Goal: Task Accomplishment & Management: Complete application form

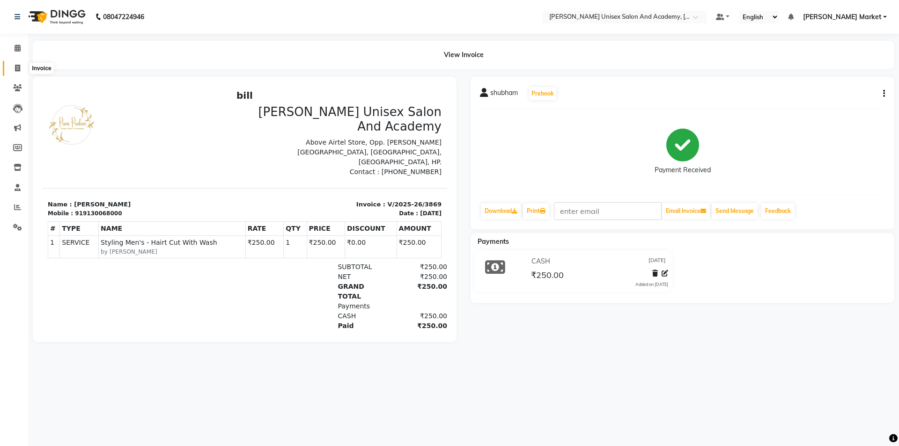
click at [18, 63] on span at bounding box center [17, 68] width 16 height 11
select select "service"
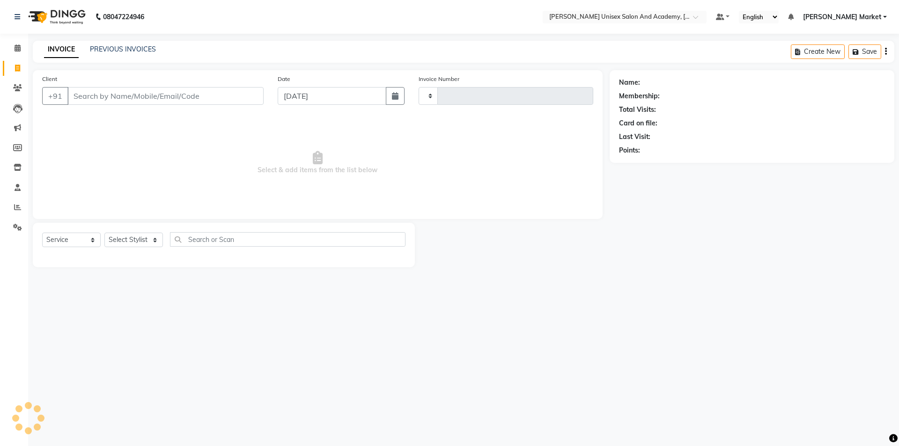
type input "3870"
select select "8060"
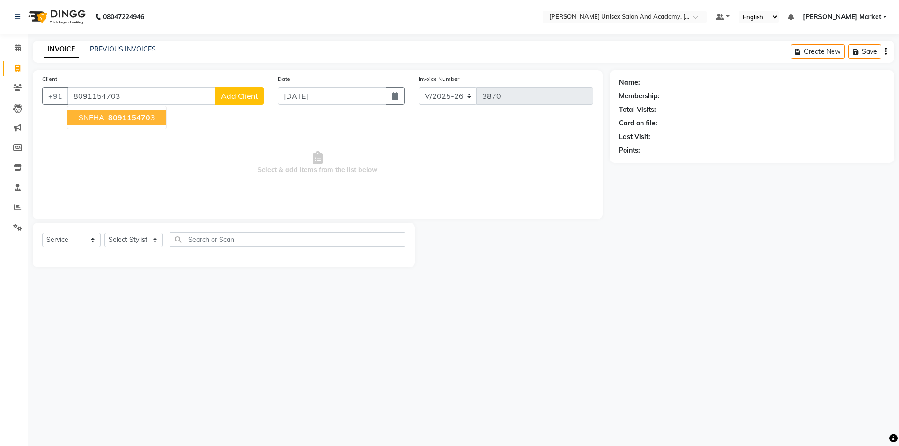
type input "8091154703"
click at [96, 119] on span "SNEHA" at bounding box center [92, 117] width 26 height 9
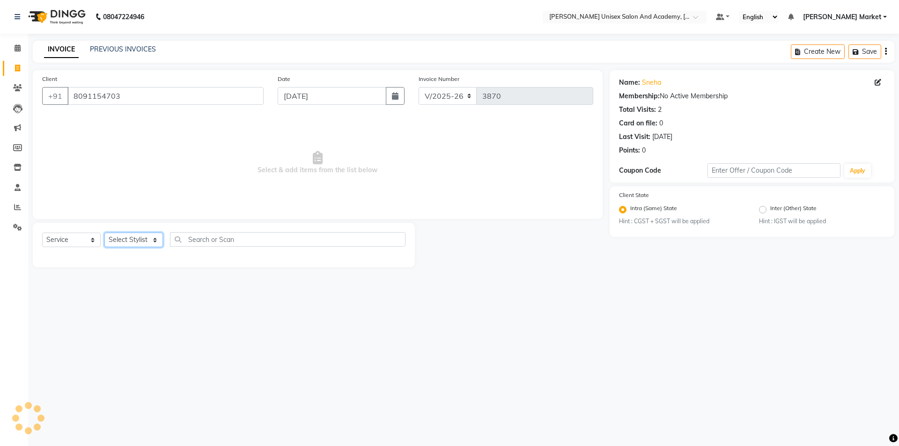
click at [122, 239] on select "Select Stylist Amit anjali hemant [PERSON_NAME] [PERSON_NAME] owner pooja [PERS…" at bounding box center [133, 240] width 59 height 15
select select "73406"
click at [104, 233] on select "Select Stylist Amit anjali hemant [PERSON_NAME] [PERSON_NAME] owner pooja [PERS…" at bounding box center [133, 240] width 59 height 15
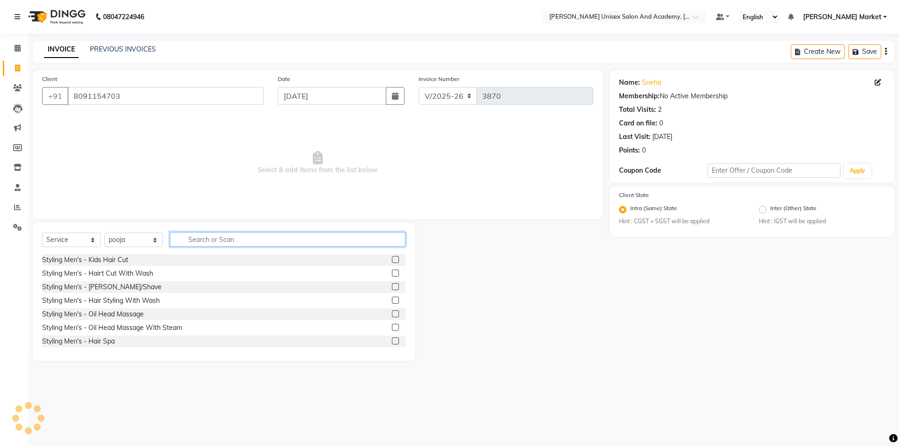
click at [203, 239] on input "text" at bounding box center [288, 239] width 236 height 15
type input "thr"
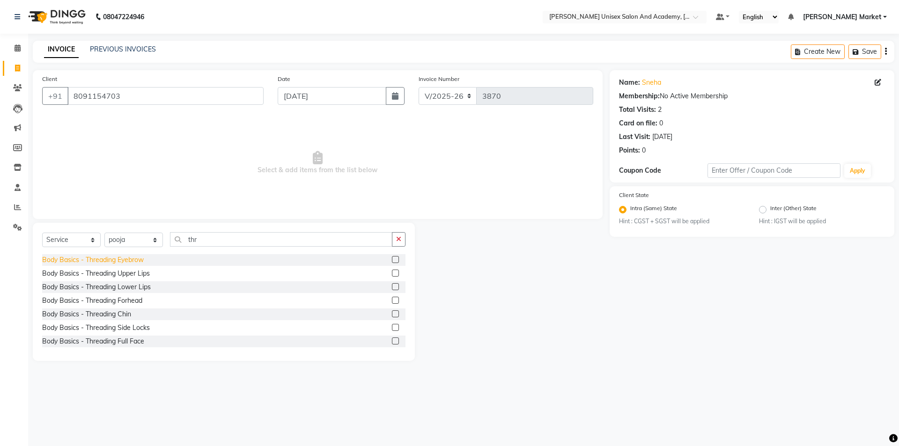
click at [108, 257] on div "Body Basics - Threading Eyebrow" at bounding box center [93, 260] width 102 height 10
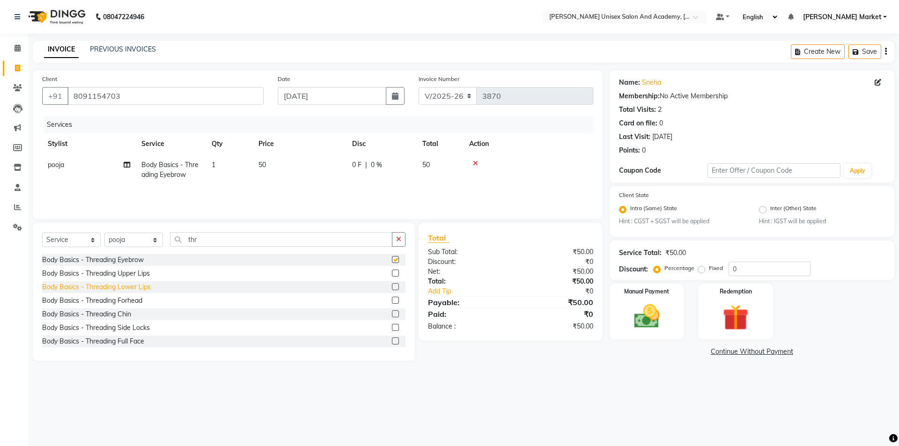
checkbox input "false"
click at [122, 274] on div "Body Basics - Threading Upper Lips" at bounding box center [96, 274] width 108 height 10
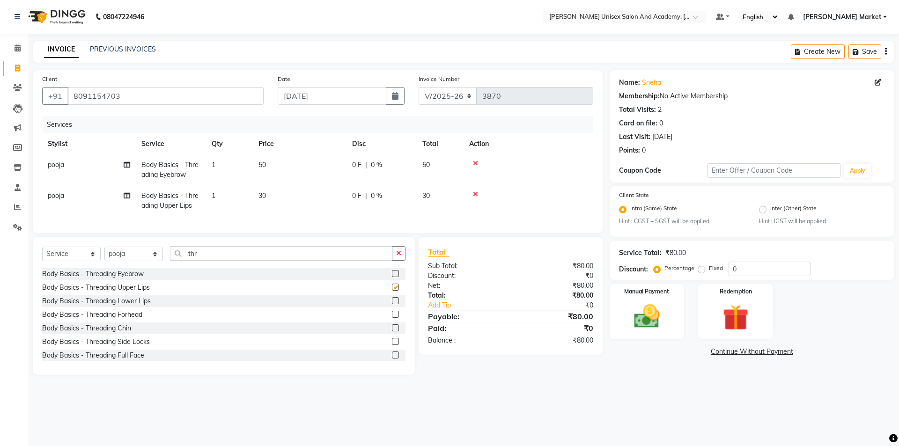
checkbox input "false"
click at [634, 337] on div "Manual Payment" at bounding box center [647, 312] width 78 height 58
click at [707, 354] on span "UPI" at bounding box center [708, 352] width 15 height 11
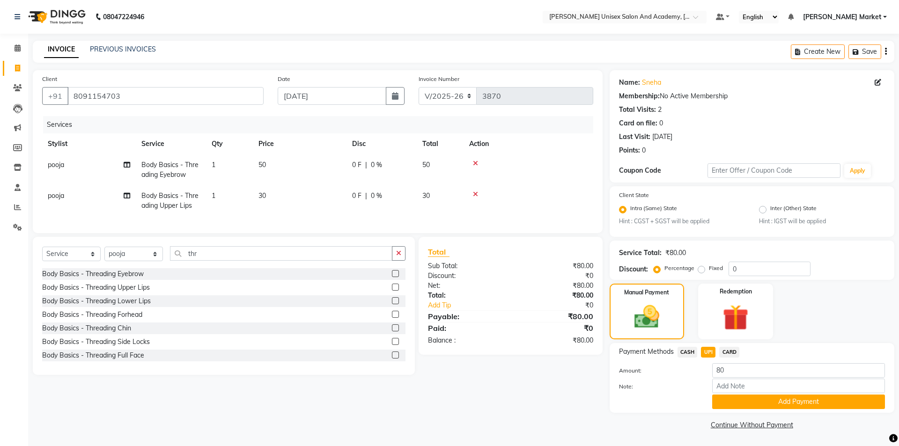
click at [723, 401] on button "Add Payment" at bounding box center [798, 402] width 173 height 15
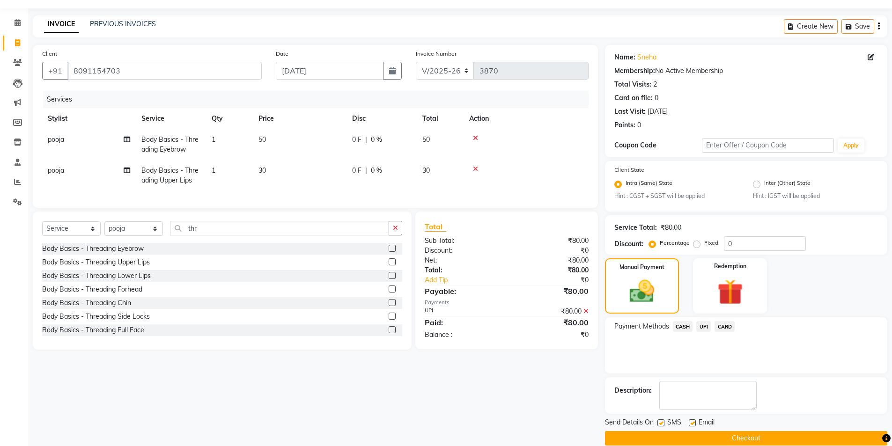
scroll to position [39, 0]
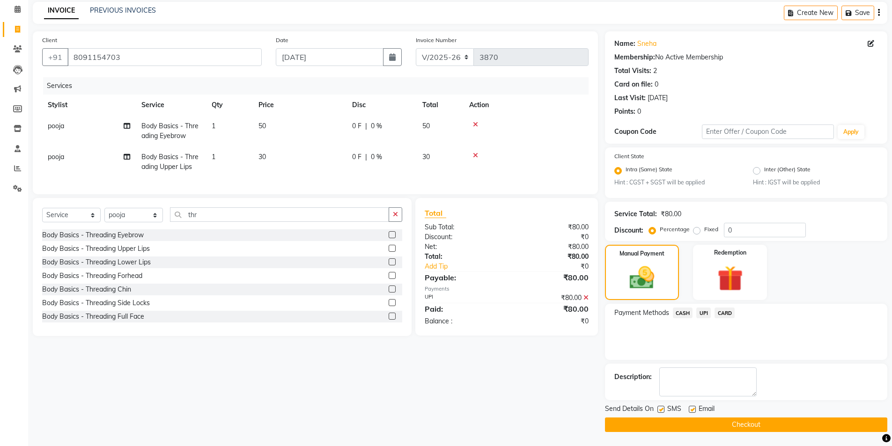
click at [663, 426] on button "Checkout" at bounding box center [746, 425] width 282 height 15
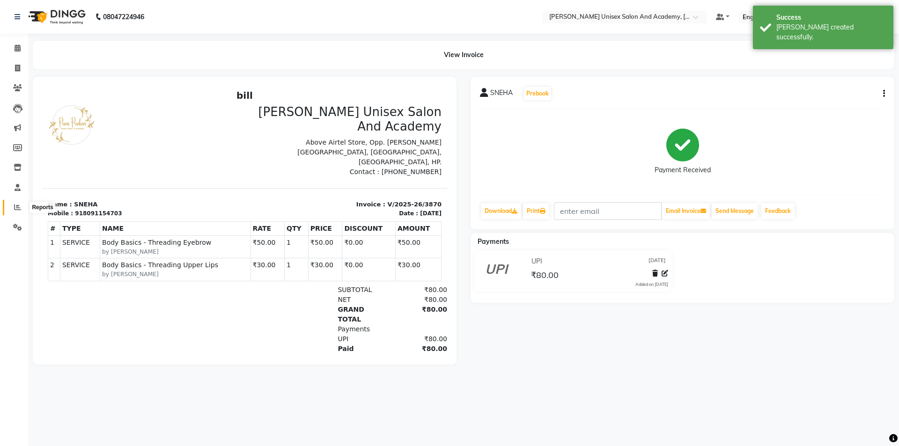
click at [15, 210] on icon at bounding box center [17, 207] width 7 height 7
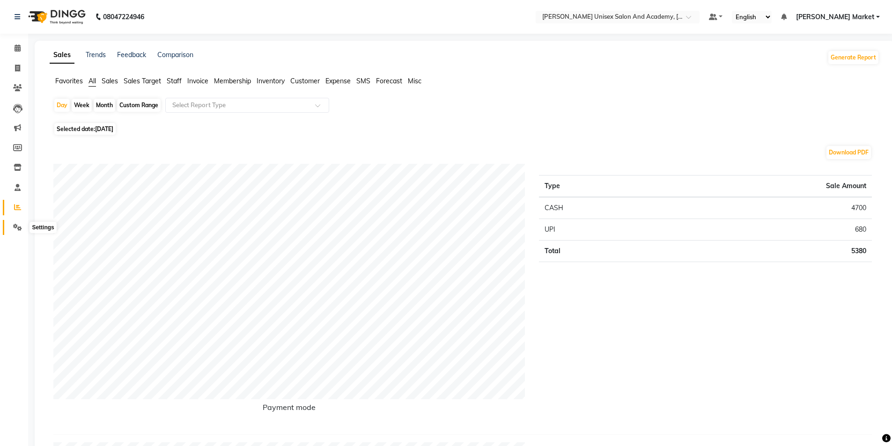
click at [19, 226] on icon at bounding box center [17, 227] width 9 height 7
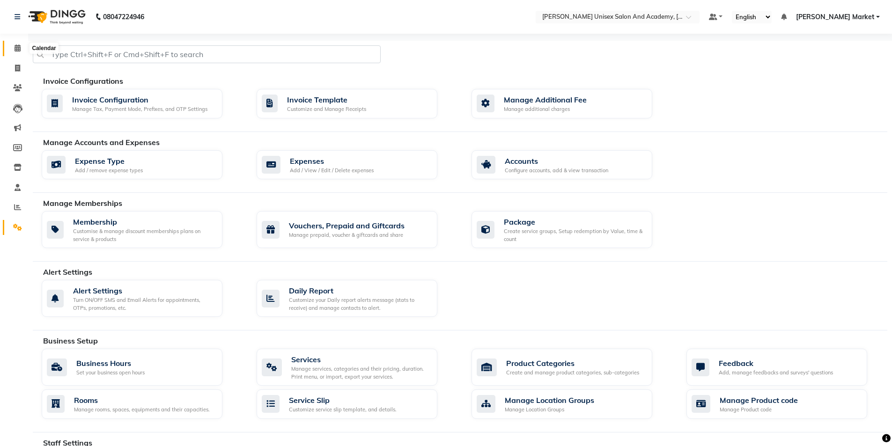
click at [22, 47] on span at bounding box center [17, 48] width 16 height 11
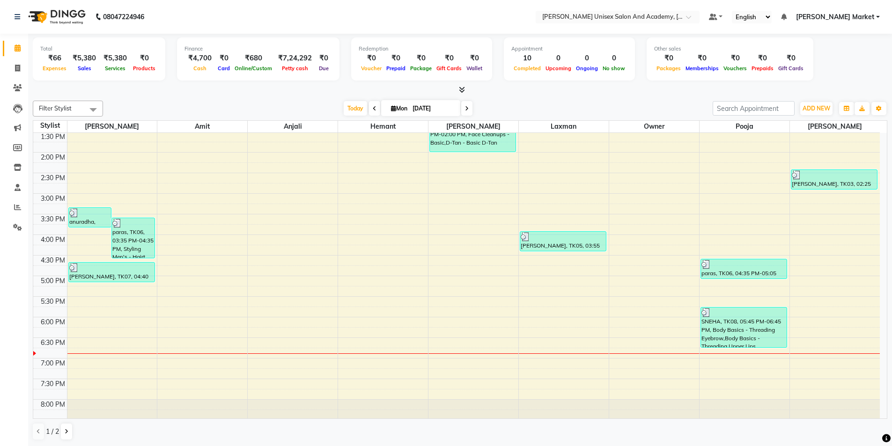
scroll to position [208, 0]
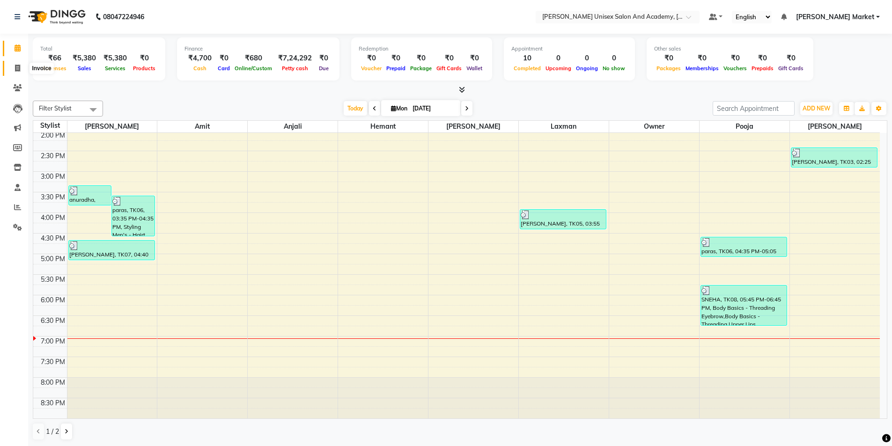
click at [15, 65] on icon at bounding box center [17, 68] width 5 height 7
select select "service"
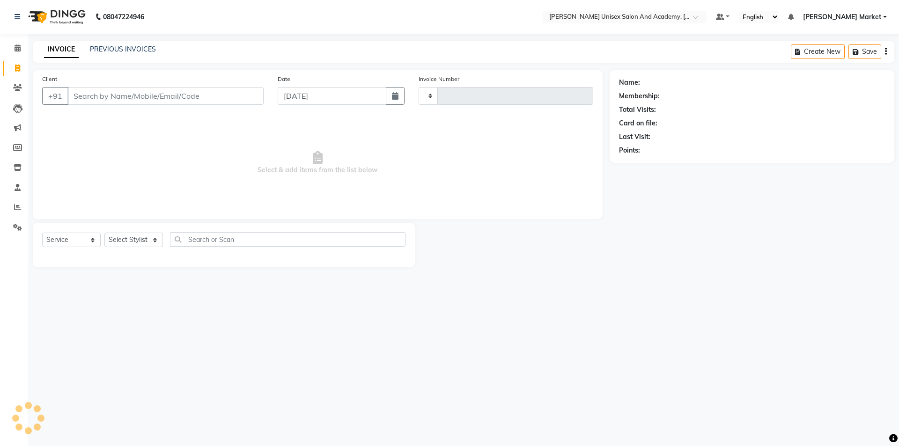
type input "3871"
select select "8060"
click at [160, 242] on select "Select Stylist Amit anjali hemant [PERSON_NAME] [PERSON_NAME] owner pooja [PERS…" at bounding box center [133, 240] width 59 height 15
select select "73406"
click at [104, 233] on select "Select Stylist Amit anjali hemant [PERSON_NAME] [PERSON_NAME] owner pooja [PERS…" at bounding box center [133, 240] width 59 height 15
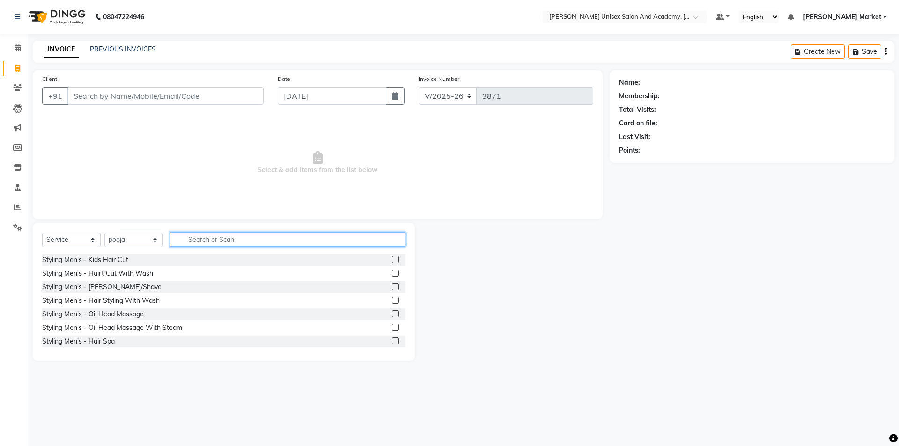
click at [218, 242] on input "text" at bounding box center [288, 239] width 236 height 15
type input "thr"
click at [392, 258] on label at bounding box center [395, 259] width 7 height 7
click at [392, 258] on input "checkbox" at bounding box center [395, 260] width 6 height 6
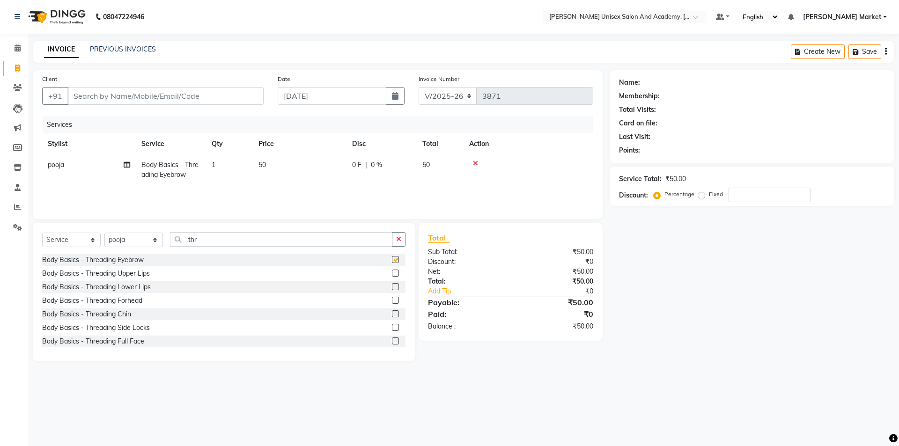
checkbox input "false"
click at [392, 271] on label at bounding box center [395, 273] width 7 height 7
click at [392, 271] on input "checkbox" at bounding box center [395, 274] width 6 height 6
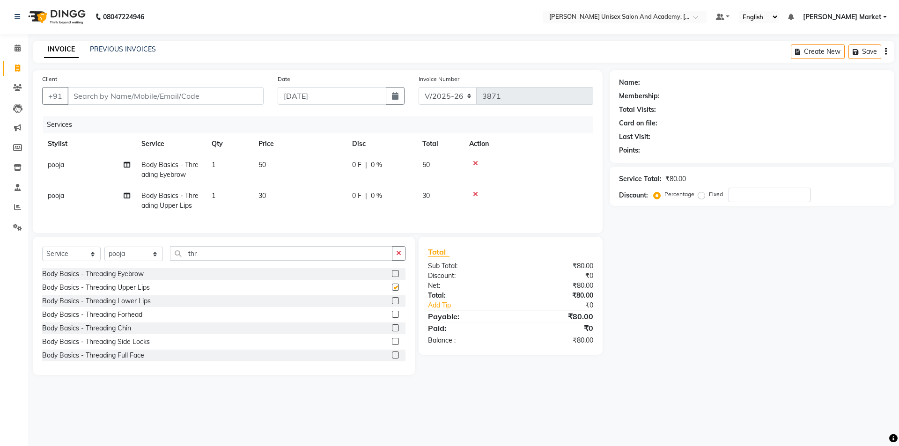
checkbox input "false"
click at [392, 318] on label at bounding box center [395, 314] width 7 height 7
click at [392, 318] on input "checkbox" at bounding box center [395, 315] width 6 height 6
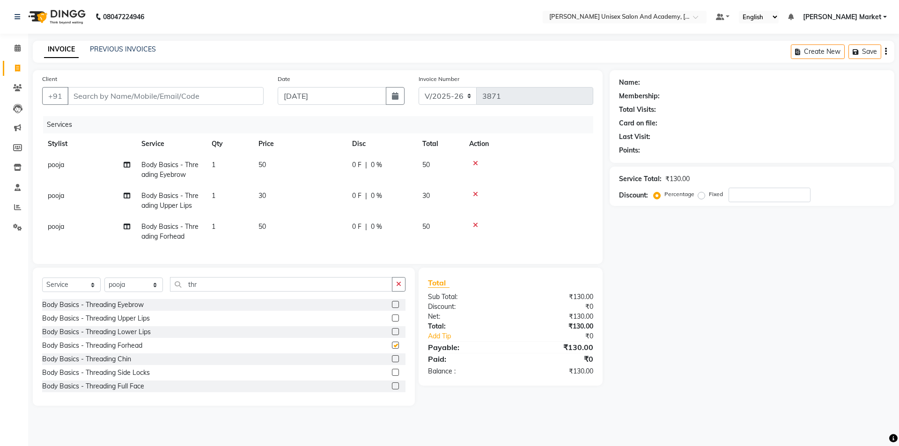
checkbox input "false"
click at [80, 98] on input "Client" at bounding box center [165, 96] width 196 height 18
type input "p"
type input "0"
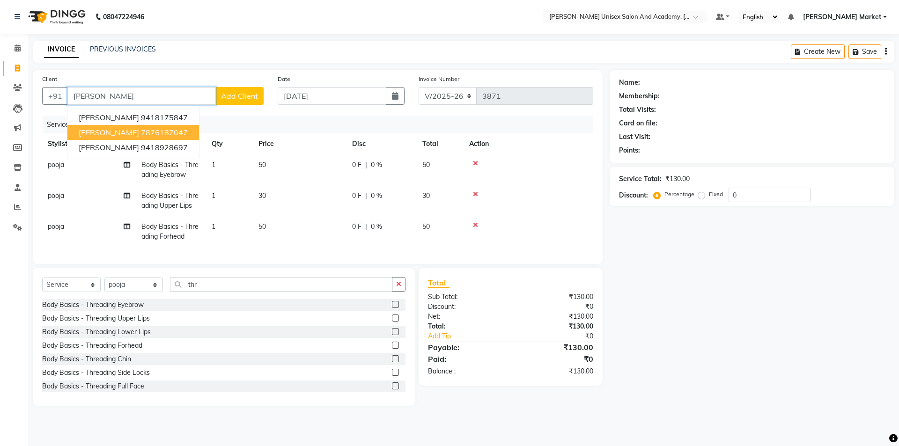
click at [141, 132] on ngb-highlight "7876187047" at bounding box center [164, 132] width 47 height 9
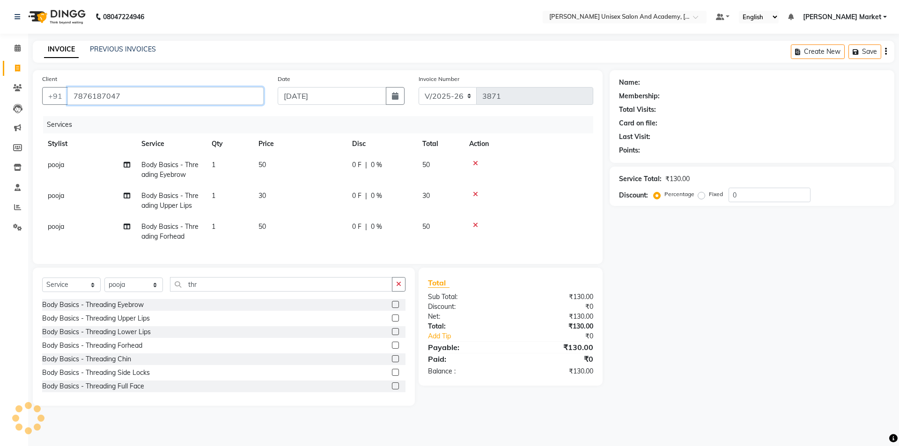
type input "7876187047"
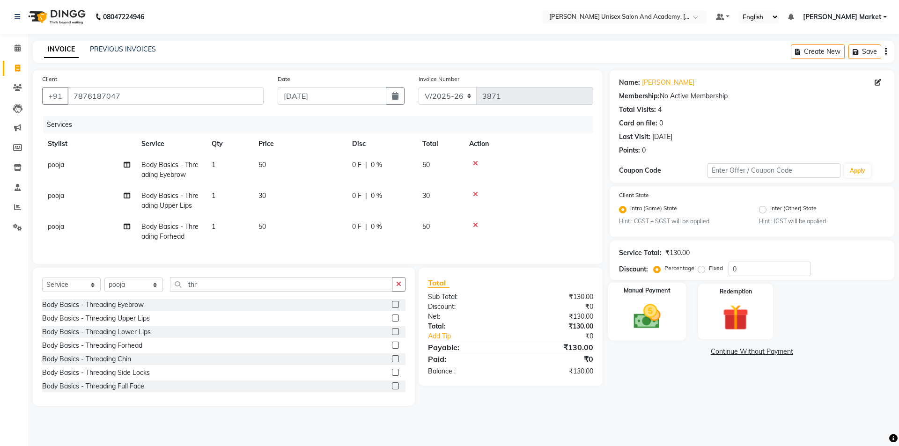
click at [669, 316] on img at bounding box center [647, 317] width 44 height 31
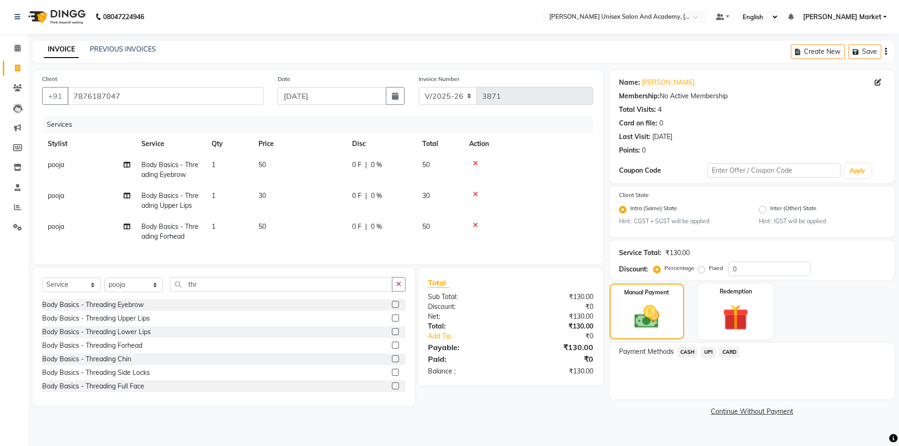
click at [710, 348] on span "UPI" at bounding box center [708, 352] width 15 height 11
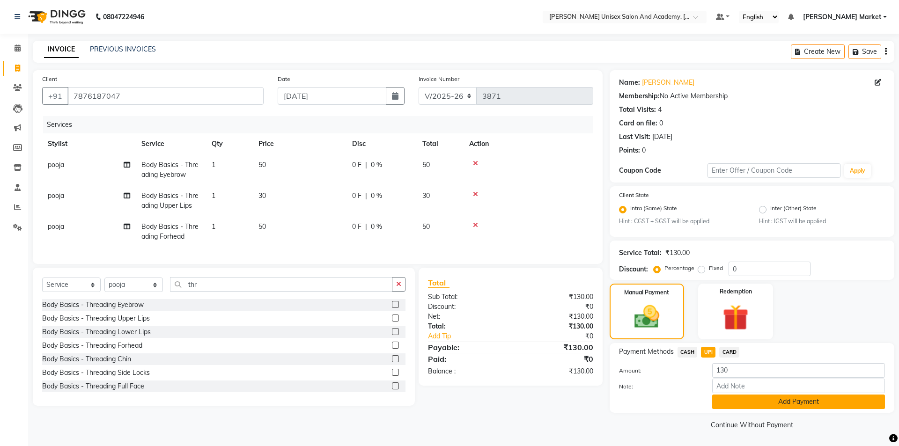
click at [746, 405] on button "Add Payment" at bounding box center [798, 402] width 173 height 15
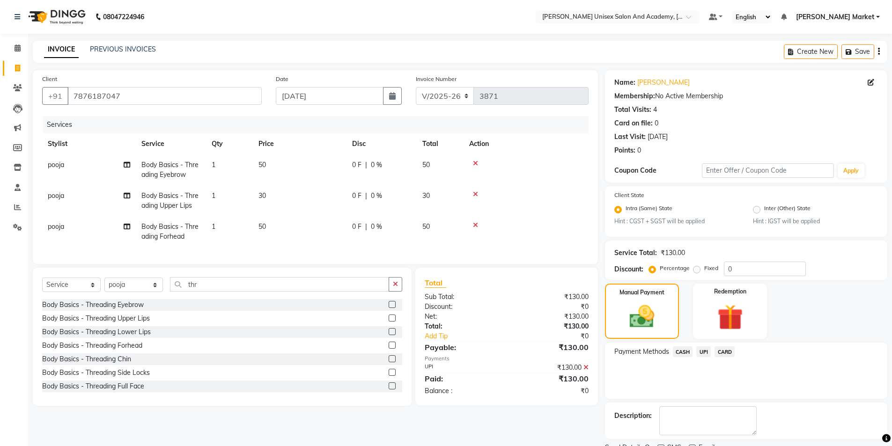
scroll to position [39, 0]
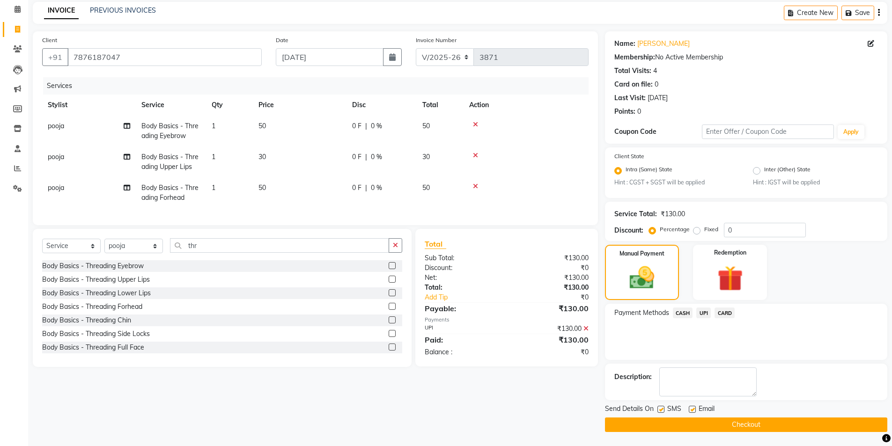
click at [720, 424] on button "Checkout" at bounding box center [746, 425] width 282 height 15
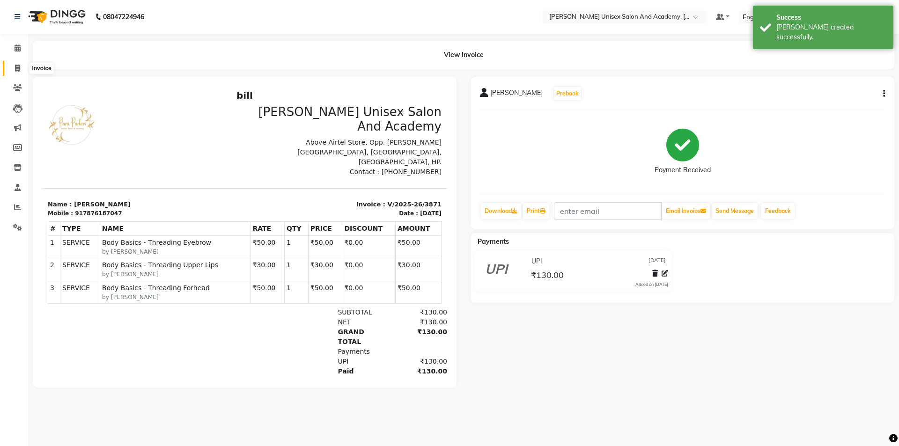
click at [19, 68] on icon at bounding box center [17, 68] width 5 height 7
select select "service"
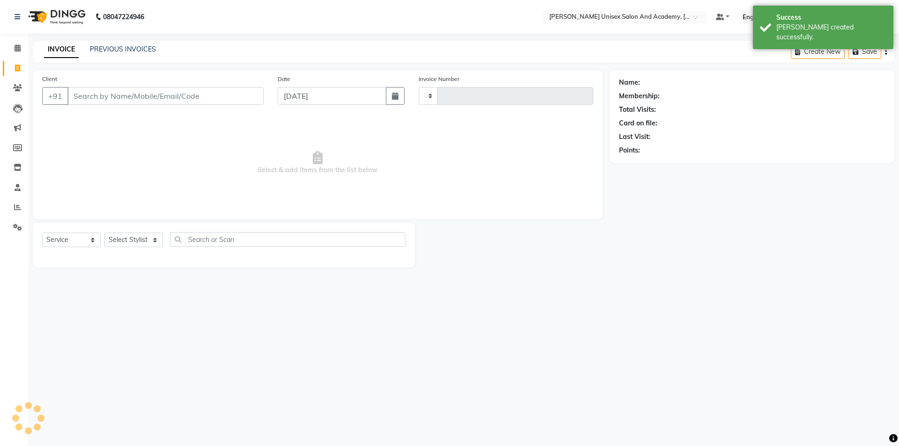
type input "3872"
select select "8060"
click at [21, 45] on span at bounding box center [17, 48] width 16 height 11
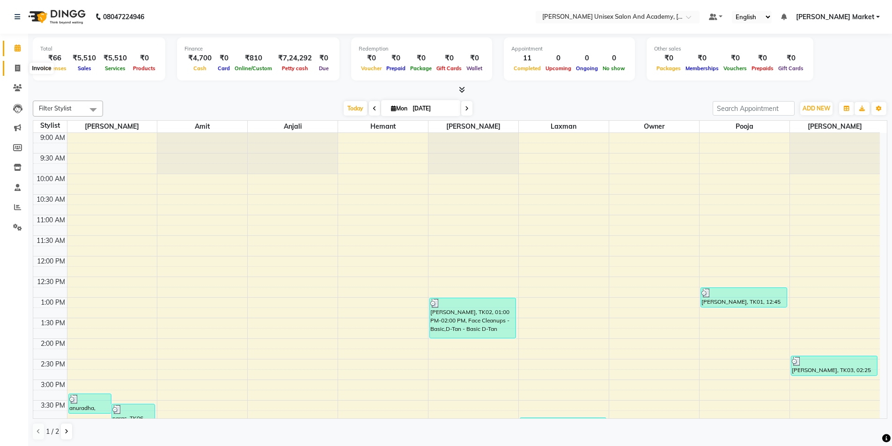
click at [15, 68] on icon at bounding box center [17, 68] width 5 height 7
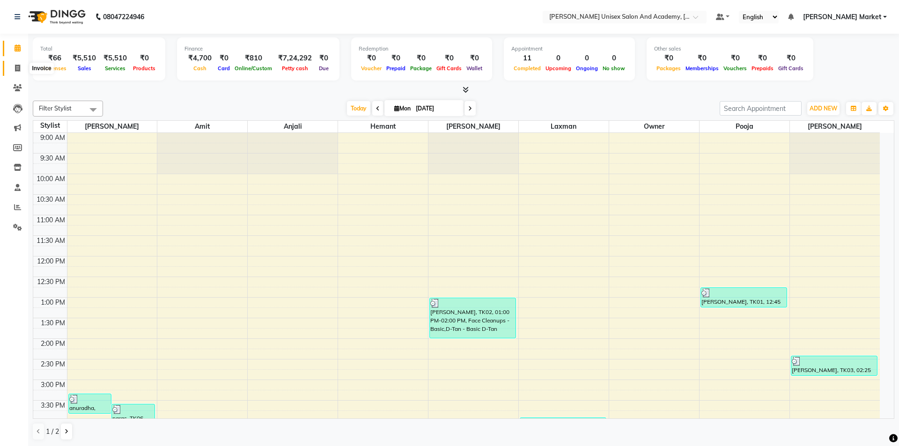
select select "8060"
select select "service"
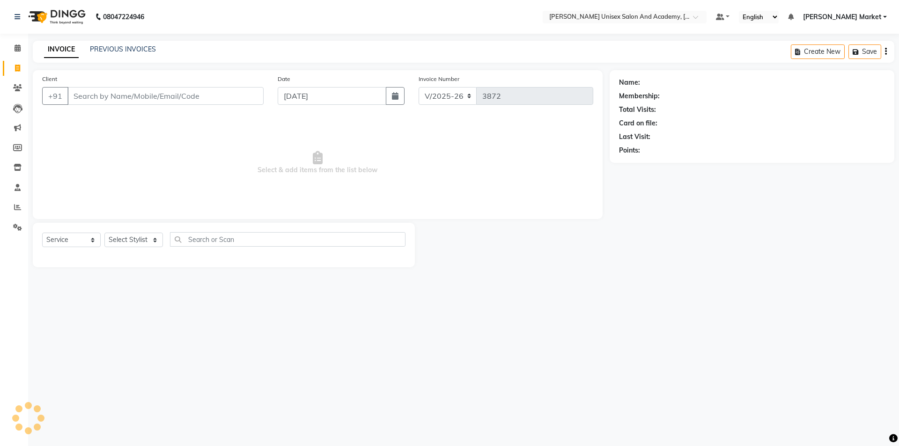
click at [81, 99] on input "Client" at bounding box center [165, 96] width 196 height 18
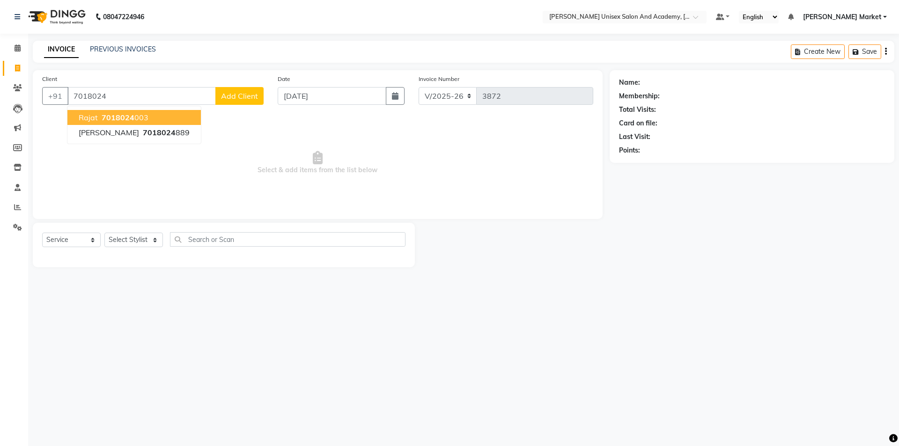
click at [125, 121] on button "rajat 7018024 003" at bounding box center [133, 117] width 133 height 15
type input "7018024003"
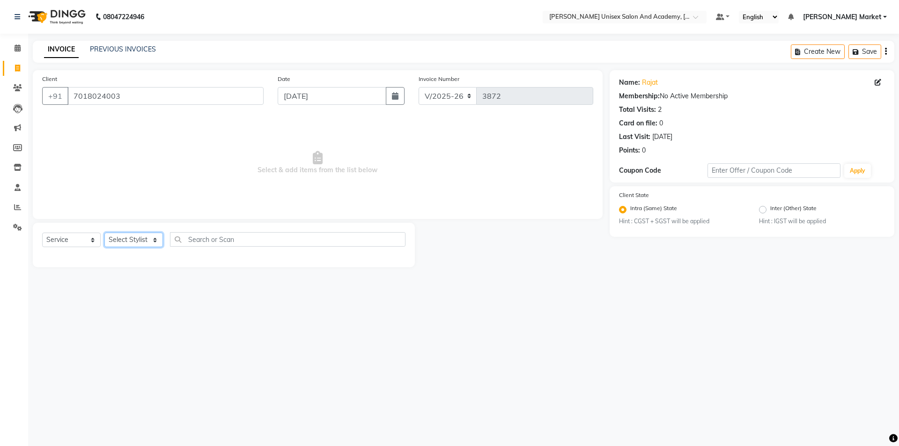
click at [156, 242] on select "Select Stylist Amit anjali hemant [PERSON_NAME] [PERSON_NAME] owner pooja [PERS…" at bounding box center [133, 240] width 59 height 15
select select "58724"
click at [104, 233] on select "Select Stylist Amit anjali hemant [PERSON_NAME] [PERSON_NAME] owner pooja [PERS…" at bounding box center [133, 240] width 59 height 15
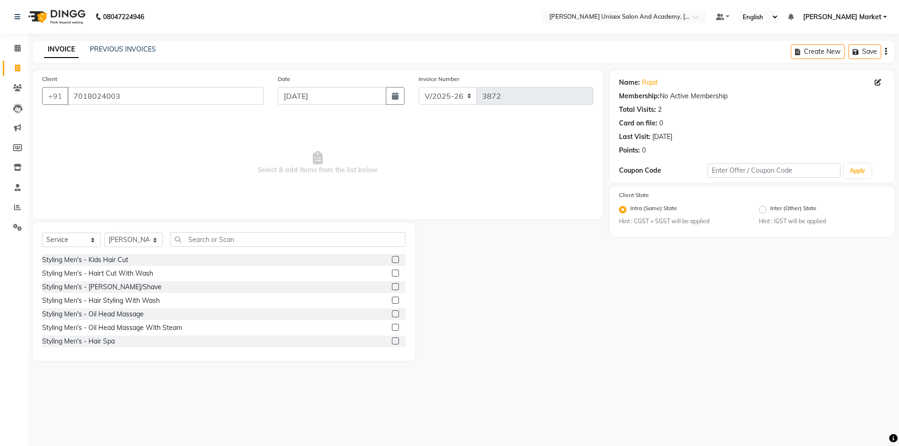
click at [392, 272] on label at bounding box center [395, 273] width 7 height 7
click at [392, 272] on input "checkbox" at bounding box center [395, 274] width 6 height 6
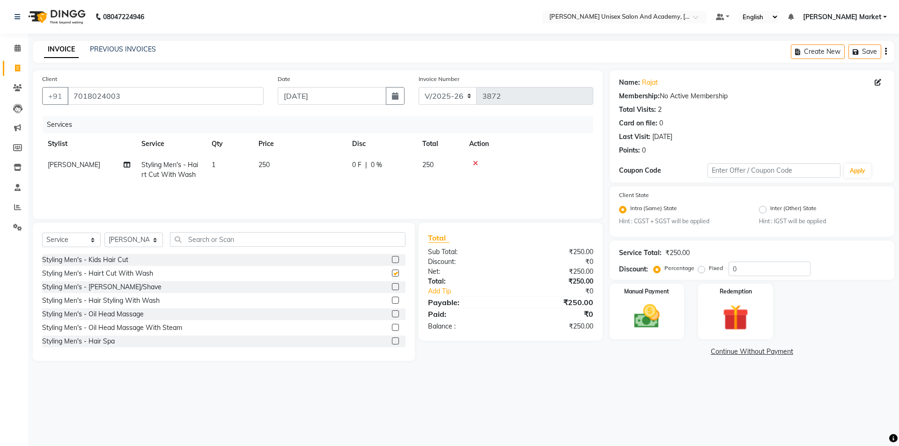
checkbox input "false"
click at [392, 285] on label at bounding box center [395, 286] width 7 height 7
click at [392, 285] on input "checkbox" at bounding box center [395, 287] width 6 height 6
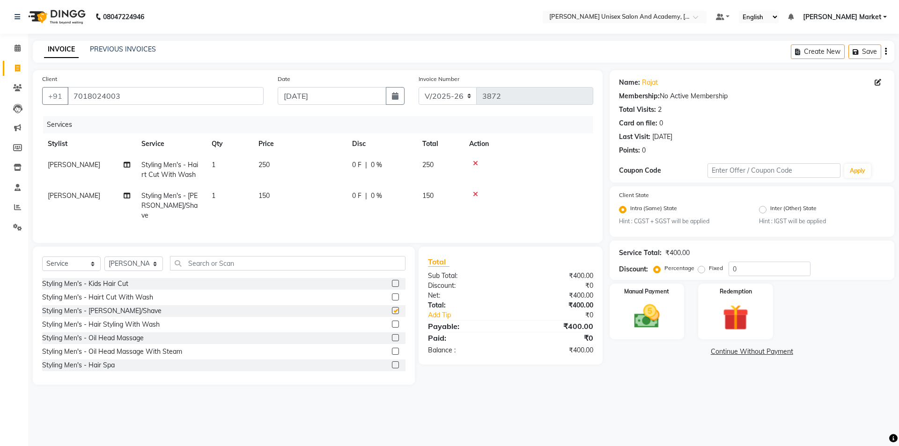
checkbox input "false"
click at [654, 309] on img at bounding box center [647, 317] width 44 height 31
click at [711, 351] on span "UPI" at bounding box center [708, 352] width 15 height 11
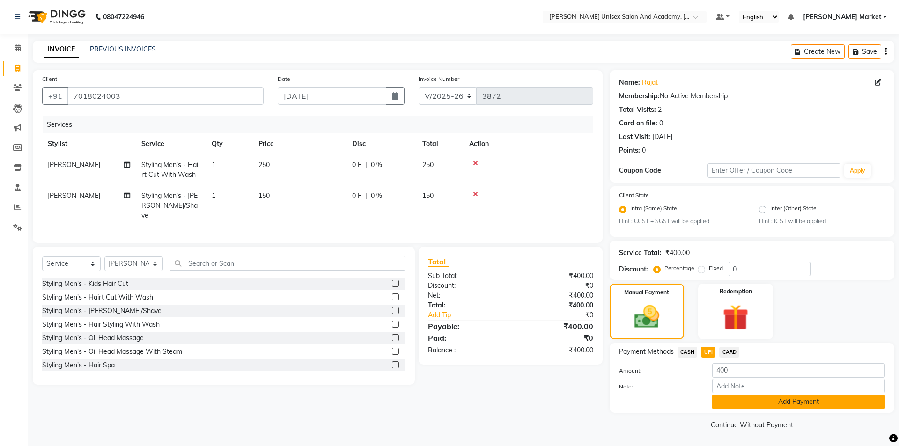
click at [748, 404] on button "Add Payment" at bounding box center [798, 402] width 173 height 15
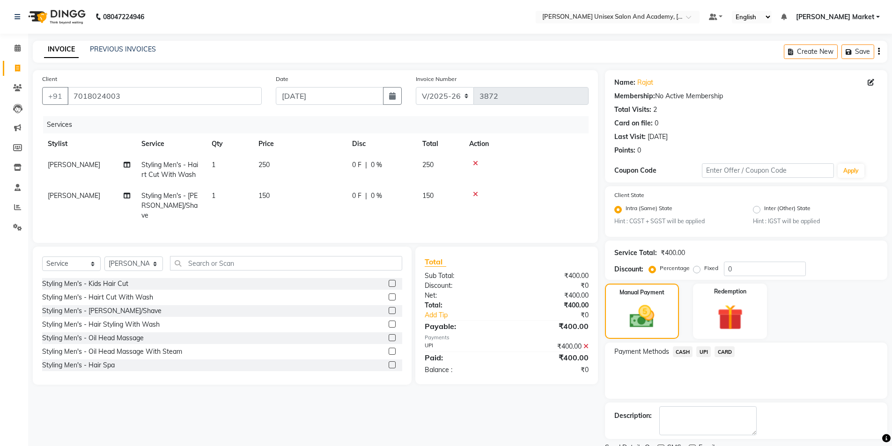
scroll to position [39, 0]
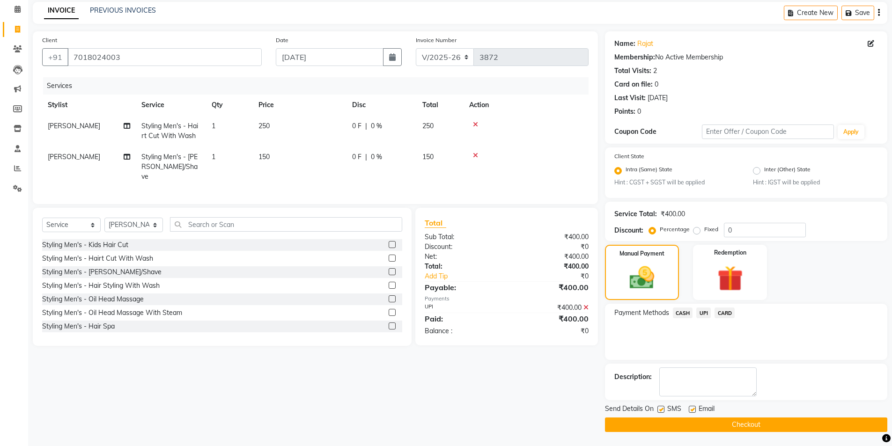
click at [738, 426] on button "Checkout" at bounding box center [746, 425] width 282 height 15
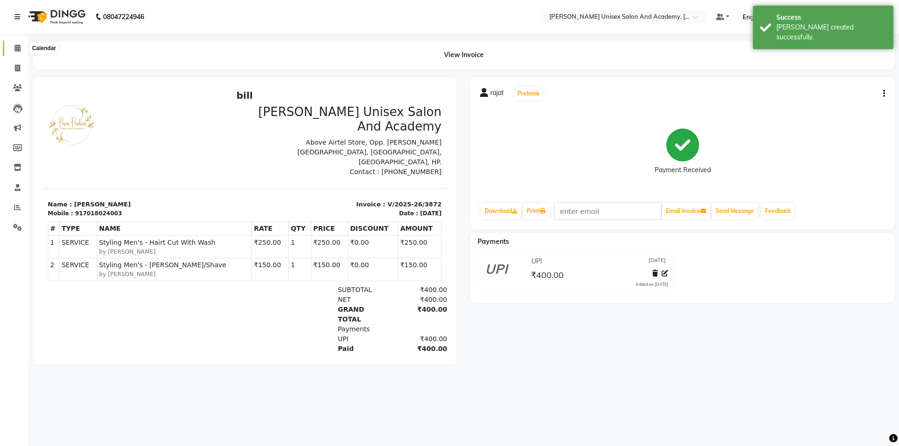
click at [20, 46] on icon at bounding box center [18, 47] width 6 height 7
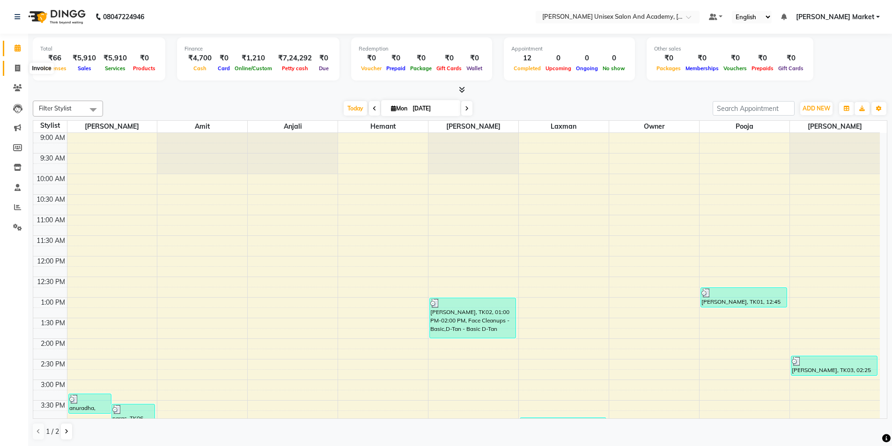
click at [15, 67] on icon at bounding box center [17, 68] width 5 height 7
select select "service"
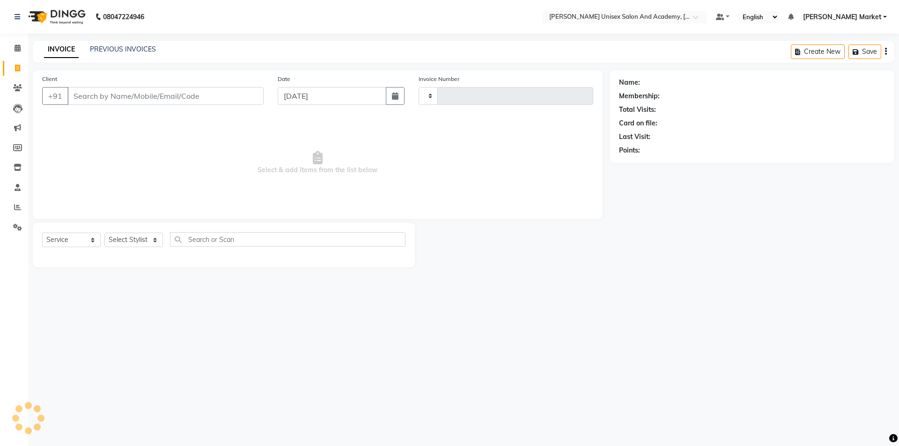
type input "3873"
select select "8060"
click at [157, 239] on select "Select Stylist Amit anjali hemant [PERSON_NAME] [PERSON_NAME] owner pooja [PERS…" at bounding box center [133, 240] width 59 height 15
select select "73406"
click at [104, 233] on select "Select Stylist Amit anjali hemant [PERSON_NAME] [PERSON_NAME] owner pooja [PERS…" at bounding box center [133, 240] width 59 height 15
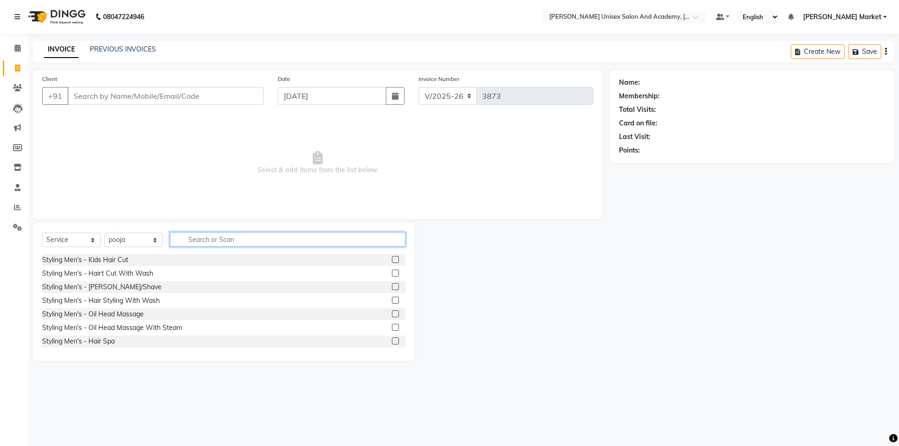
click at [212, 244] on input "text" at bounding box center [288, 239] width 236 height 15
type input "thr"
click at [392, 258] on label at bounding box center [395, 259] width 7 height 7
click at [392, 258] on input "checkbox" at bounding box center [395, 260] width 6 height 6
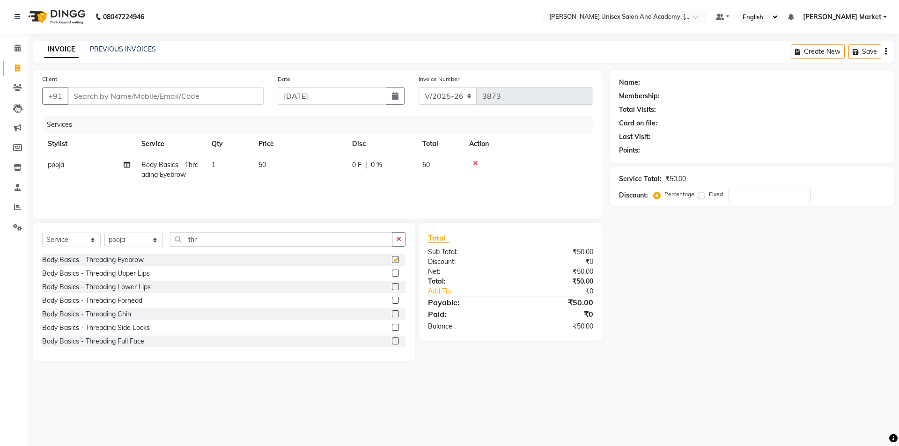
checkbox input "false"
click at [102, 103] on input "Client" at bounding box center [165, 96] width 196 height 18
click at [91, 97] on input "Client" at bounding box center [165, 96] width 196 height 18
type input "8"
type input "0"
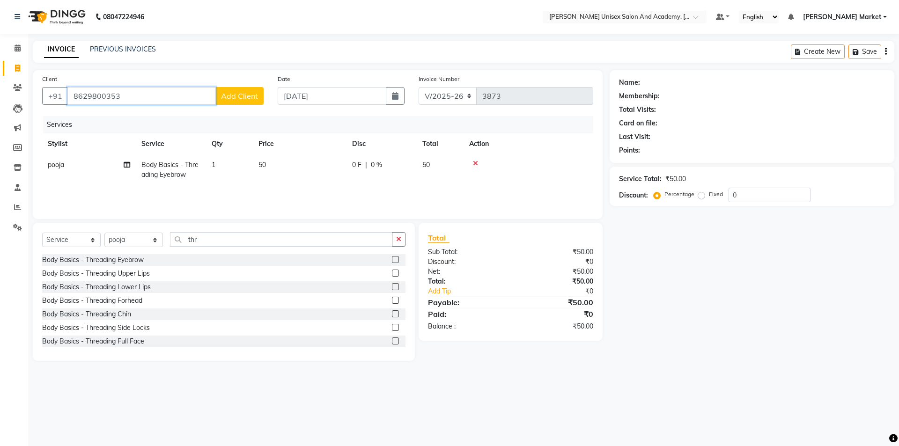
type input "8629800353"
click at [254, 90] on button "Add Client" at bounding box center [239, 96] width 48 height 18
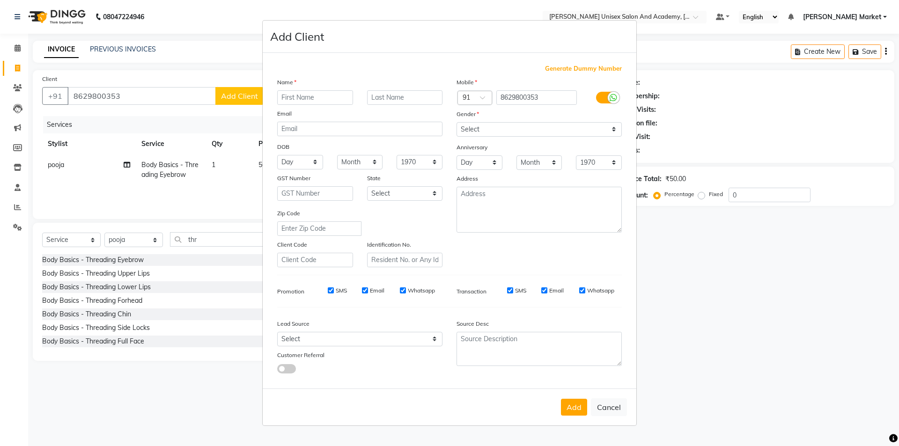
click at [295, 92] on input "text" at bounding box center [315, 97] width 76 height 15
type input "[PERSON_NAME]"
click at [544, 126] on select "Select [DEMOGRAPHIC_DATA] [DEMOGRAPHIC_DATA] Other Prefer Not To Say" at bounding box center [539, 129] width 165 height 15
select select "[DEMOGRAPHIC_DATA]"
click at [457, 122] on select "Select [DEMOGRAPHIC_DATA] [DEMOGRAPHIC_DATA] Other Prefer Not To Say" at bounding box center [539, 129] width 165 height 15
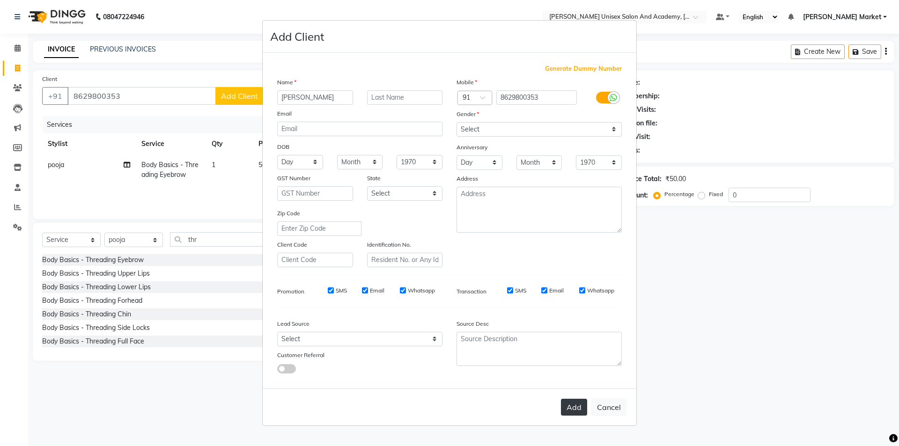
click at [578, 407] on button "Add" at bounding box center [574, 407] width 26 height 17
select select
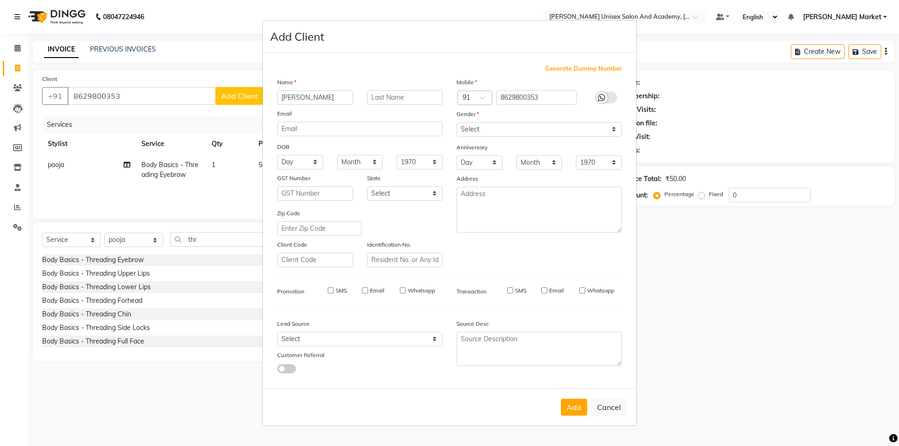
select select
checkbox input "false"
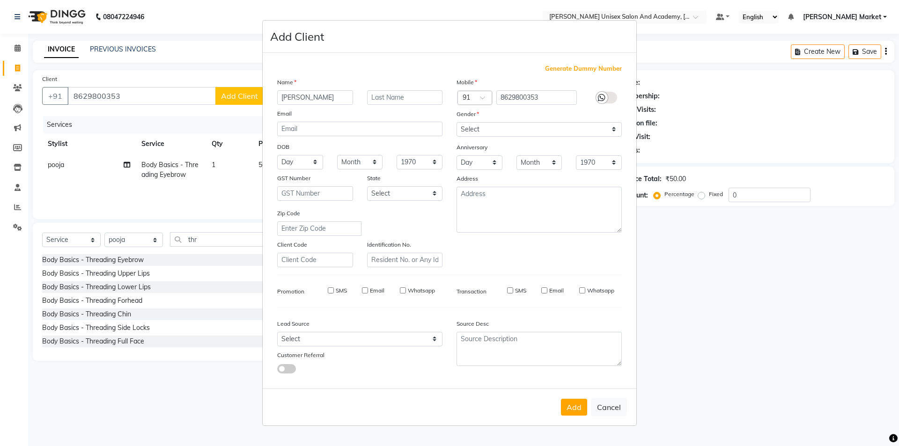
checkbox input "false"
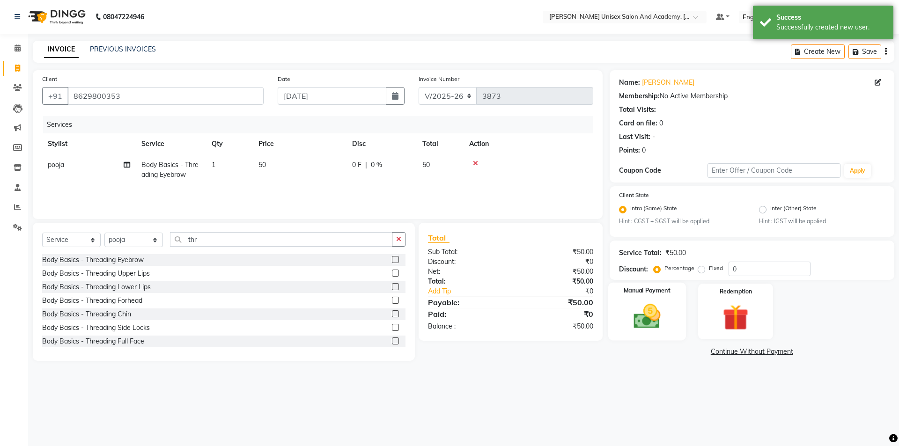
click at [634, 307] on img at bounding box center [647, 317] width 44 height 31
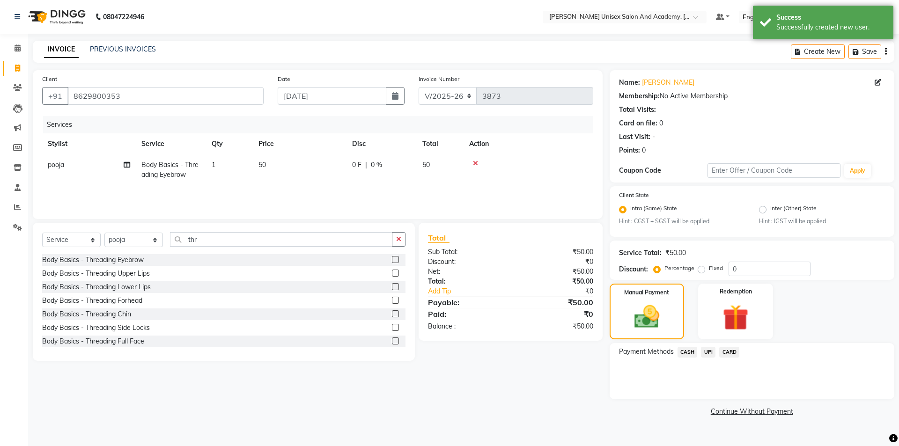
click at [707, 354] on span "UPI" at bounding box center [708, 352] width 15 height 11
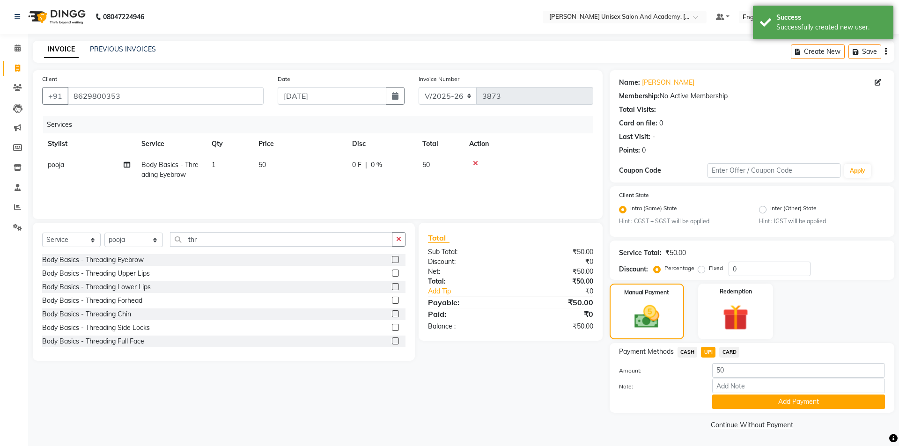
click at [744, 394] on div "Note:" at bounding box center [752, 387] width 280 height 16
click at [770, 395] on button "Add Payment" at bounding box center [798, 402] width 173 height 15
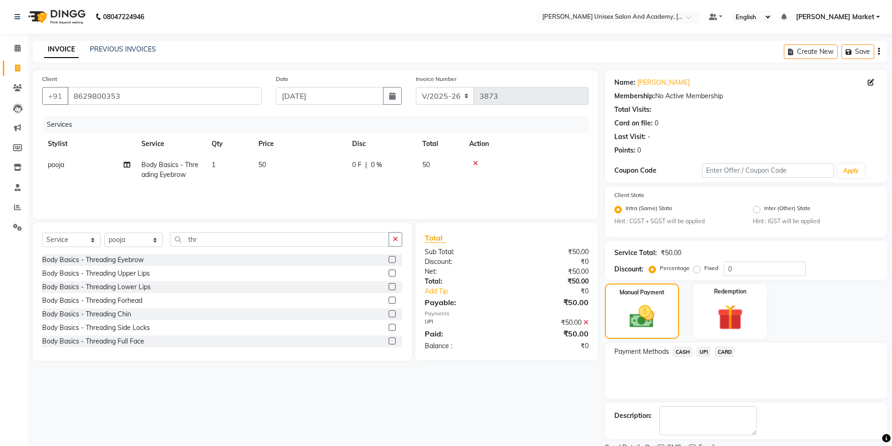
scroll to position [39, 0]
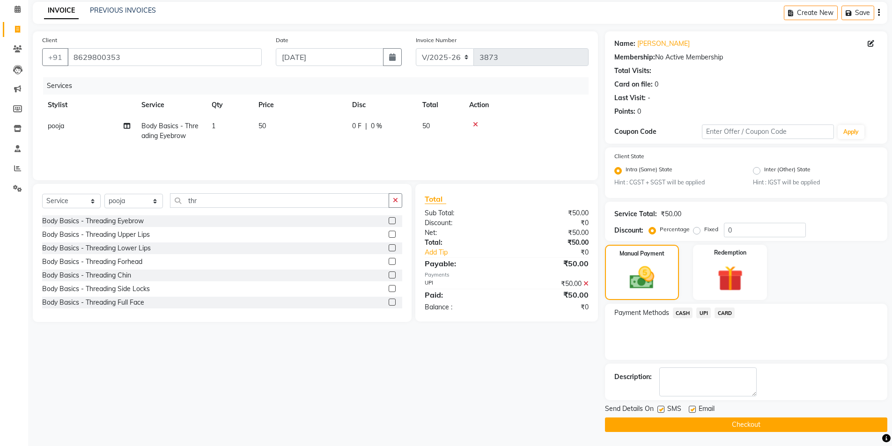
click at [744, 426] on button "Checkout" at bounding box center [746, 425] width 282 height 15
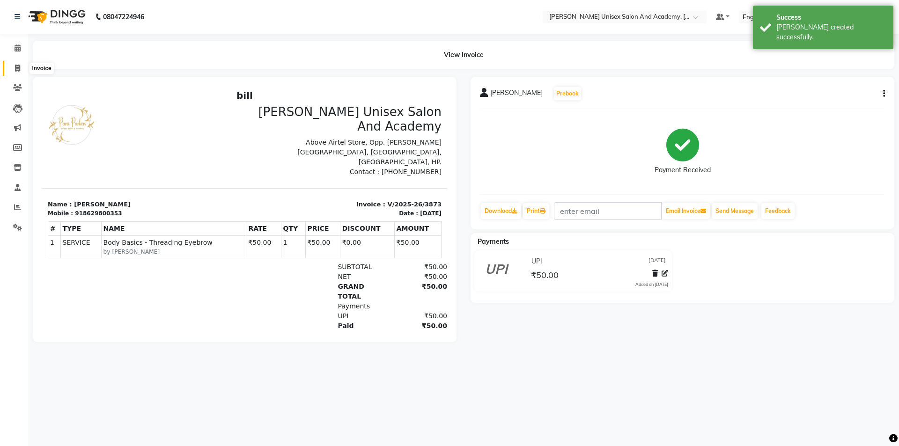
click at [15, 65] on span at bounding box center [17, 68] width 16 height 11
select select "service"
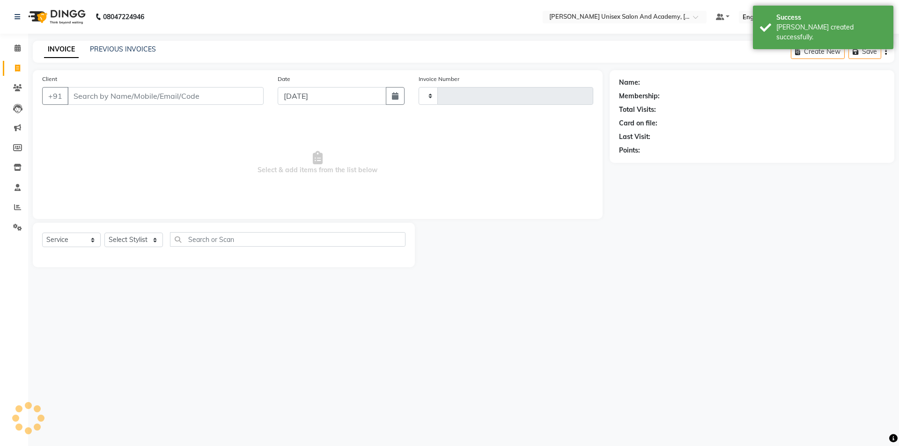
type input "3874"
select select "8060"
click at [86, 92] on input "Client" at bounding box center [165, 96] width 196 height 18
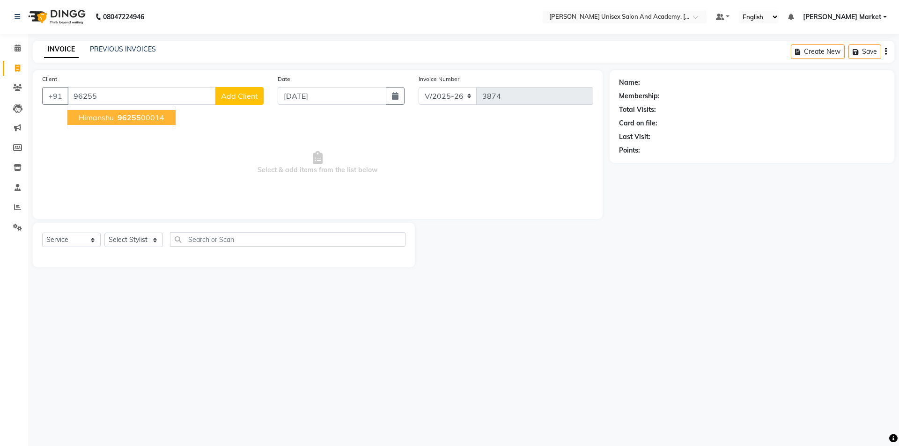
click at [101, 118] on span "himanshu" at bounding box center [96, 117] width 35 height 9
type input "9625500014"
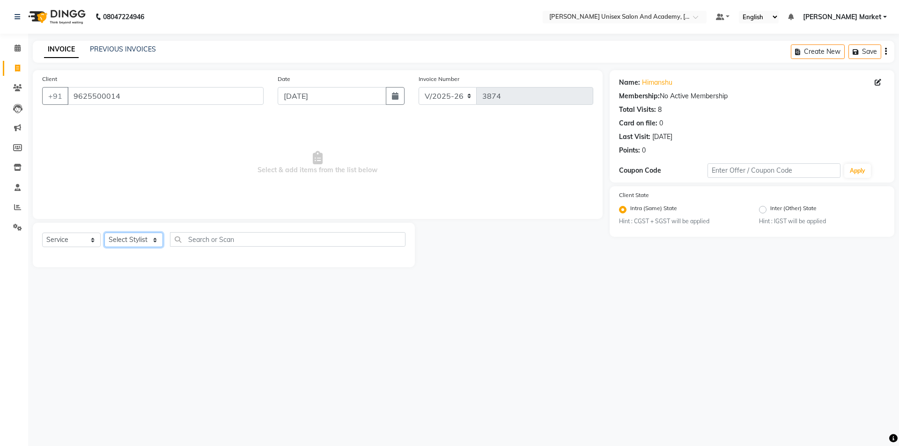
click at [149, 238] on select "Select Stylist Amit anjali hemant [PERSON_NAME] [PERSON_NAME] owner pooja [PERS…" at bounding box center [133, 240] width 59 height 15
select select "73407"
click at [104, 233] on select "Select Stylist Amit anjali hemant [PERSON_NAME] [PERSON_NAME] owner pooja [PERS…" at bounding box center [133, 240] width 59 height 15
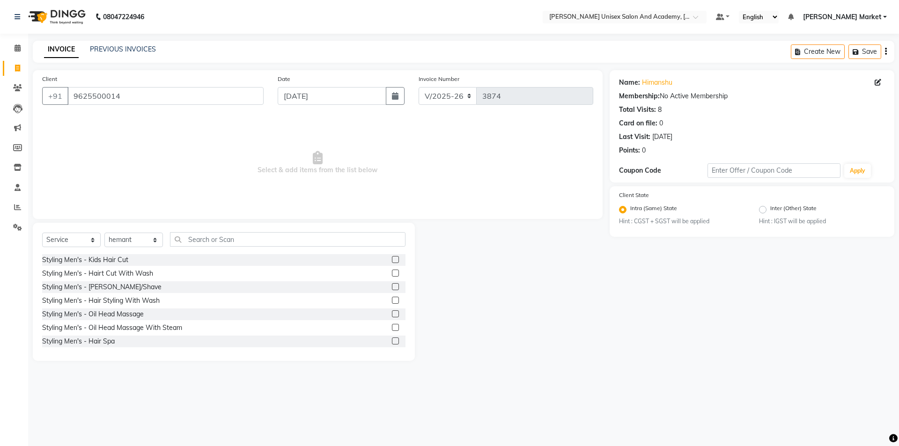
click at [392, 287] on label at bounding box center [395, 286] width 7 height 7
click at [392, 287] on input "checkbox" at bounding box center [395, 287] width 6 height 6
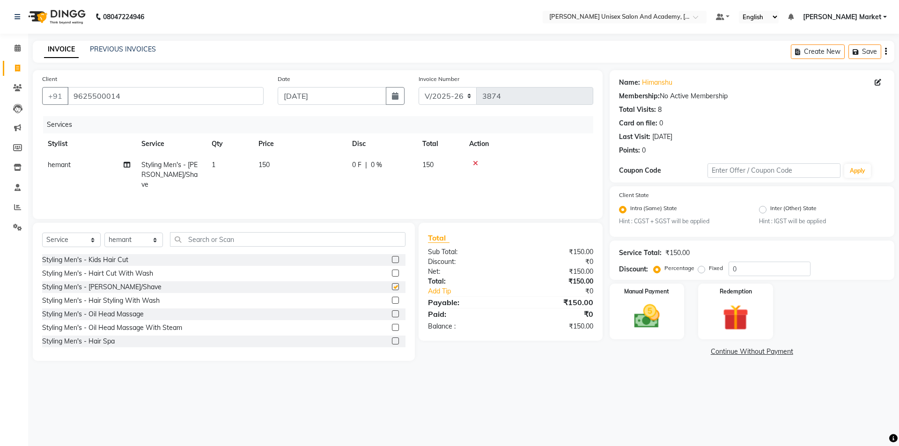
checkbox input "false"
drag, startPoint x: 631, startPoint y: 315, endPoint x: 635, endPoint y: 317, distance: 4.8
click at [632, 315] on img at bounding box center [647, 317] width 44 height 31
click at [711, 351] on span "UPI" at bounding box center [708, 352] width 15 height 11
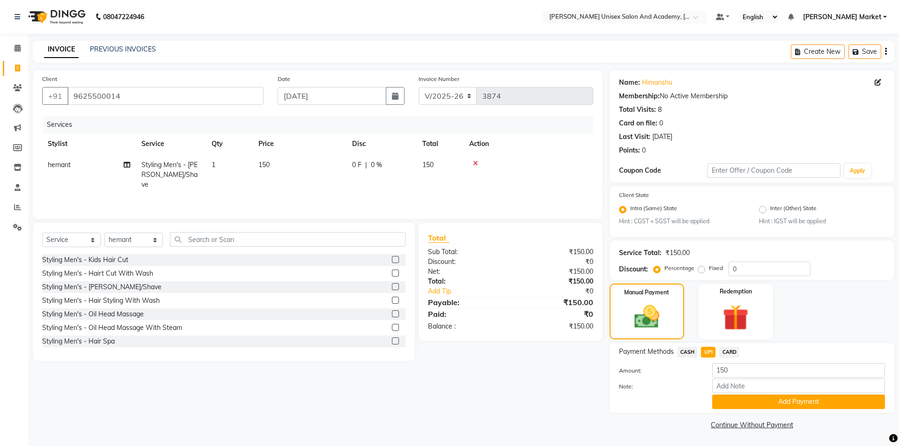
click at [754, 402] on button "Add Payment" at bounding box center [798, 402] width 173 height 15
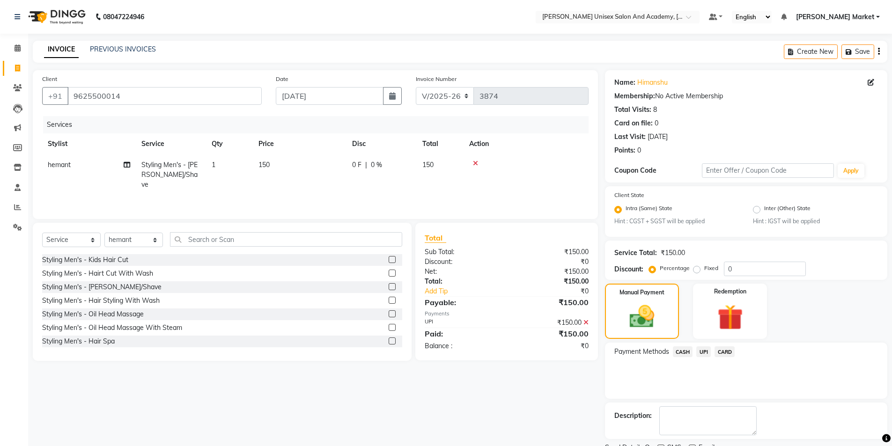
click at [705, 352] on span "UPI" at bounding box center [703, 351] width 15 height 11
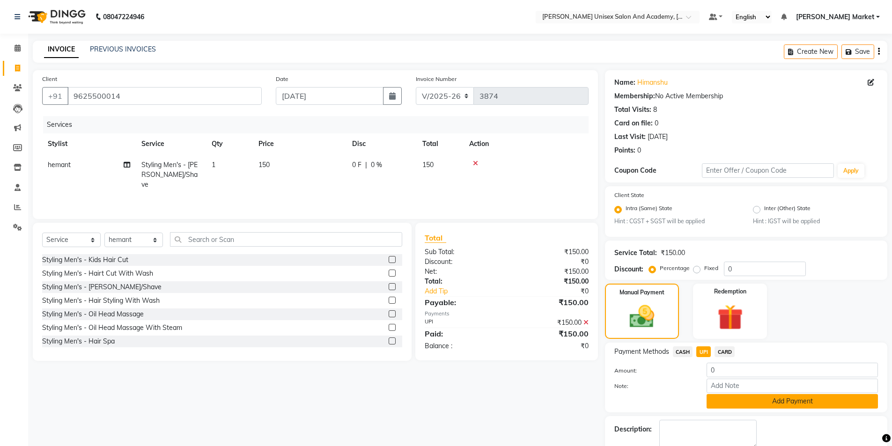
click at [728, 401] on button "Add Payment" at bounding box center [792, 401] width 171 height 15
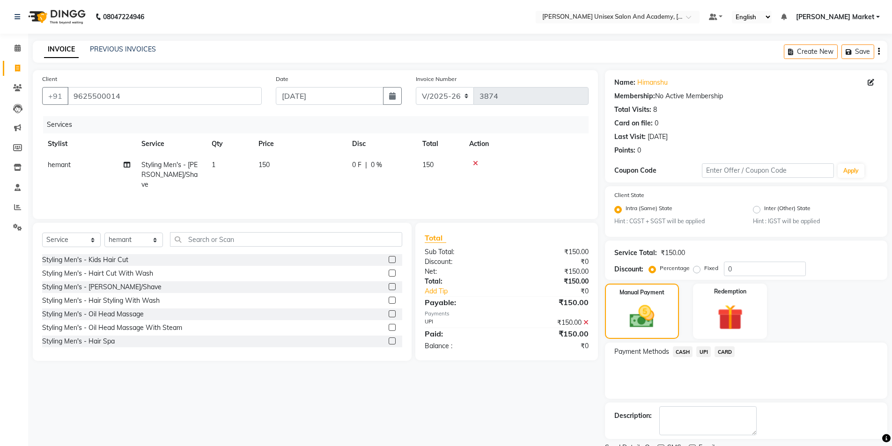
scroll to position [39, 0]
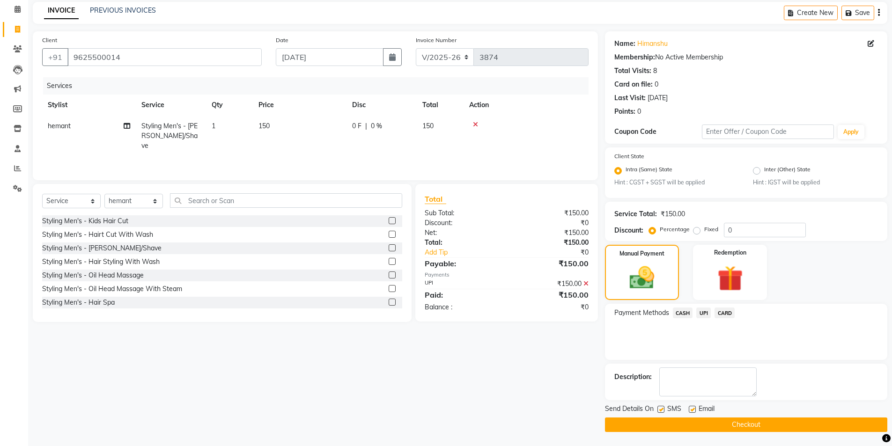
click at [727, 424] on button "Checkout" at bounding box center [746, 425] width 282 height 15
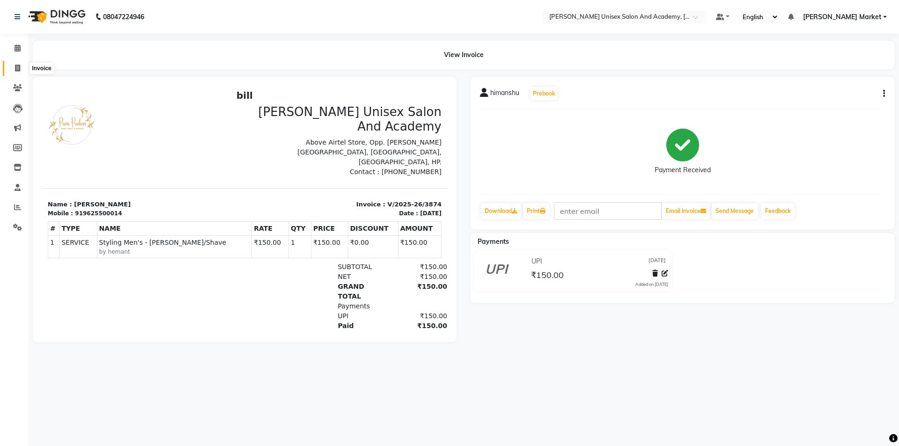
click at [18, 65] on icon at bounding box center [17, 68] width 5 height 7
select select "service"
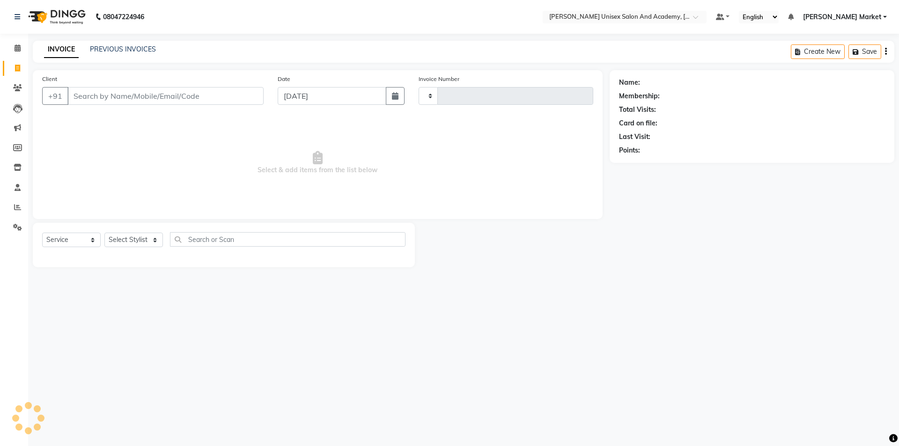
type input "3875"
select select "8060"
click at [21, 48] on span at bounding box center [17, 48] width 16 height 11
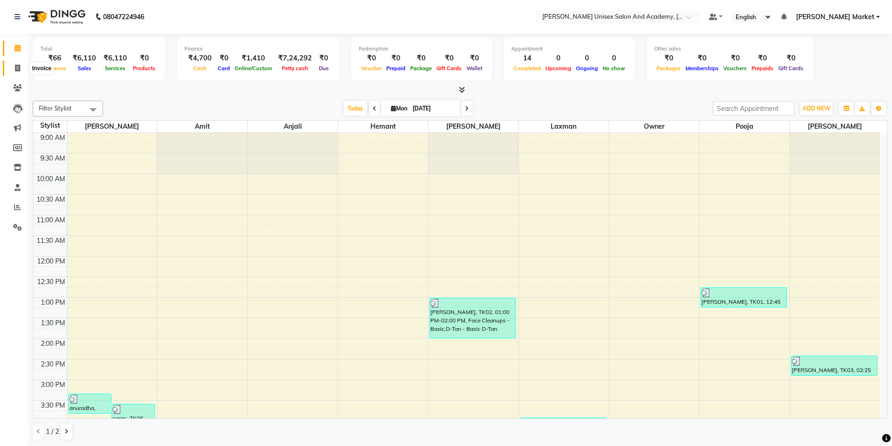
click at [15, 67] on icon at bounding box center [17, 68] width 5 height 7
select select "8060"
select select "service"
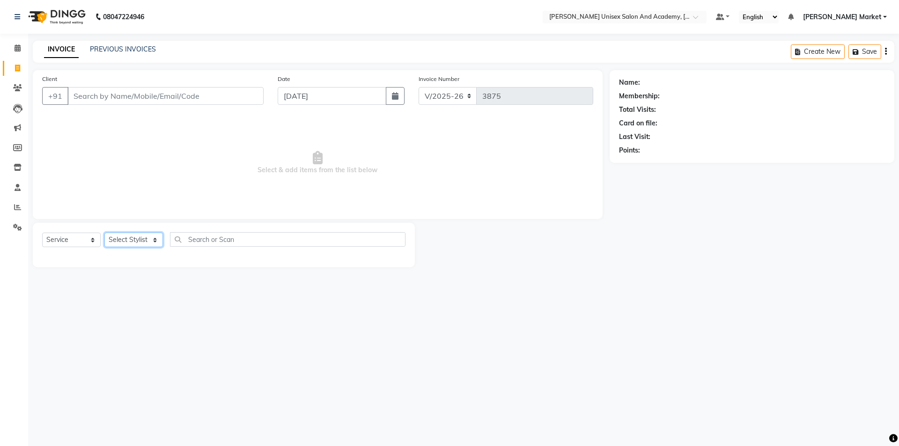
click at [156, 239] on select "Select Stylist Amit anjali hemant [PERSON_NAME] [PERSON_NAME] owner pooja [PERS…" at bounding box center [133, 240] width 59 height 15
select select "73407"
click at [104, 233] on select "Select Stylist Amit anjali hemant [PERSON_NAME] [PERSON_NAME] owner pooja [PERS…" at bounding box center [133, 240] width 59 height 15
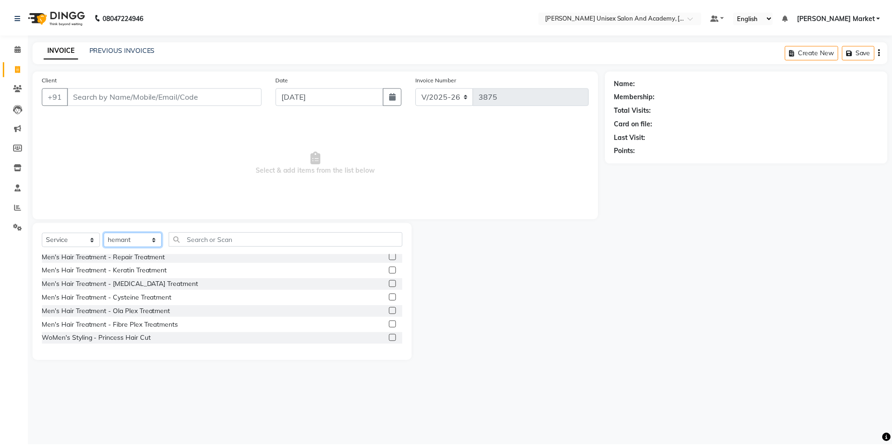
scroll to position [234, 0]
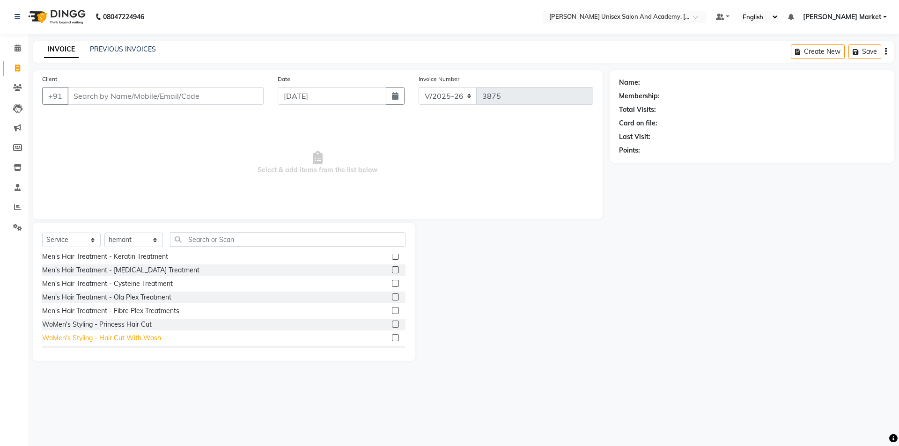
click at [147, 339] on div "WoMen's Styling - Hair Cut With Wash" at bounding box center [101, 338] width 119 height 10
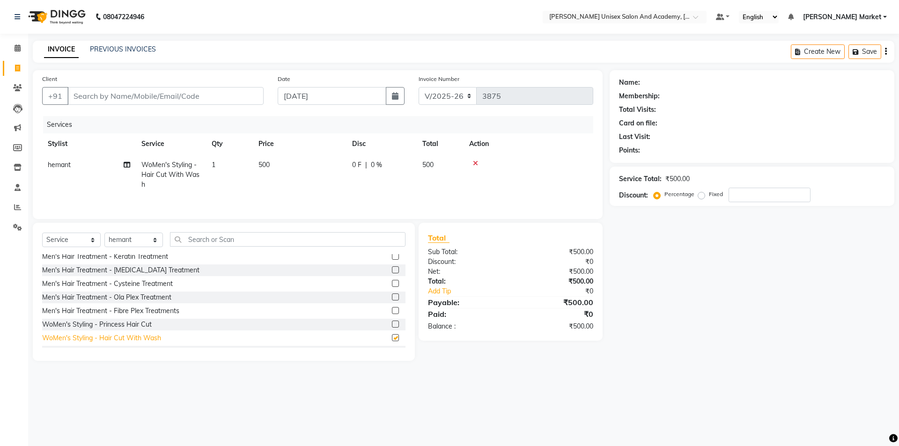
checkbox input "false"
click at [112, 98] on input "Client" at bounding box center [165, 96] width 196 height 18
type input "8"
type input "0"
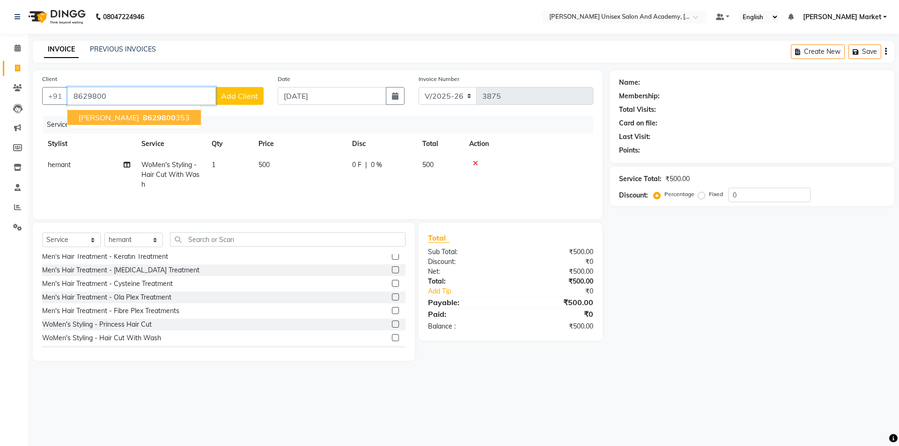
click at [96, 120] on span "[PERSON_NAME]" at bounding box center [109, 117] width 60 height 9
type input "8629800353"
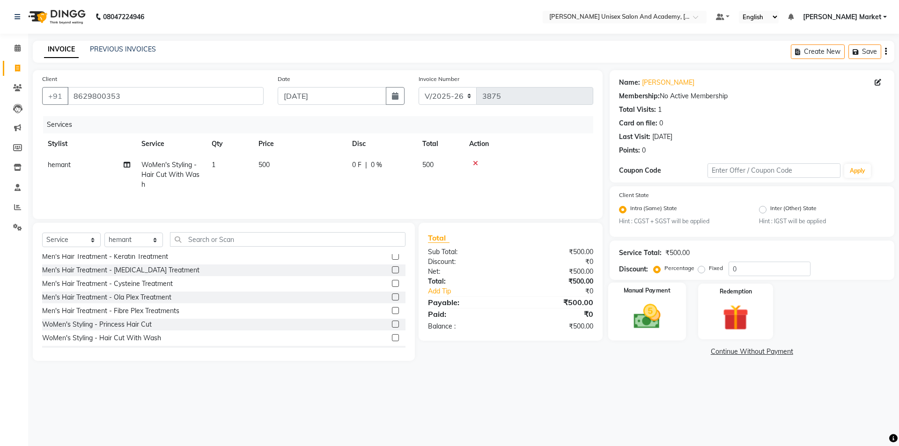
click at [647, 312] on img at bounding box center [647, 317] width 44 height 31
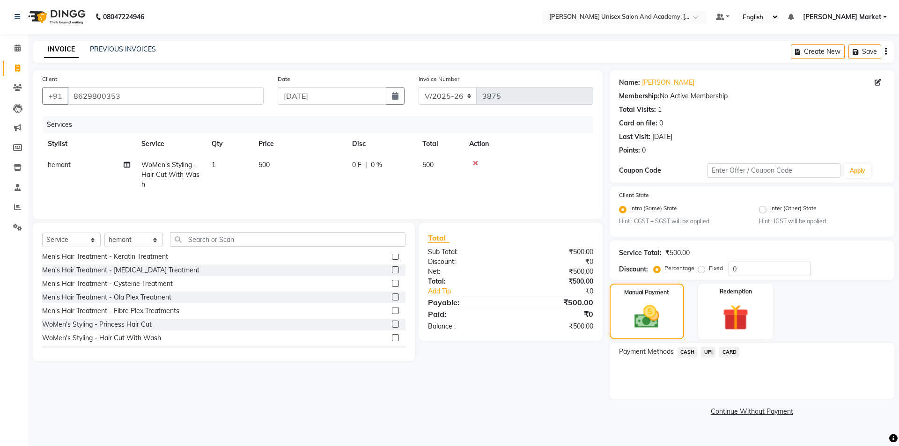
click at [711, 348] on span "UPI" at bounding box center [708, 352] width 15 height 11
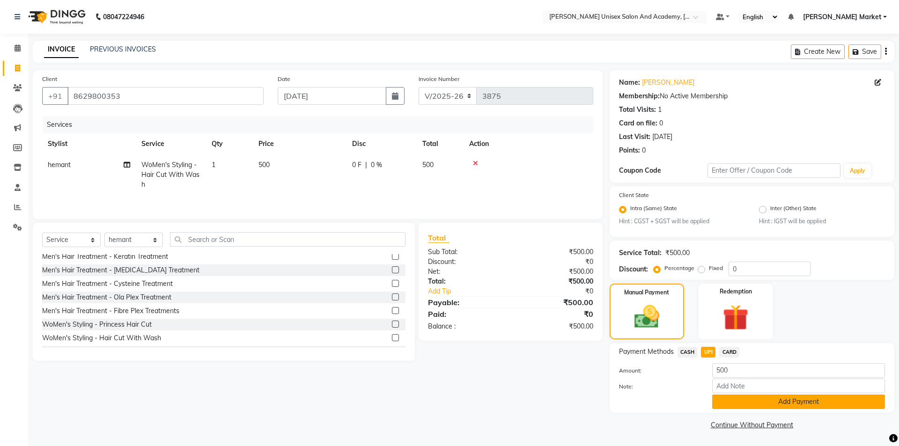
click at [770, 403] on button "Add Payment" at bounding box center [798, 402] width 173 height 15
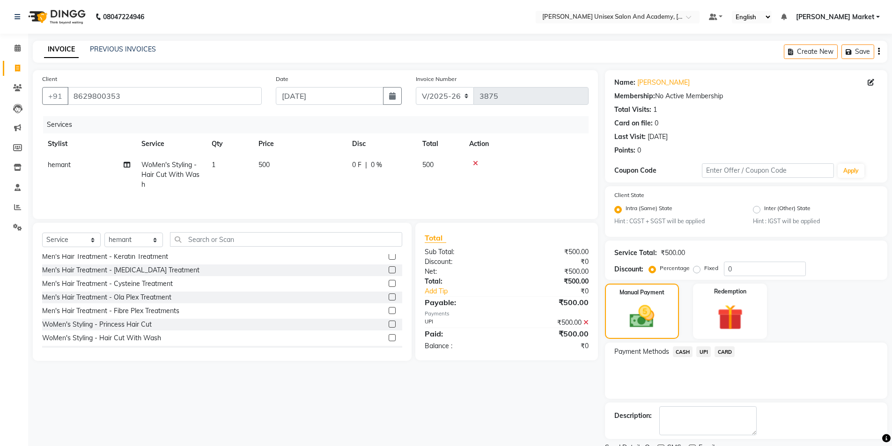
scroll to position [39, 0]
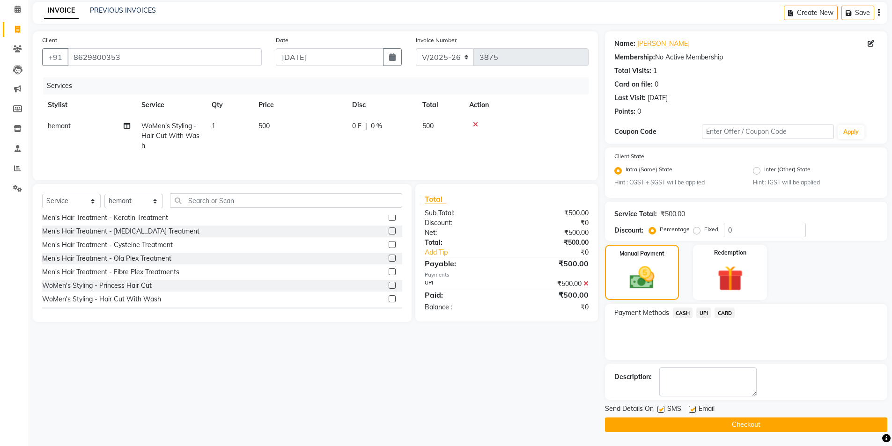
click at [757, 427] on button "Checkout" at bounding box center [746, 425] width 282 height 15
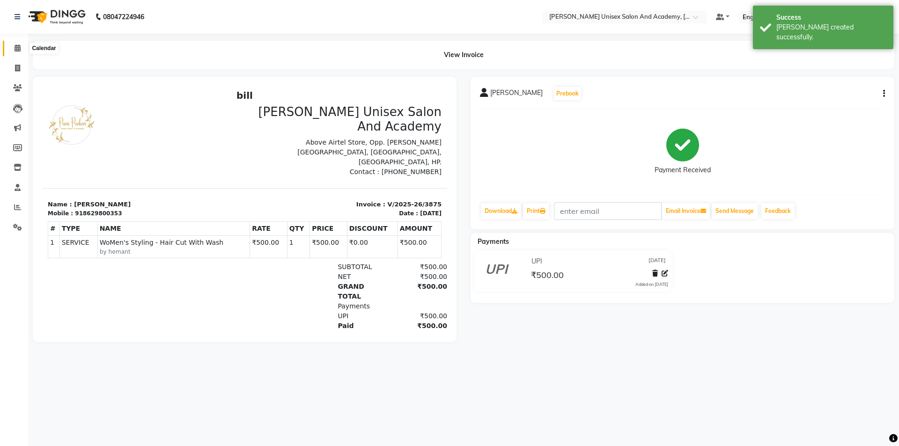
click at [17, 48] on icon at bounding box center [18, 47] width 6 height 7
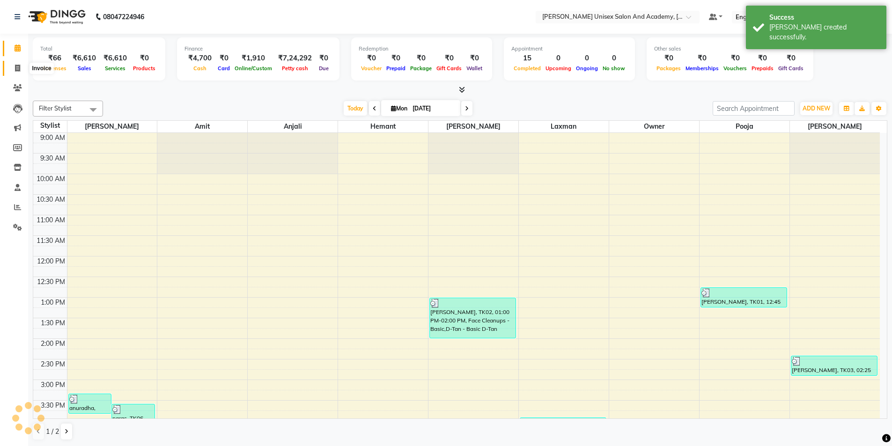
click at [18, 68] on icon at bounding box center [17, 68] width 5 height 7
select select "service"
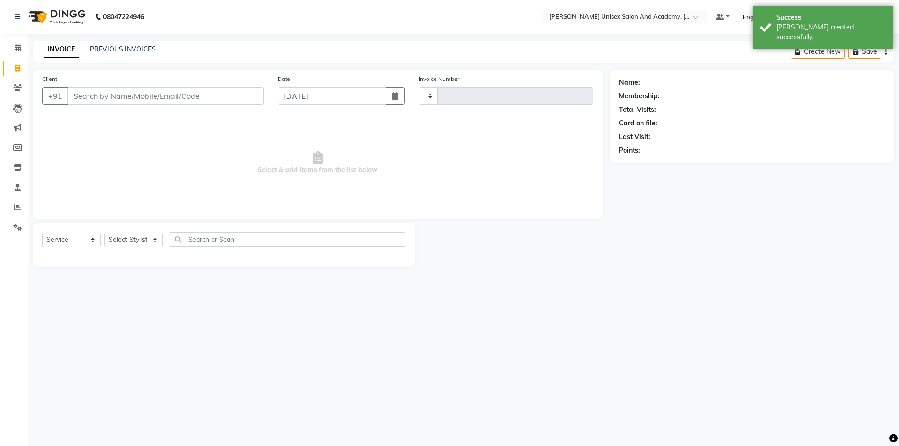
type input "3876"
select select "8060"
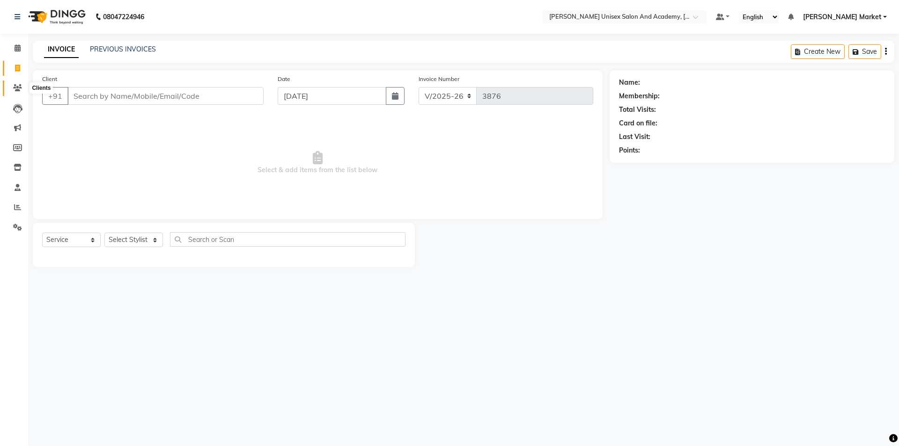
click at [18, 89] on icon at bounding box center [17, 87] width 9 height 7
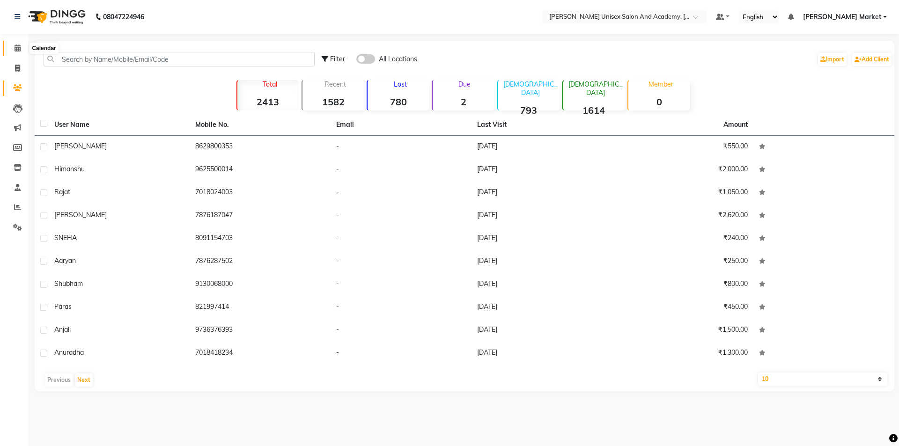
click at [16, 49] on icon at bounding box center [18, 47] width 6 height 7
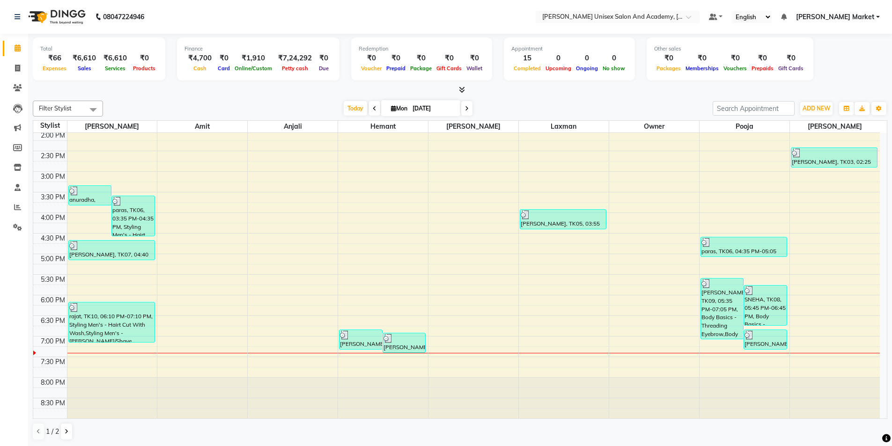
scroll to position [0, 0]
click at [13, 72] on span at bounding box center [17, 68] width 16 height 11
select select "service"
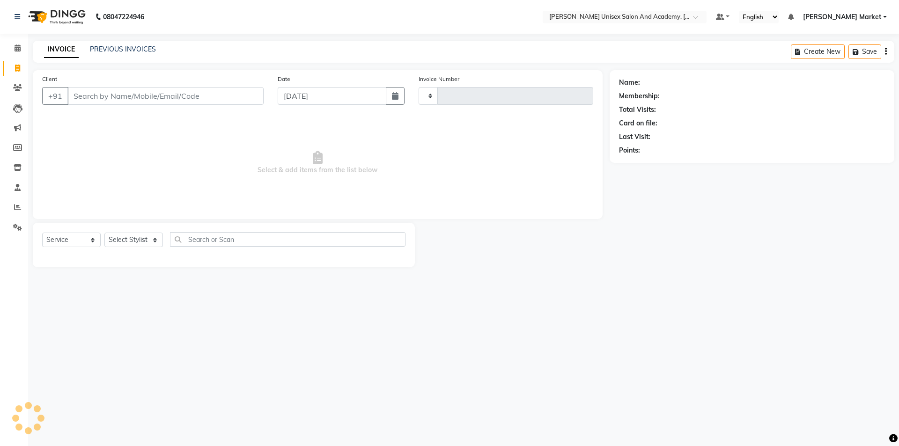
type input "3876"
select select "8060"
click at [152, 240] on select "Select Stylist Amit anjali hemant [PERSON_NAME] [PERSON_NAME] owner pooja [PERS…" at bounding box center [133, 240] width 59 height 15
click at [85, 95] on input "Client" at bounding box center [165, 96] width 196 height 18
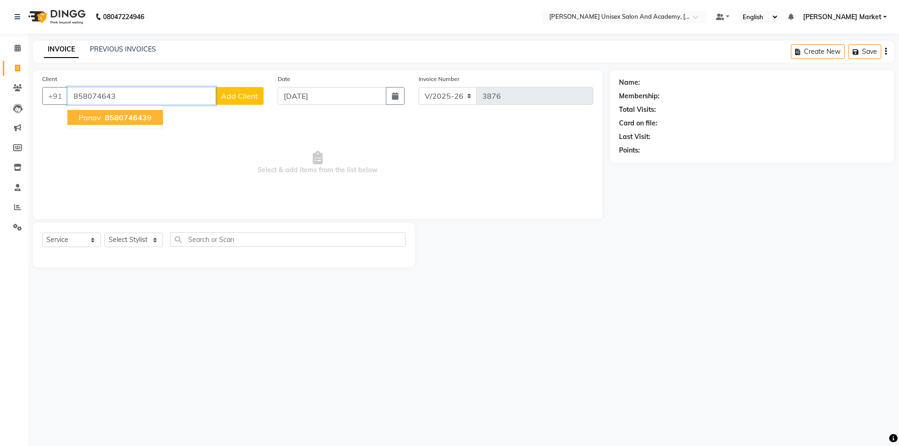
click at [119, 118] on span "858074643" at bounding box center [126, 117] width 42 height 9
type input "8580746439"
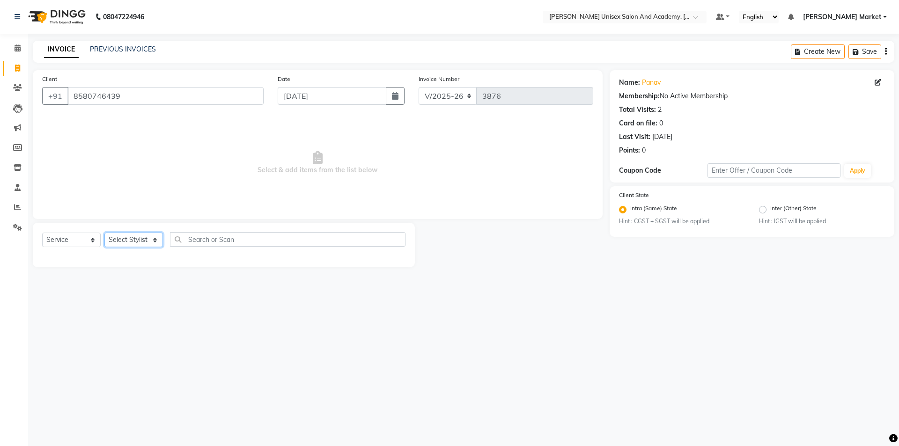
click at [158, 239] on select "Select Stylist Amit anjali hemant [PERSON_NAME] [PERSON_NAME] owner pooja [PERS…" at bounding box center [133, 240] width 59 height 15
click at [104, 233] on select "Select Stylist Amit anjali hemant [PERSON_NAME] [PERSON_NAME] owner pooja [PERS…" at bounding box center [133, 240] width 59 height 15
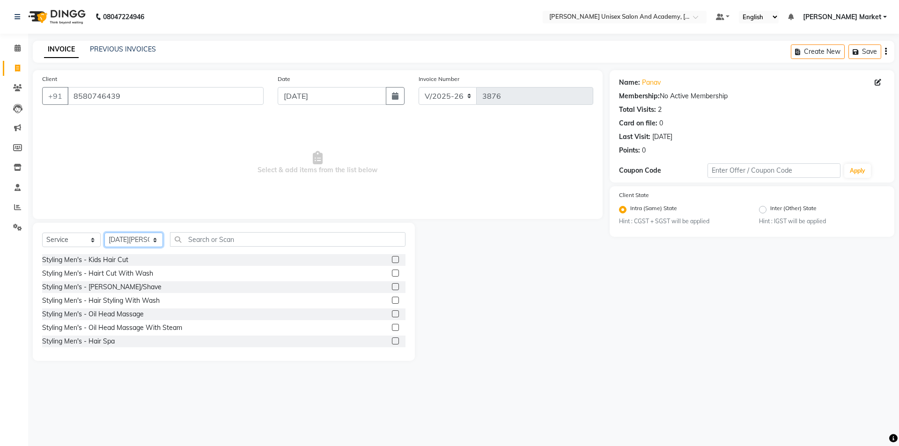
click at [156, 239] on select "Select Stylist Amit anjali hemant [PERSON_NAME] [PERSON_NAME] owner pooja [PERS…" at bounding box center [133, 240] width 59 height 15
select select "73407"
click at [104, 233] on select "Select Stylist Amit anjali hemant [PERSON_NAME] [PERSON_NAME] owner pooja [PERS…" at bounding box center [133, 240] width 59 height 15
click at [392, 272] on label at bounding box center [395, 273] width 7 height 7
click at [392, 272] on input "checkbox" at bounding box center [395, 274] width 6 height 6
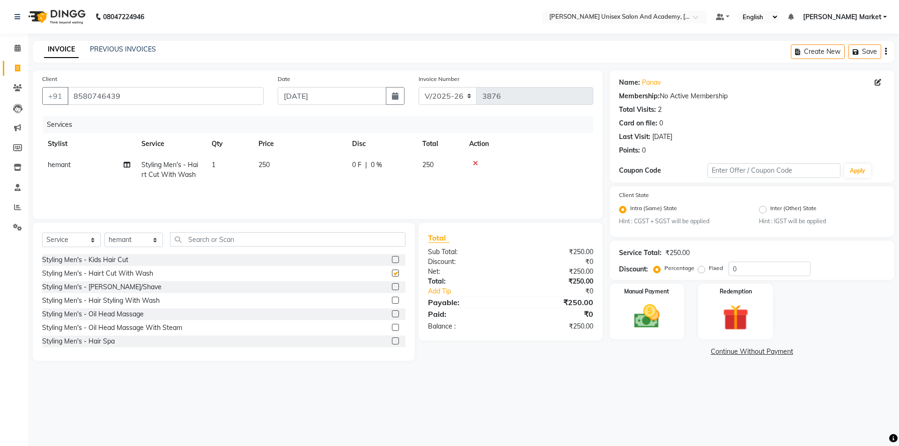
checkbox input "false"
click at [392, 286] on label at bounding box center [395, 286] width 7 height 7
click at [392, 286] on input "checkbox" at bounding box center [395, 287] width 6 height 6
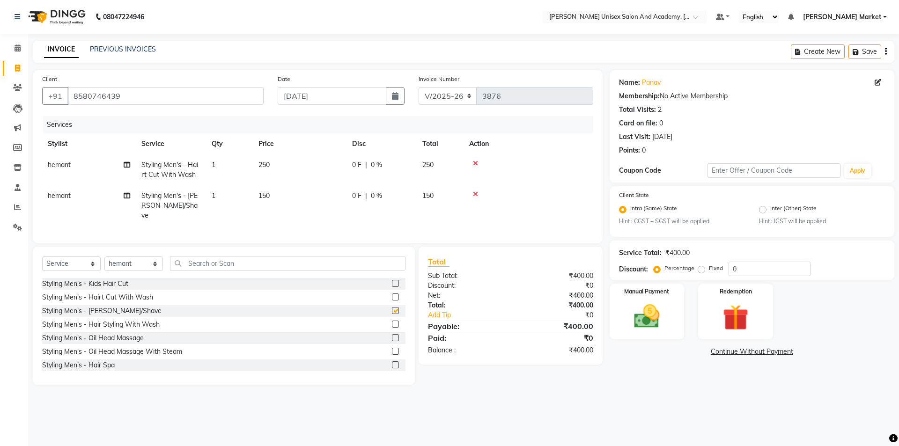
checkbox input "false"
click at [663, 314] on img at bounding box center [647, 317] width 44 height 31
drag, startPoint x: 691, startPoint y: 353, endPoint x: 700, endPoint y: 362, distance: 13.6
click at [691, 354] on span "CASH" at bounding box center [688, 352] width 20 height 11
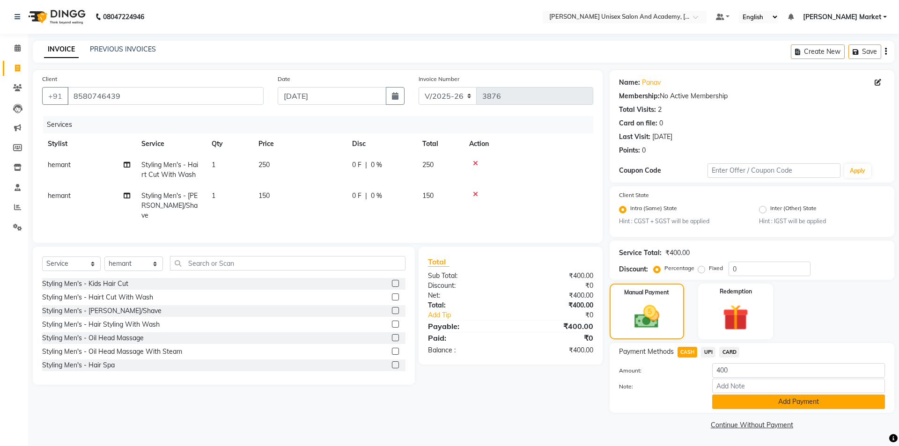
click at [774, 404] on button "Add Payment" at bounding box center [798, 402] width 173 height 15
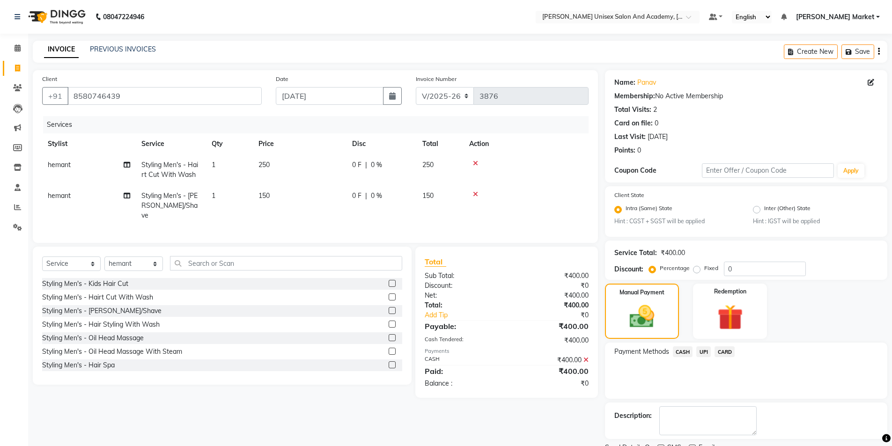
scroll to position [39, 0]
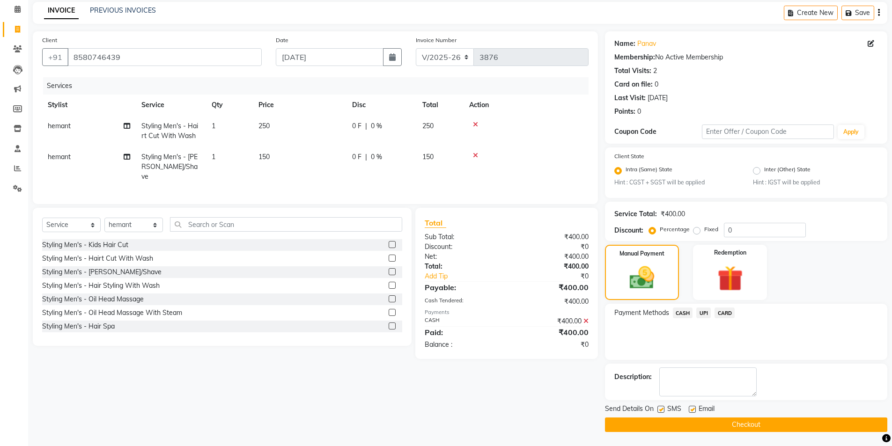
click at [742, 427] on button "Checkout" at bounding box center [746, 425] width 282 height 15
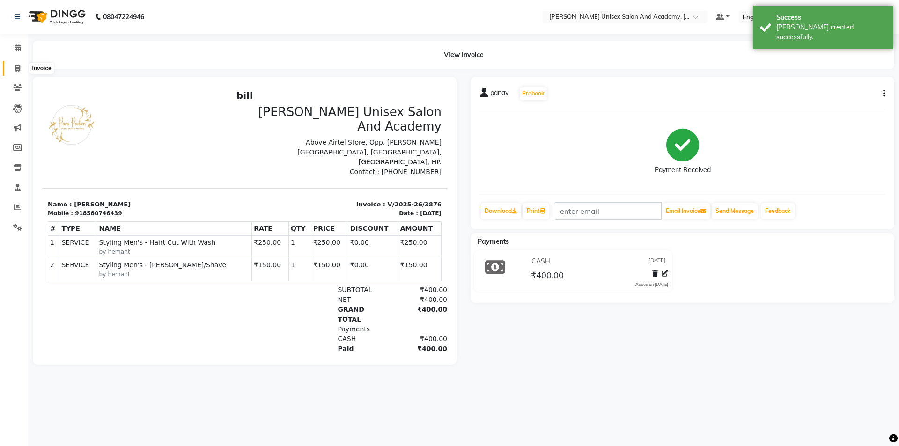
click at [15, 65] on icon at bounding box center [17, 68] width 5 height 7
select select "service"
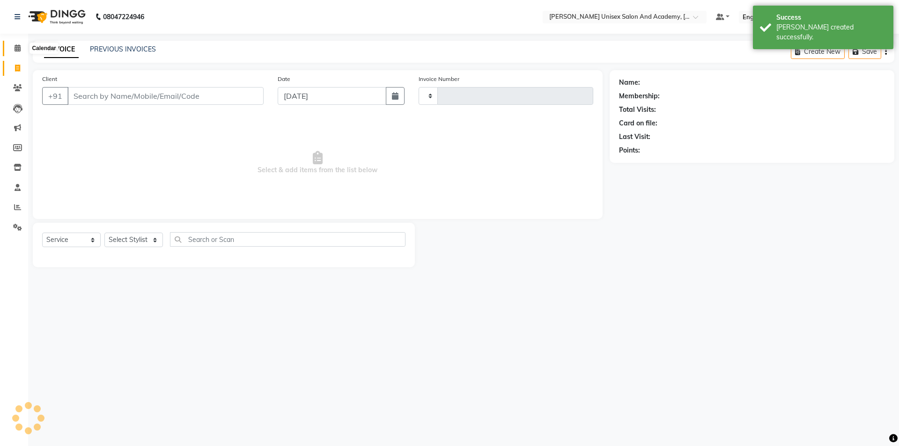
type input "3877"
select select "8060"
click at [19, 48] on icon at bounding box center [18, 47] width 6 height 7
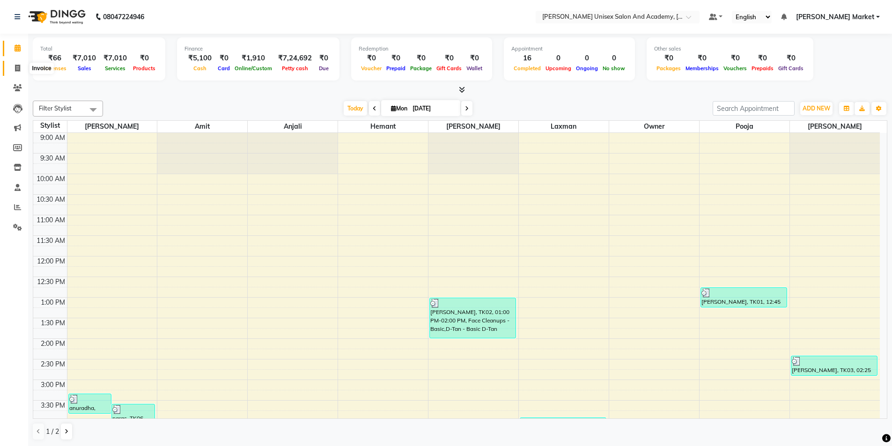
click at [18, 67] on icon at bounding box center [17, 68] width 5 height 7
select select "service"
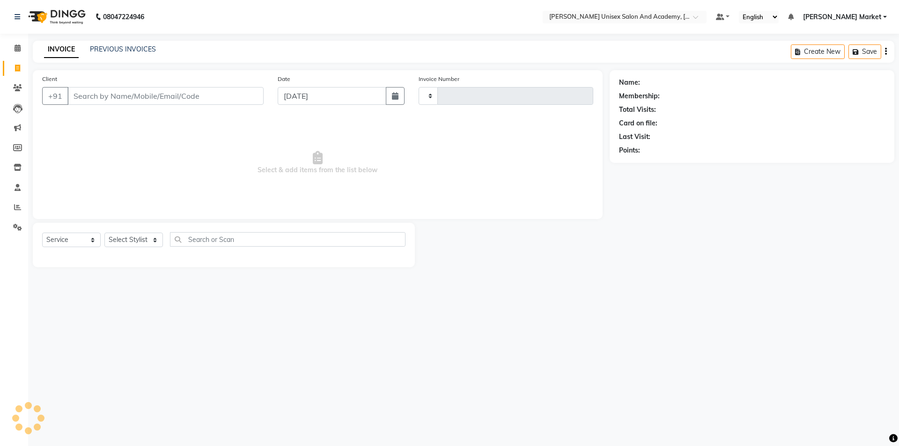
type input "3877"
select select "8060"
click at [19, 49] on icon at bounding box center [18, 47] width 6 height 7
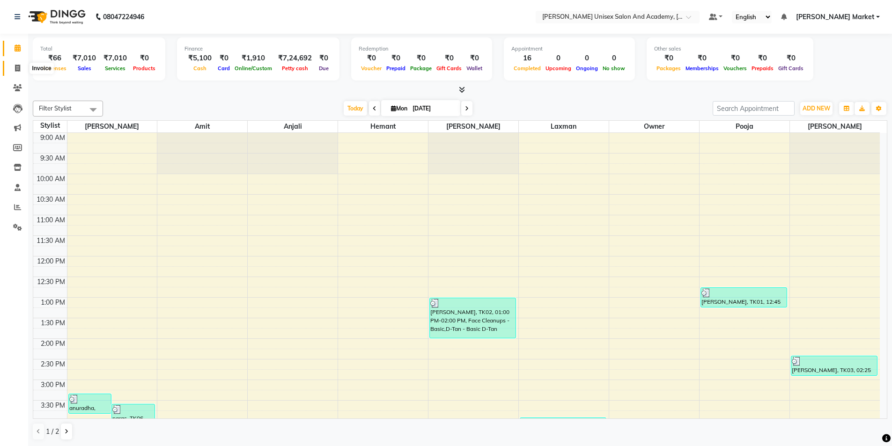
click at [17, 65] on span at bounding box center [17, 68] width 16 height 11
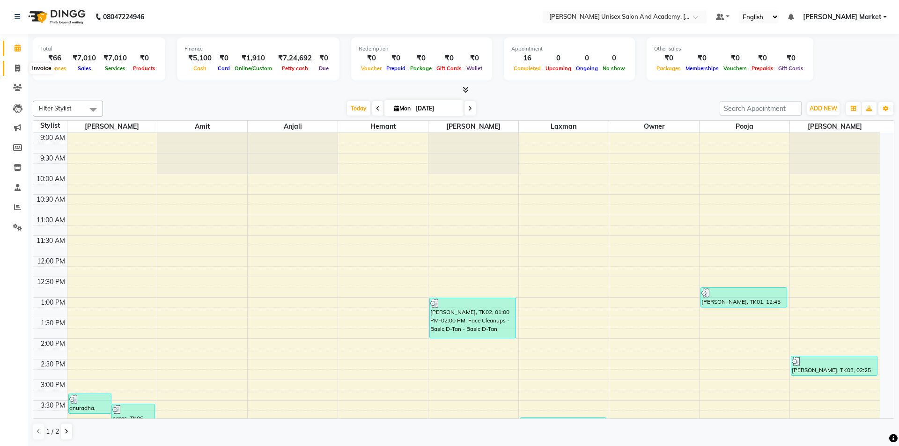
select select "8060"
select select "service"
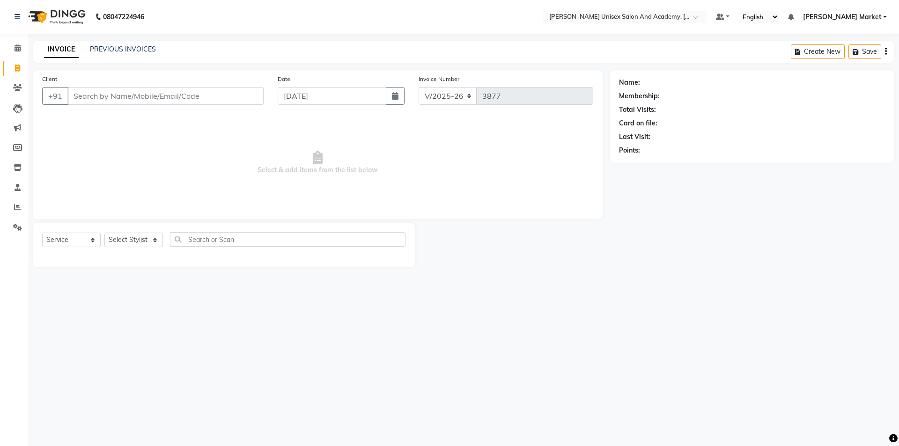
click at [134, 98] on input "Client" at bounding box center [165, 96] width 196 height 18
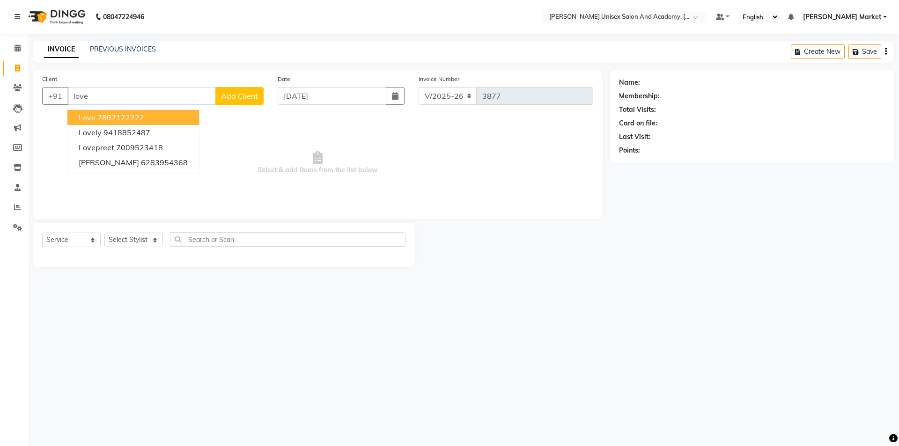
click at [137, 114] on ngb-highlight "7807172222" at bounding box center [120, 117] width 47 height 9
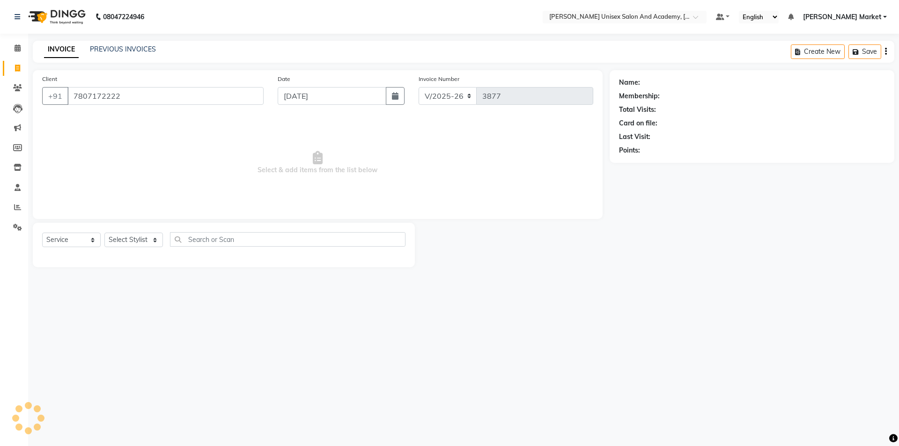
type input "7807172222"
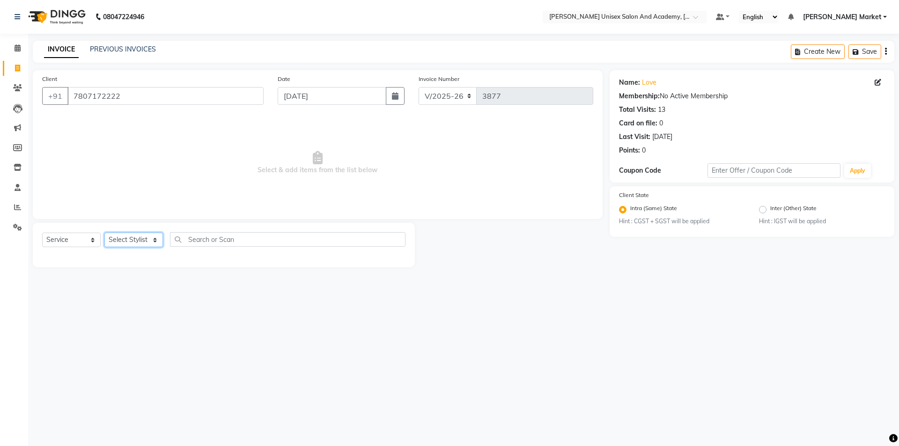
click at [150, 239] on select "Select Stylist Amit anjali hemant [PERSON_NAME] [PERSON_NAME] owner pooja [PERS…" at bounding box center [133, 240] width 59 height 15
select select "73407"
click at [104, 233] on select "Select Stylist Amit anjali hemant [PERSON_NAME] [PERSON_NAME] owner pooja [PERS…" at bounding box center [133, 240] width 59 height 15
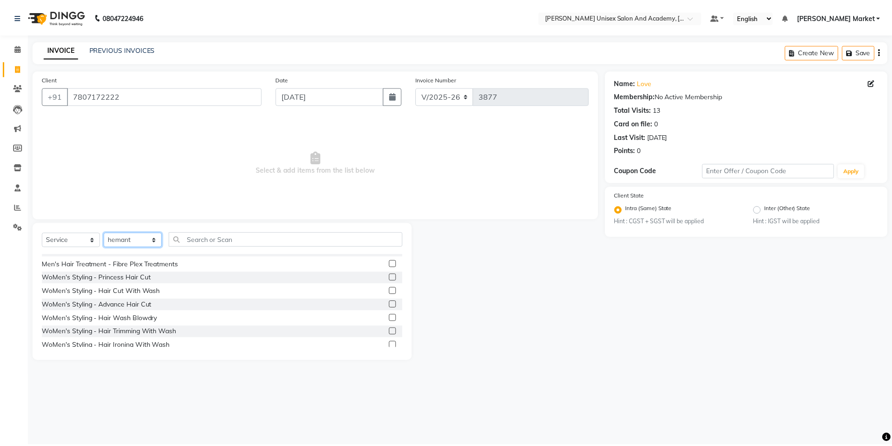
scroll to position [234, 0]
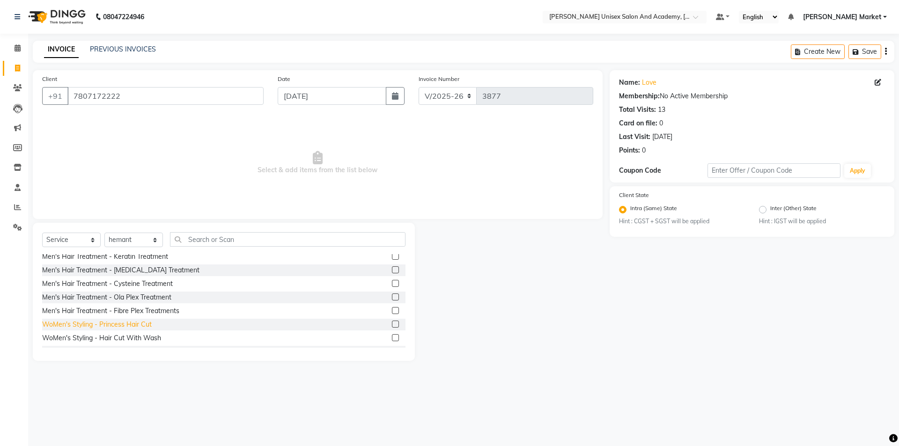
click at [149, 325] on div "WoMen's Styling - Princess Hair Cut" at bounding box center [97, 325] width 110 height 10
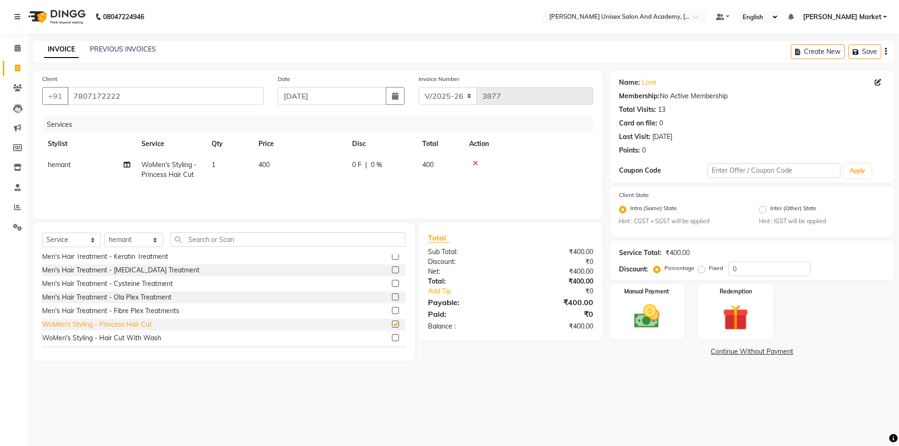
checkbox input "false"
click at [276, 164] on td "400" at bounding box center [300, 170] width 94 height 31
select select "73407"
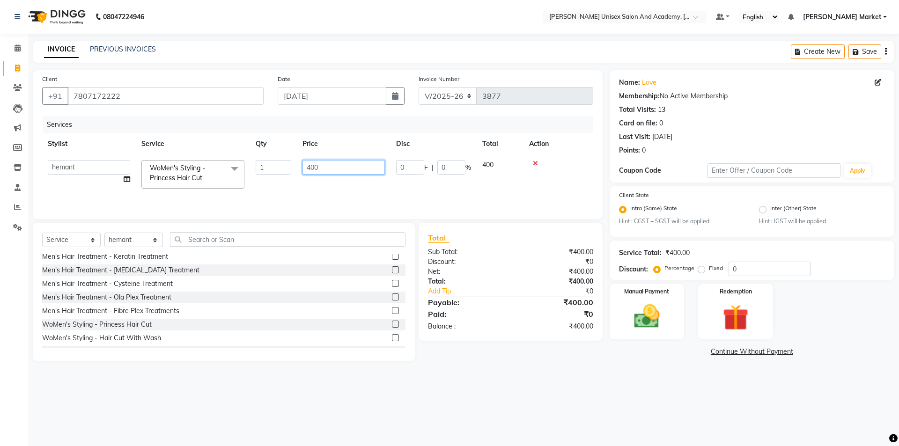
click at [324, 170] on input "400" at bounding box center [343, 167] width 82 height 15
type input "4"
type input "100"
click at [418, 188] on div "Services Stylist Service Qty Price Disc Total Action hemant WoMen's Styling - P…" at bounding box center [317, 163] width 551 height 94
click at [656, 309] on img at bounding box center [647, 317] width 44 height 31
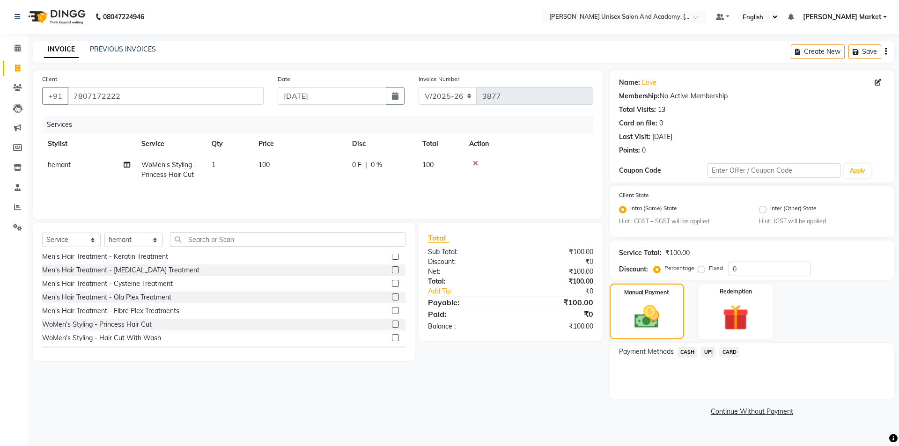
click at [685, 350] on span "CASH" at bounding box center [688, 352] width 20 height 11
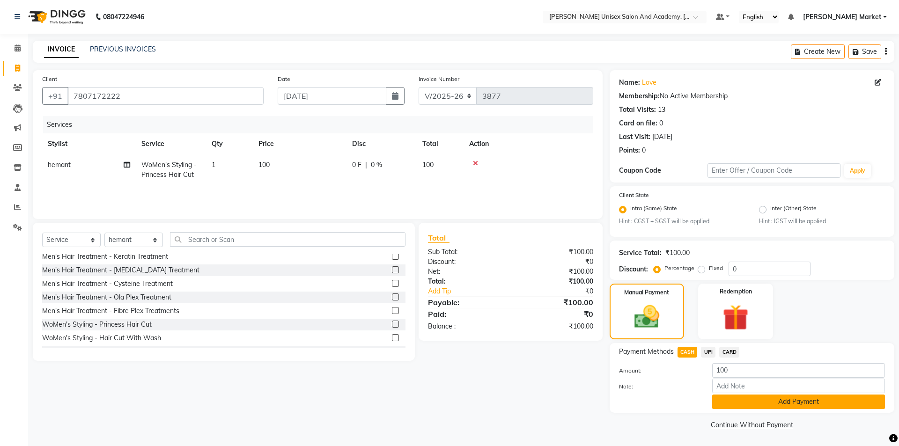
click at [763, 407] on button "Add Payment" at bounding box center [798, 402] width 173 height 15
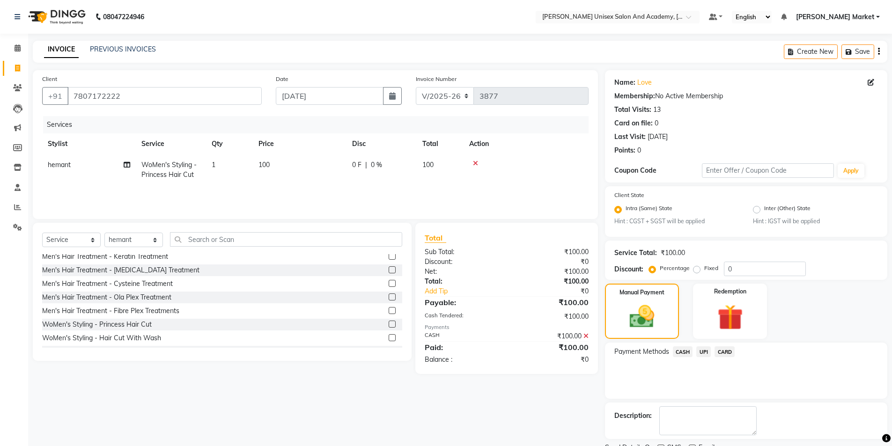
scroll to position [39, 0]
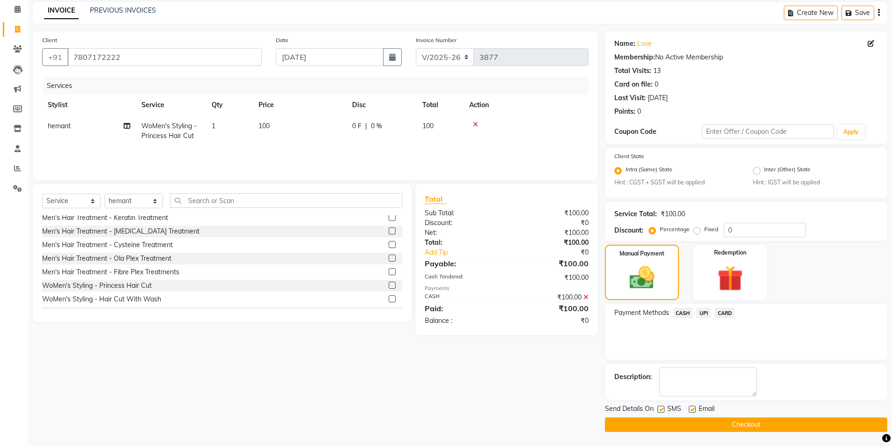
click at [737, 427] on button "Checkout" at bounding box center [746, 425] width 282 height 15
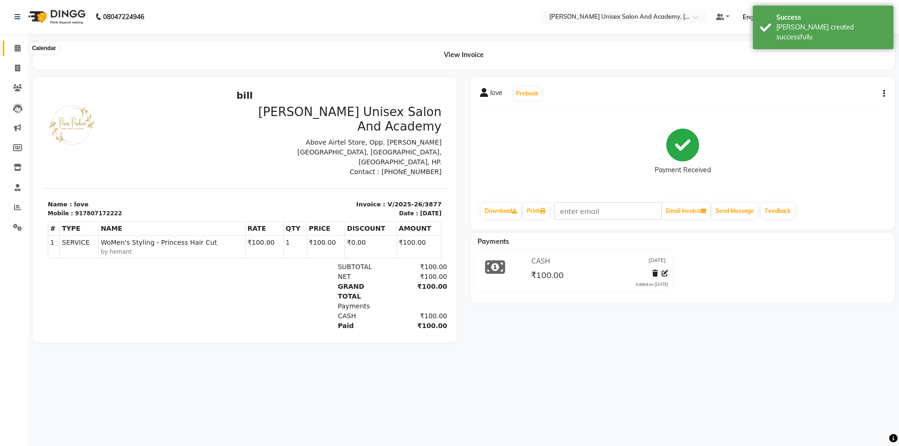
click at [21, 48] on icon at bounding box center [18, 47] width 6 height 7
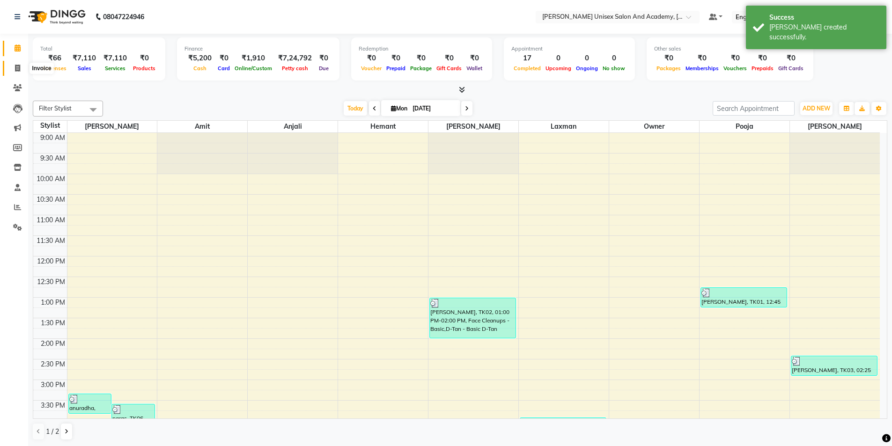
click at [20, 73] on span at bounding box center [17, 68] width 16 height 11
select select "service"
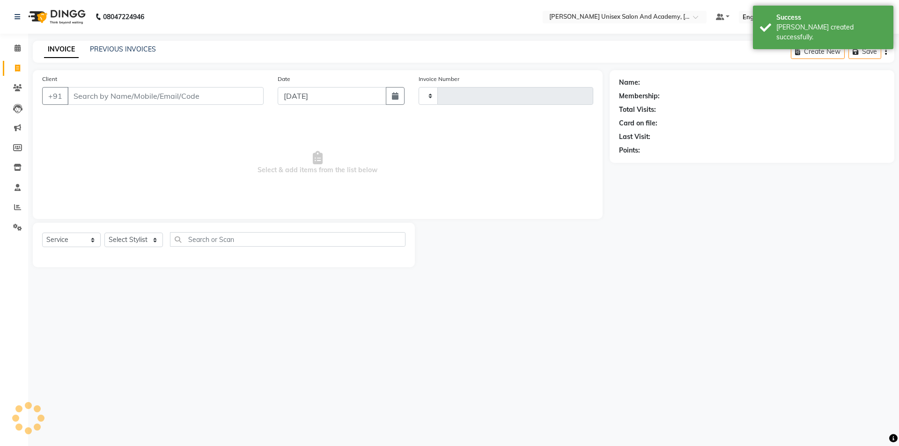
type input "3878"
select select "8060"
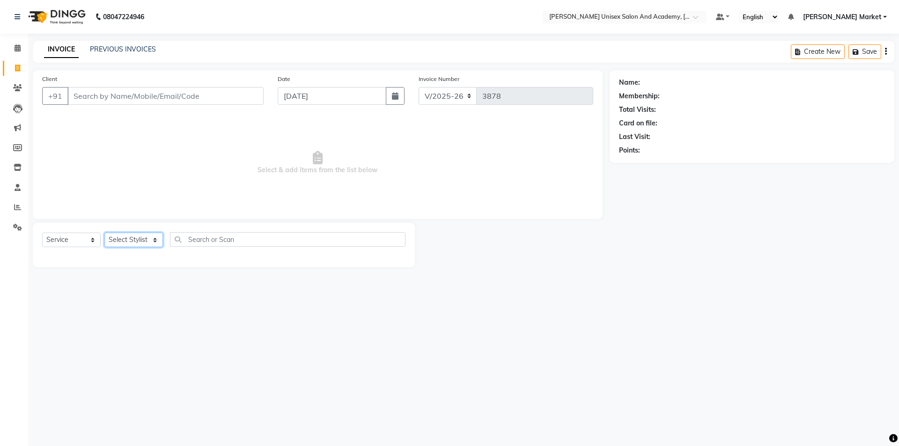
click at [155, 238] on select "Select Stylist Amit anjali hemant [PERSON_NAME] [PERSON_NAME] owner pooja [PERS…" at bounding box center [133, 240] width 59 height 15
select select "81266"
click at [104, 233] on select "Select Stylist Amit anjali hemant [PERSON_NAME] [PERSON_NAME] owner pooja [PERS…" at bounding box center [133, 240] width 59 height 15
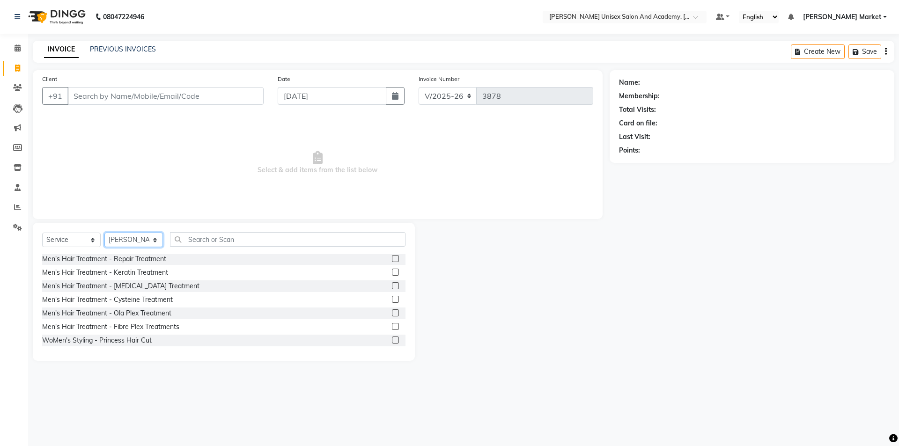
scroll to position [234, 0]
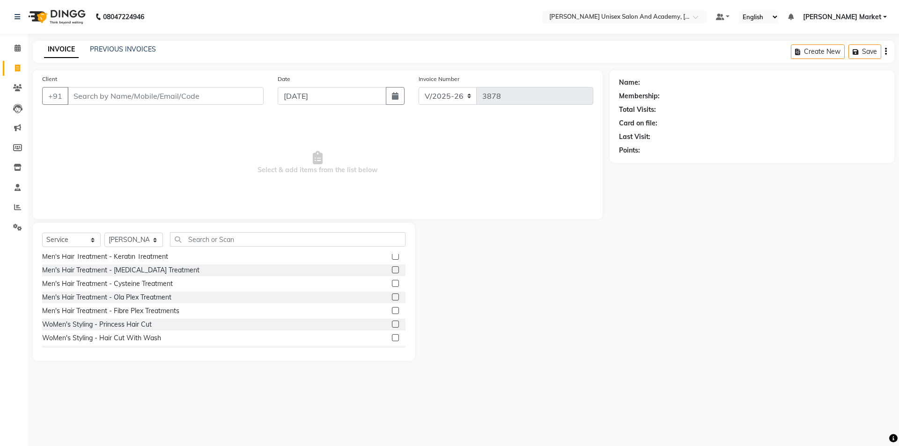
click at [217, 342] on div "WoMen's Styling - Hair Cut With Wash" at bounding box center [223, 338] width 363 height 12
click at [392, 336] on label at bounding box center [395, 337] width 7 height 7
click at [392, 336] on input "checkbox" at bounding box center [395, 338] width 6 height 6
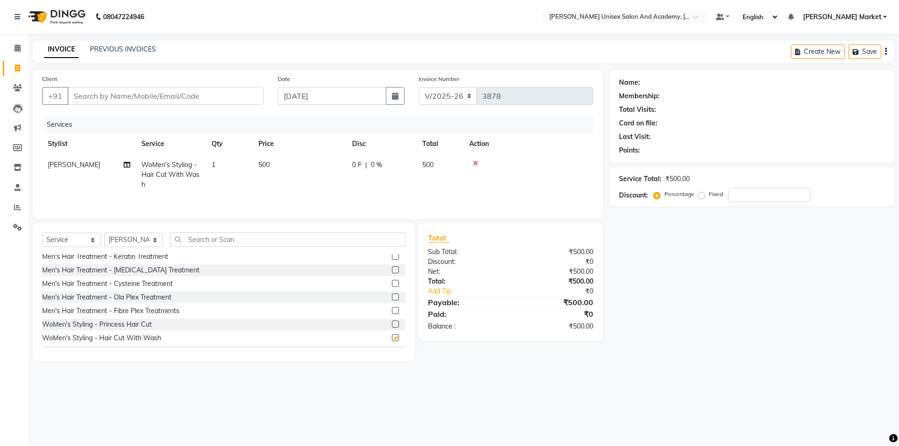
checkbox input "false"
click at [154, 237] on select "Select Stylist Amit anjali hemant [PERSON_NAME] [PERSON_NAME] owner pooja [PERS…" at bounding box center [133, 240] width 59 height 15
select select "73406"
click at [104, 233] on select "Select Stylist Amit anjali hemant [PERSON_NAME] [PERSON_NAME] owner pooja [PERS…" at bounding box center [133, 240] width 59 height 15
click at [250, 240] on input "text" at bounding box center [288, 239] width 236 height 15
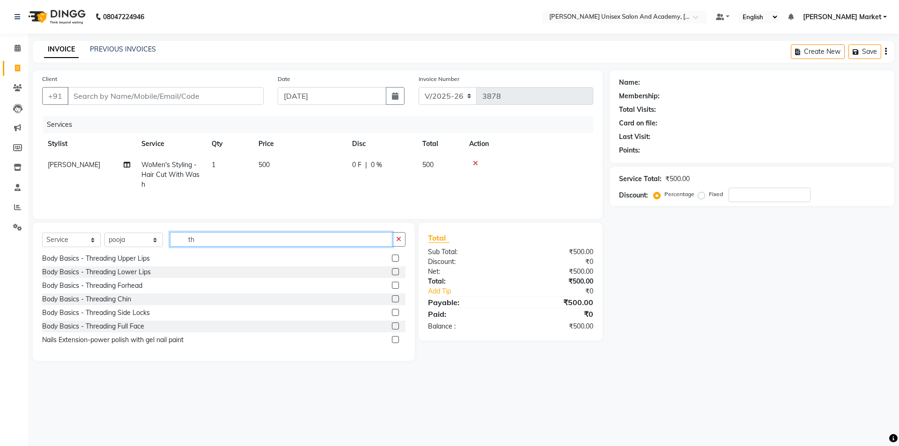
scroll to position [0, 0]
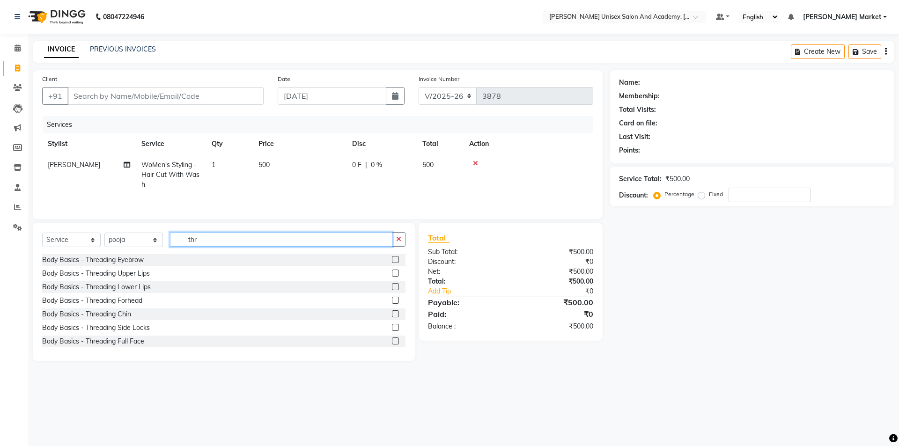
type input "thr"
click at [392, 260] on label at bounding box center [395, 259] width 7 height 7
click at [392, 260] on input "checkbox" at bounding box center [395, 260] width 6 height 6
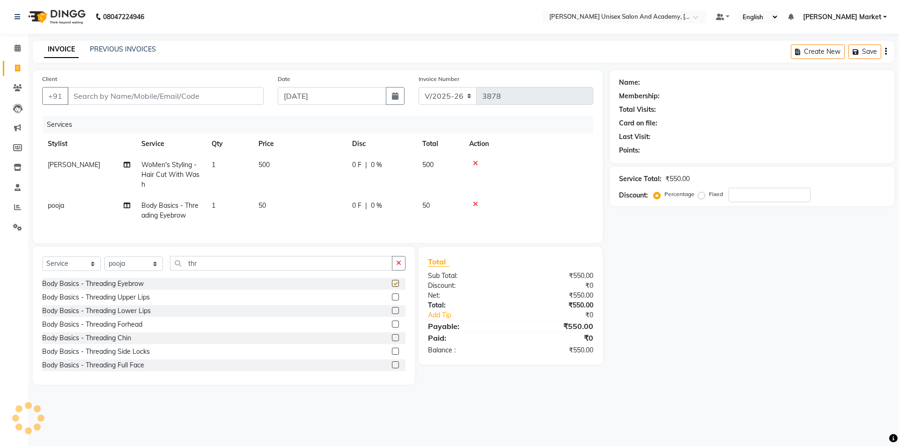
checkbox input "false"
click at [156, 268] on select "Select Stylist Amit anjali hemant [PERSON_NAME] [PERSON_NAME] owner pooja [PERS…" at bounding box center [133, 264] width 59 height 15
select select "74041"
click at [104, 264] on select "Select Stylist Amit anjali hemant [PERSON_NAME] [PERSON_NAME] owner pooja [PERS…" at bounding box center [133, 264] width 59 height 15
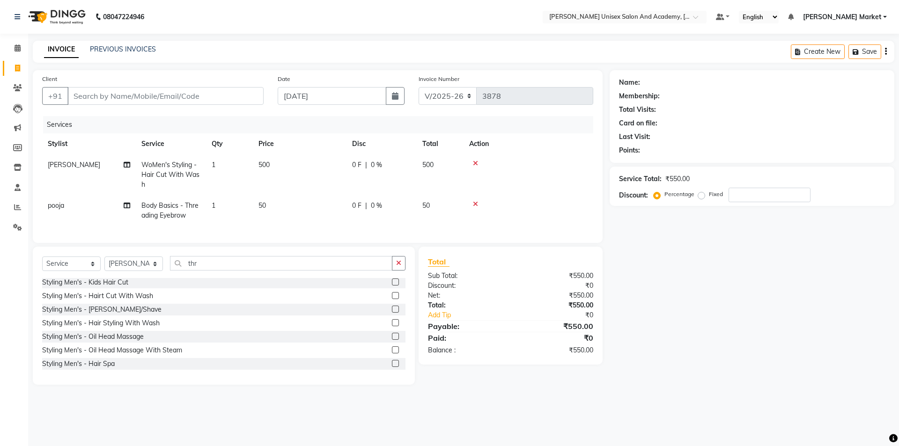
click at [399, 266] on icon "button" at bounding box center [398, 263] width 5 height 7
click at [313, 268] on input "text" at bounding box center [288, 263] width 236 height 15
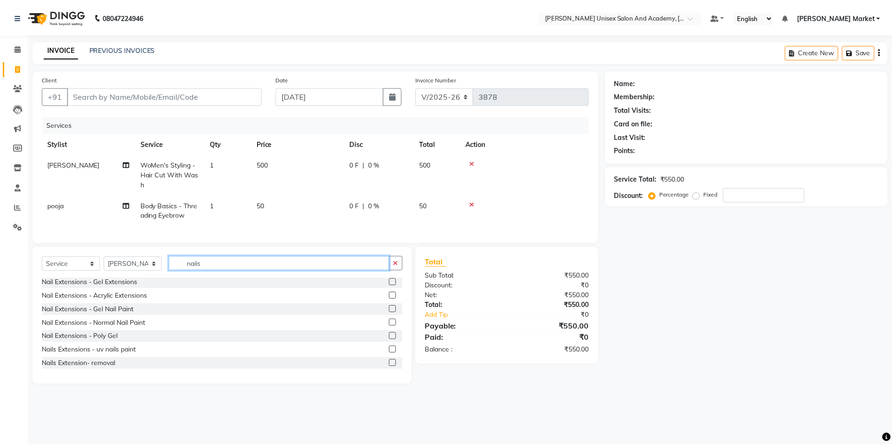
scroll to position [0, 0]
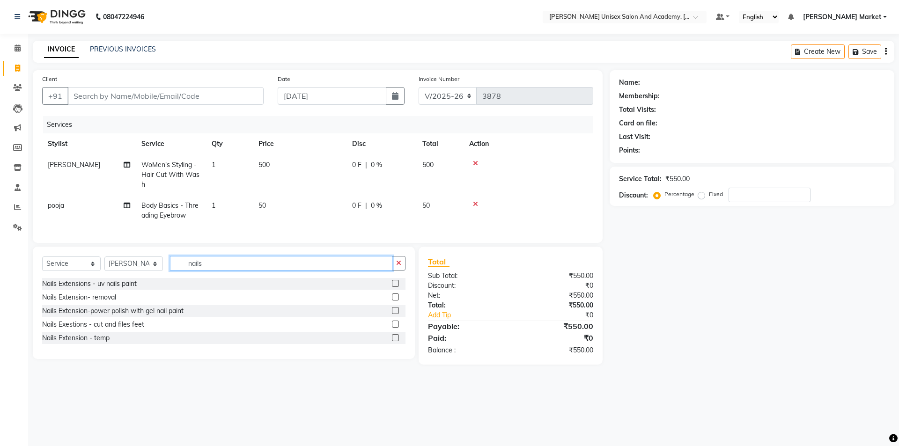
type input "nails"
click at [395, 314] on label at bounding box center [395, 310] width 7 height 7
click at [395, 314] on input "checkbox" at bounding box center [395, 311] width 6 height 6
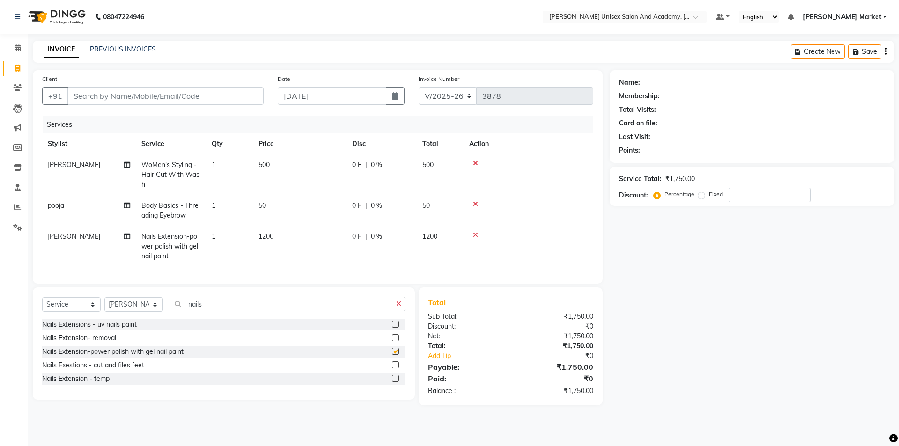
checkbox input "false"
click at [474, 236] on icon at bounding box center [475, 235] width 5 height 7
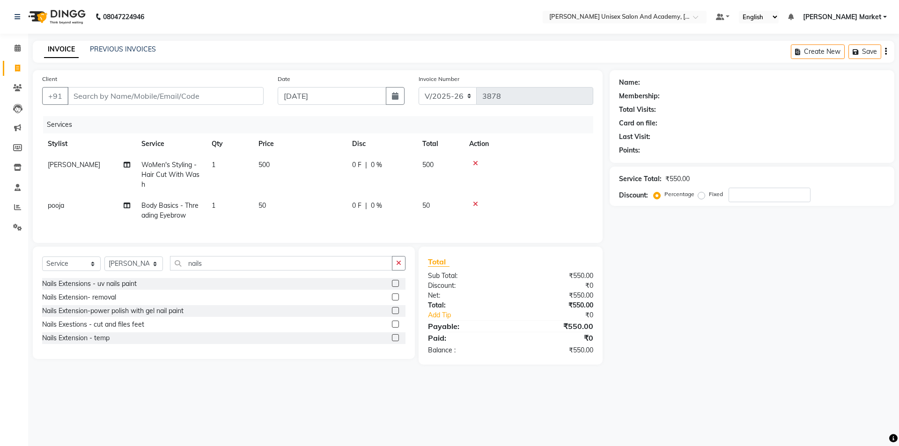
click at [398, 287] on label at bounding box center [395, 283] width 7 height 7
click at [398, 287] on input "checkbox" at bounding box center [395, 284] width 6 height 6
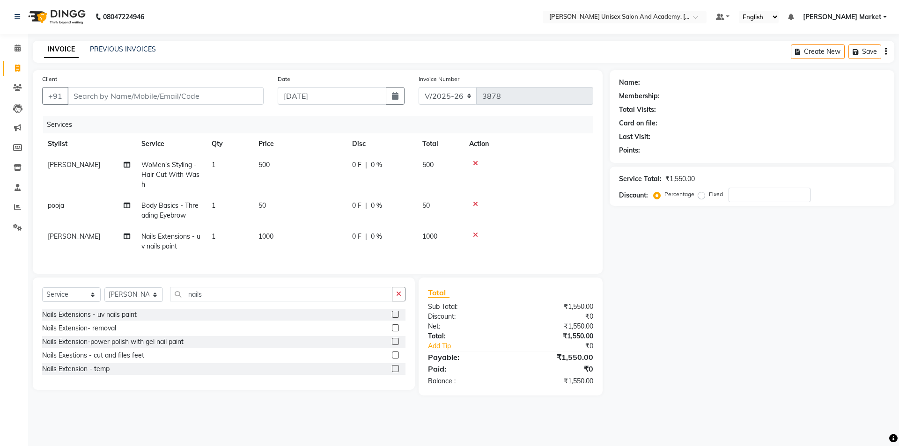
click at [393, 318] on label at bounding box center [395, 314] width 7 height 7
click at [393, 318] on input "checkbox" at bounding box center [395, 315] width 6 height 6
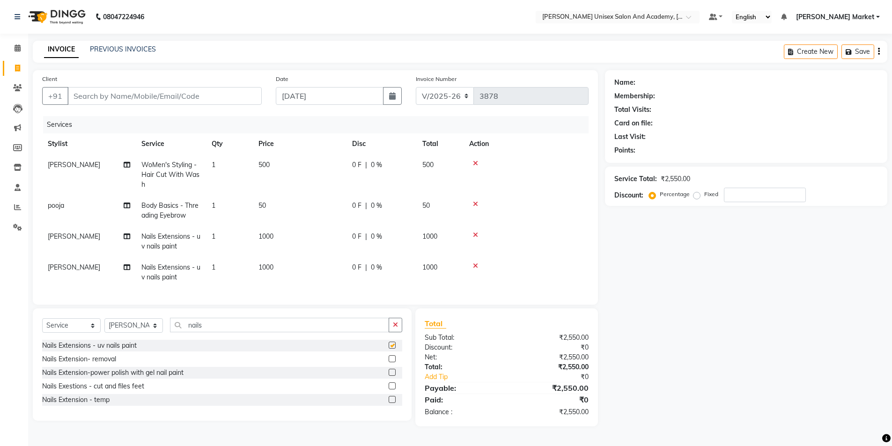
checkbox input "false"
click at [277, 238] on td "1000" at bounding box center [300, 241] width 94 height 31
select select "74041"
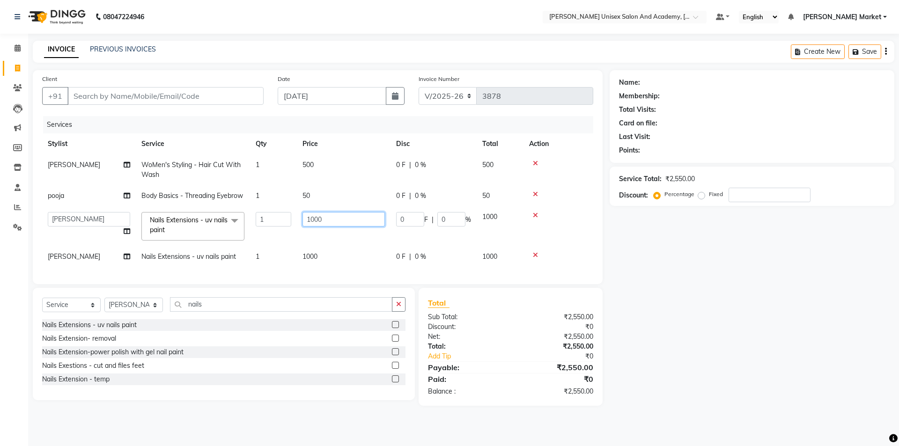
click at [324, 221] on input "1000" at bounding box center [343, 219] width 82 height 15
type input "1"
type input "800"
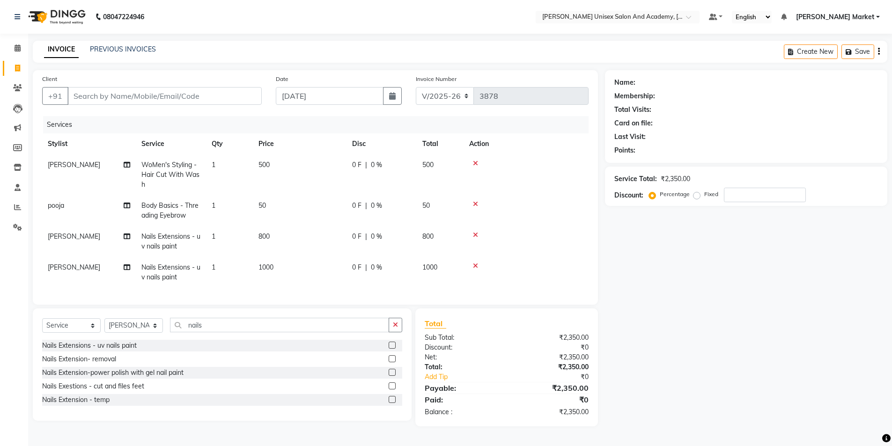
click at [371, 250] on tbody "[PERSON_NAME]'s Styling - Hair Cut With Wash 1 500 0 F | 0 % 500 pooja Body Bas…" at bounding box center [315, 221] width 546 height 133
click at [281, 269] on td "1000" at bounding box center [300, 272] width 94 height 31
select select "74041"
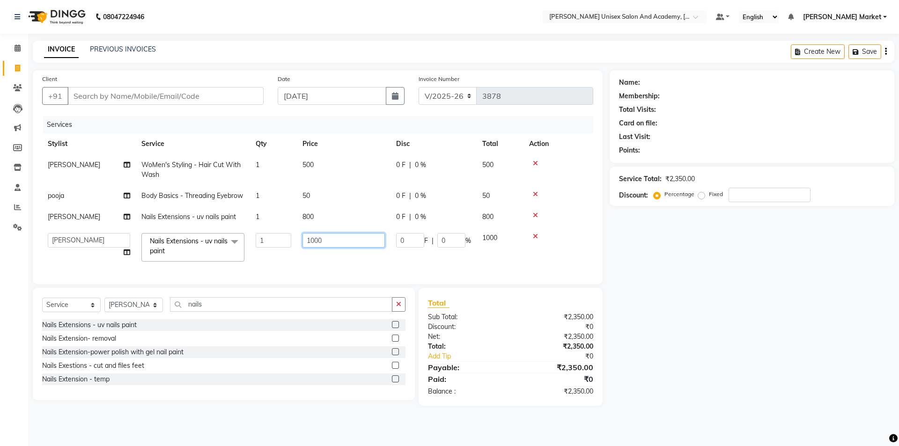
click at [330, 244] on input "1000" at bounding box center [343, 240] width 82 height 15
type input "1500"
click at [311, 261] on td "1500" at bounding box center [344, 248] width 94 height 40
select select "74041"
click at [159, 311] on select "Select Stylist Amit anjali hemant [PERSON_NAME] [PERSON_NAME] owner pooja [PERS…" at bounding box center [133, 305] width 59 height 15
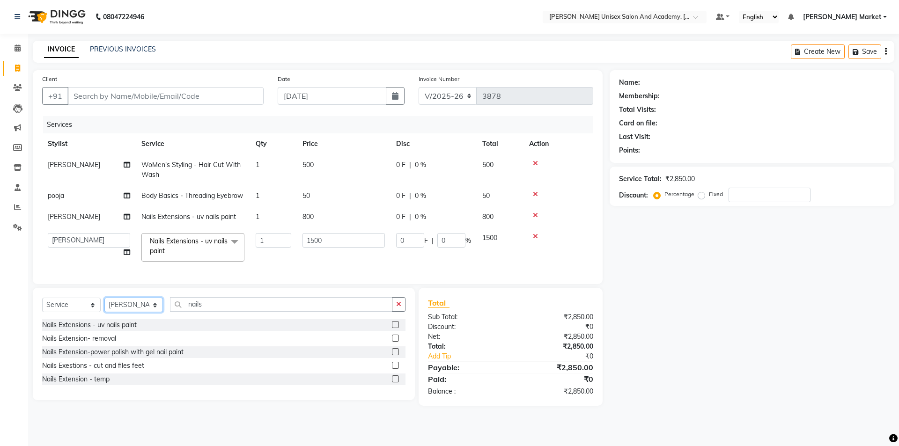
click at [104, 305] on select "Select Stylist Amit anjali hemant [PERSON_NAME] [PERSON_NAME] owner pooja [PERS…" at bounding box center [133, 305] width 59 height 15
click at [396, 308] on icon "button" at bounding box center [398, 304] width 5 height 7
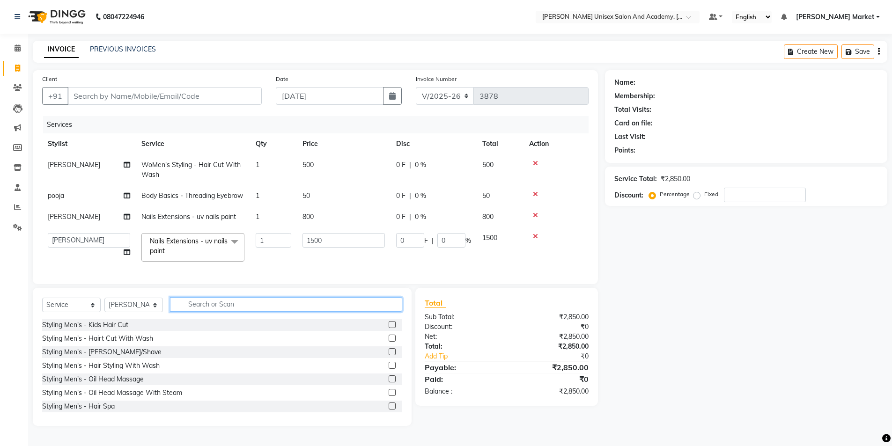
click at [310, 312] on input "text" at bounding box center [286, 304] width 232 height 15
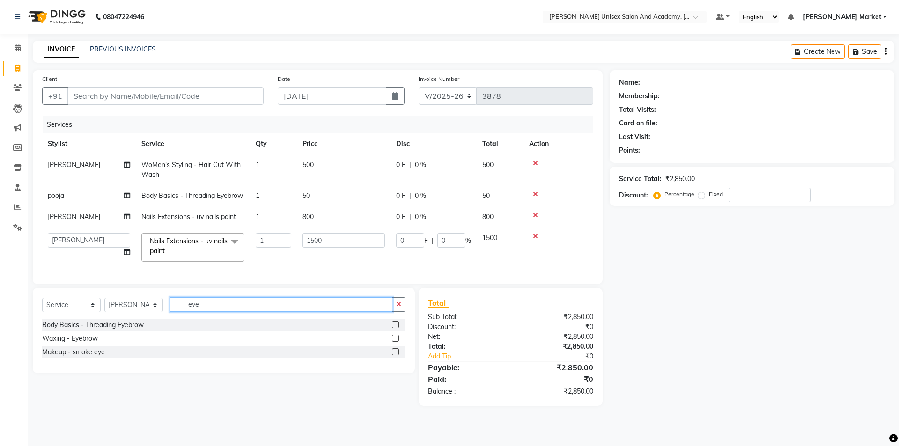
type input "eye"
click at [394, 328] on label at bounding box center [395, 324] width 7 height 7
click at [394, 328] on input "checkbox" at bounding box center [395, 325] width 6 height 6
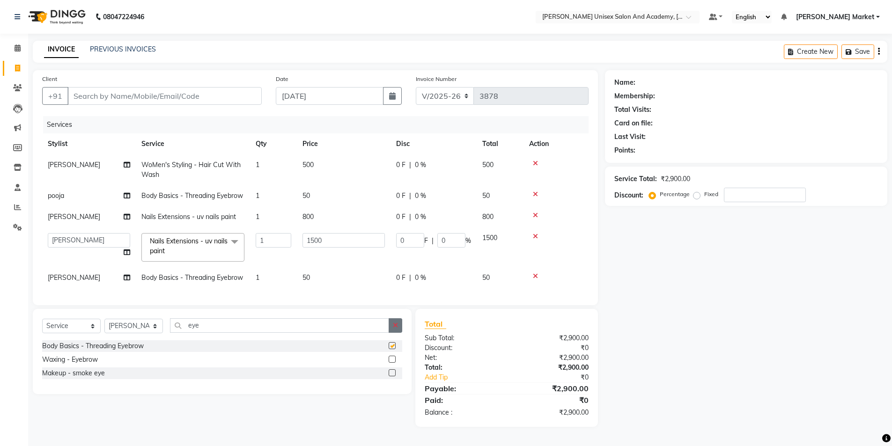
checkbox input "false"
click at [89, 94] on input "Client" at bounding box center [164, 96] width 194 height 18
type input "7"
type input "0"
type input "7876210559"
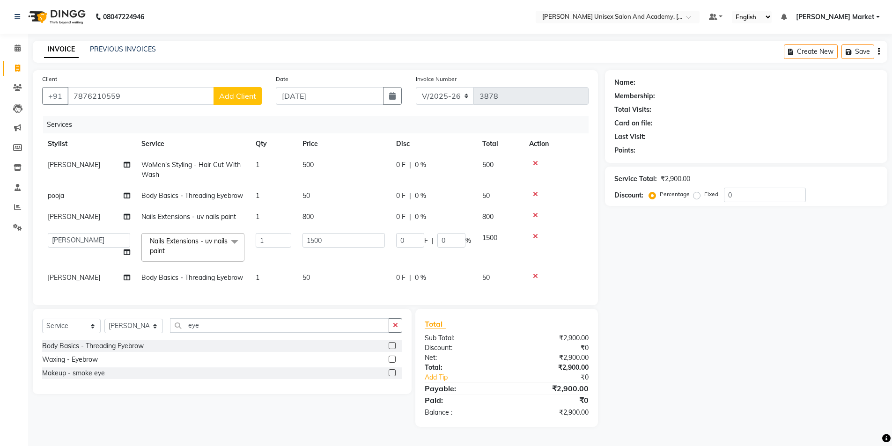
click at [249, 96] on span "Add Client" at bounding box center [237, 95] width 37 height 9
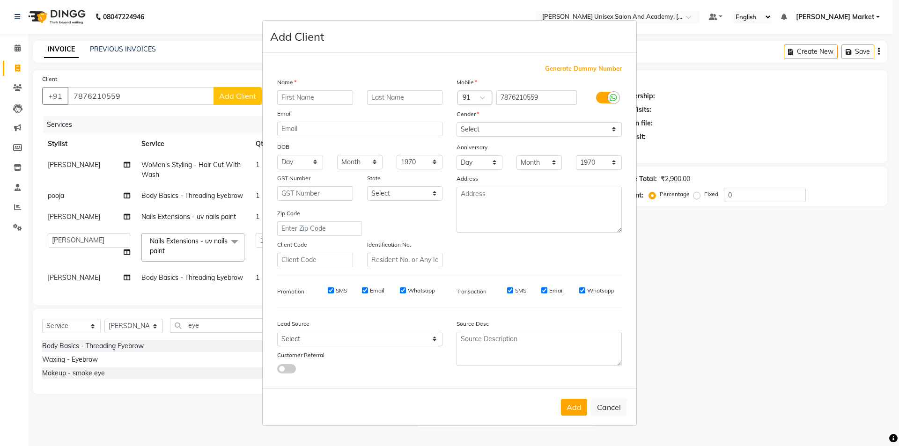
click at [295, 98] on input "text" at bounding box center [315, 97] width 76 height 15
type input "tamnna"
click at [584, 123] on select "Select [DEMOGRAPHIC_DATA] [DEMOGRAPHIC_DATA] Other Prefer Not To Say" at bounding box center [539, 129] width 165 height 15
select select "[DEMOGRAPHIC_DATA]"
click at [457, 122] on select "Select [DEMOGRAPHIC_DATA] [DEMOGRAPHIC_DATA] Other Prefer Not To Say" at bounding box center [539, 129] width 165 height 15
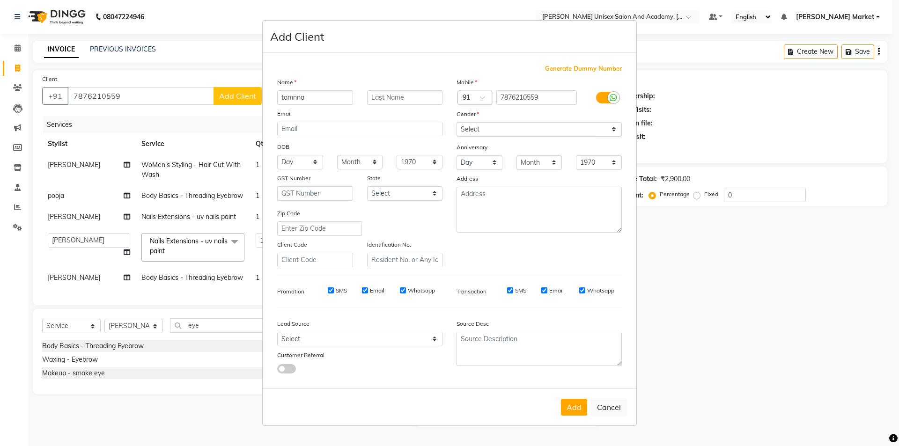
drag, startPoint x: 586, startPoint y: 409, endPoint x: 575, endPoint y: 409, distance: 10.8
click at [584, 409] on button "Add" at bounding box center [574, 407] width 26 height 17
select select
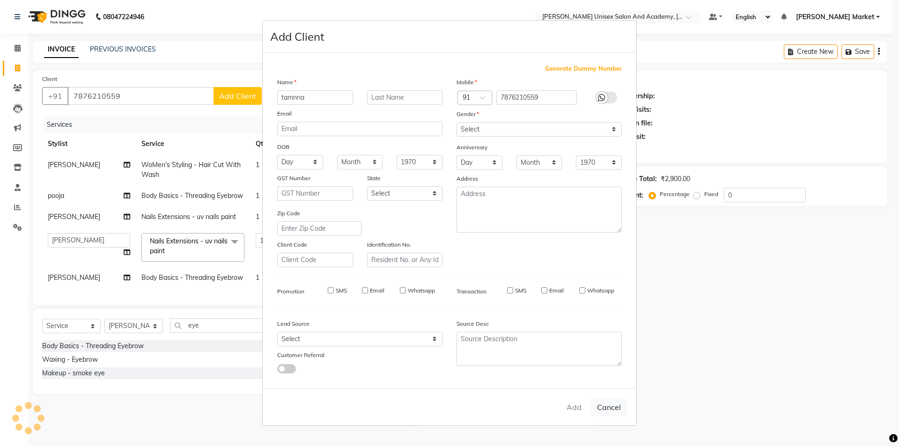
select select
checkbox input "false"
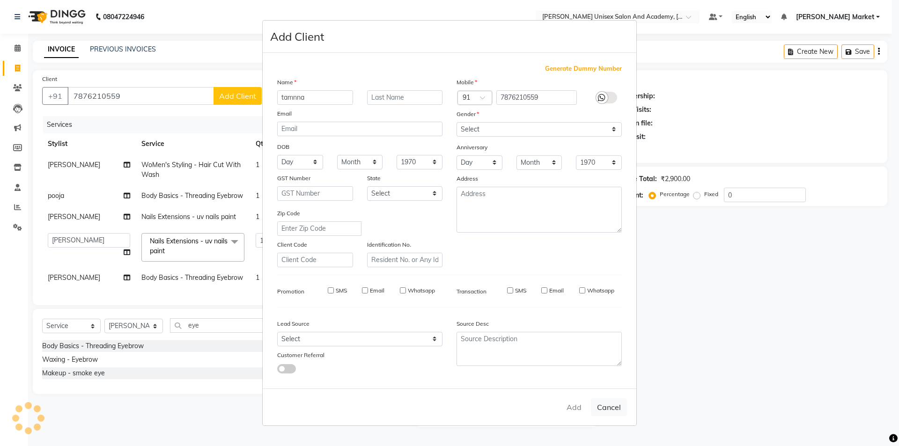
checkbox input "false"
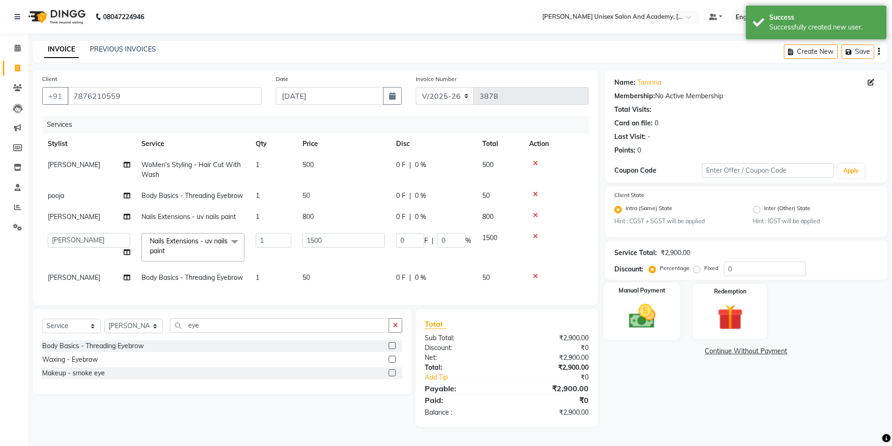
click at [640, 300] on div "Manual Payment" at bounding box center [641, 312] width 77 height 58
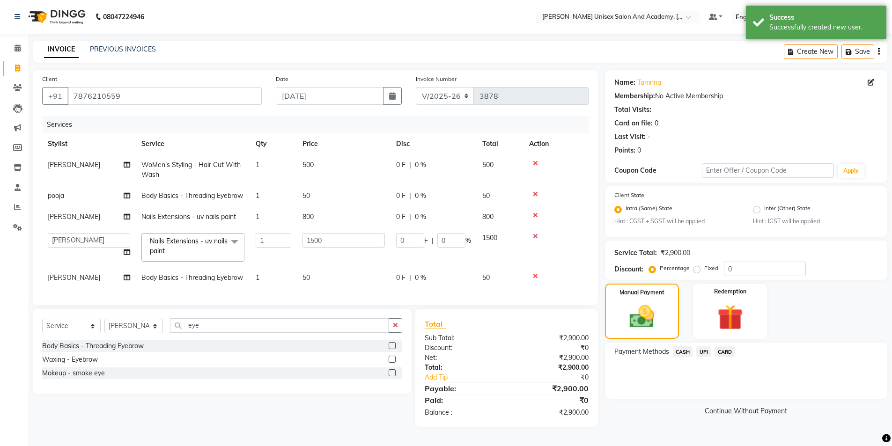
click at [702, 352] on span "UPI" at bounding box center [703, 351] width 15 height 11
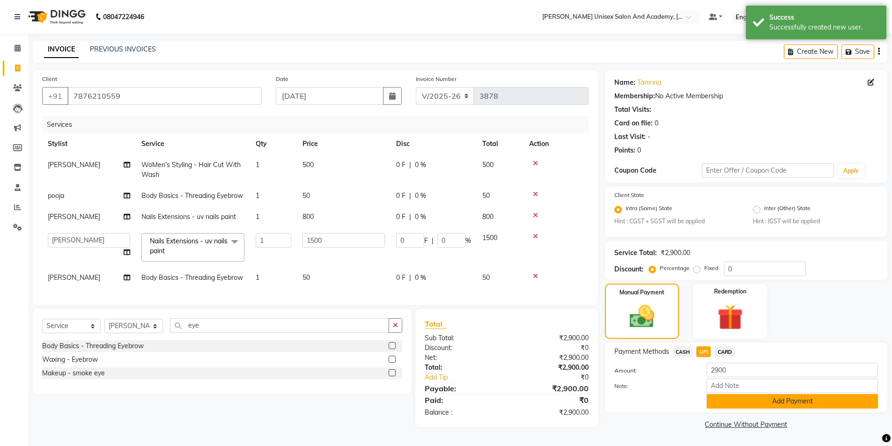
click at [766, 402] on button "Add Payment" at bounding box center [792, 401] width 171 height 15
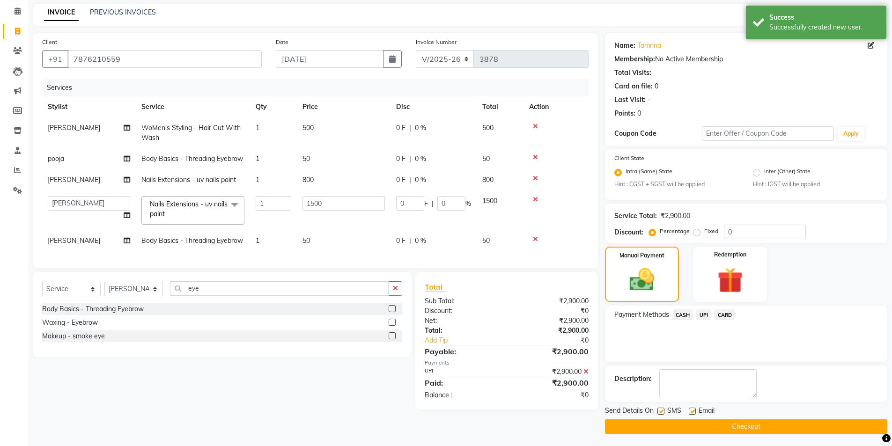
scroll to position [39, 0]
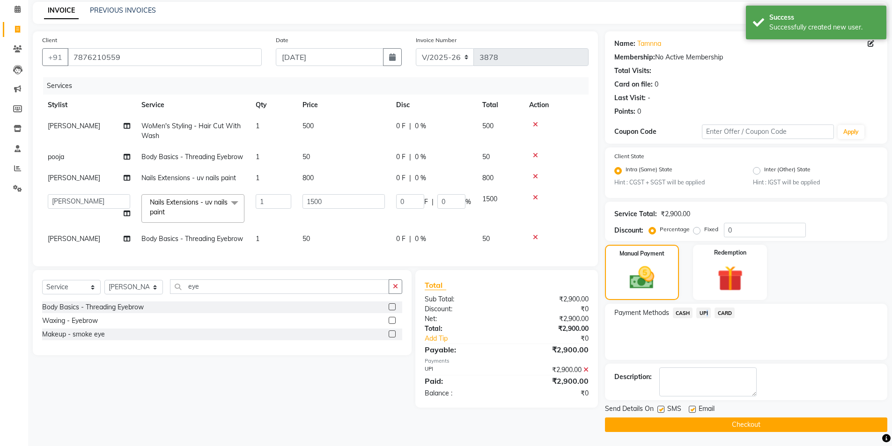
drag, startPoint x: 705, startPoint y: 309, endPoint x: 708, endPoint y: 320, distance: 11.4
click at [706, 309] on span "UPI" at bounding box center [703, 313] width 15 height 11
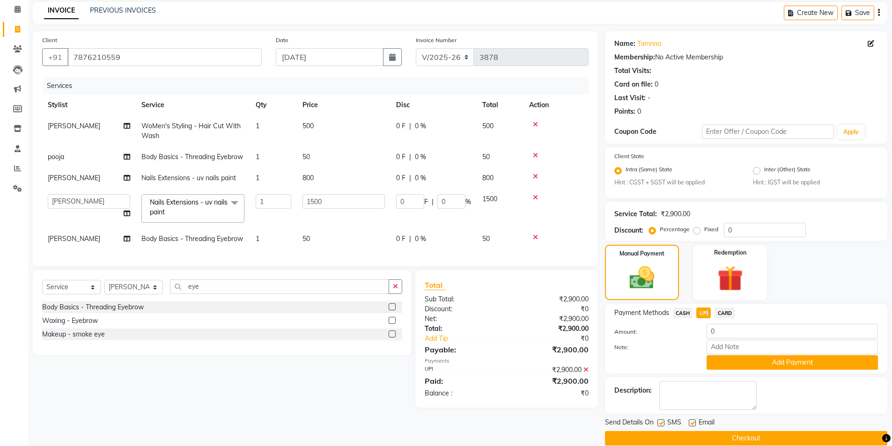
click at [742, 365] on button "Add Payment" at bounding box center [792, 362] width 171 height 15
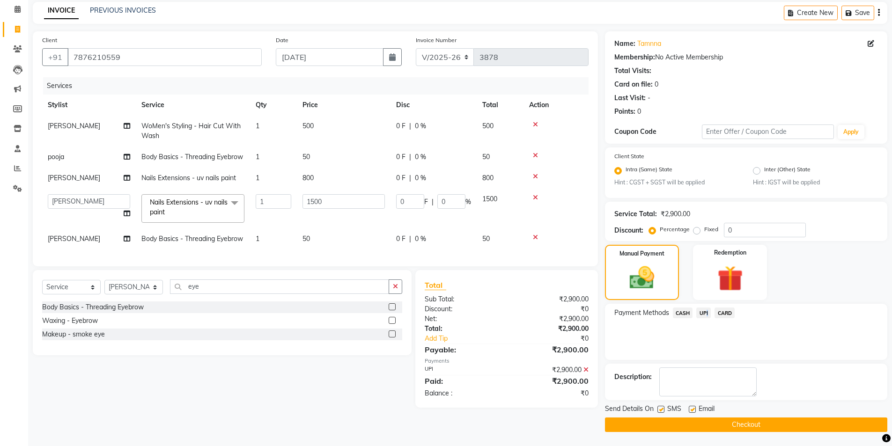
click at [744, 423] on button "Checkout" at bounding box center [746, 425] width 282 height 15
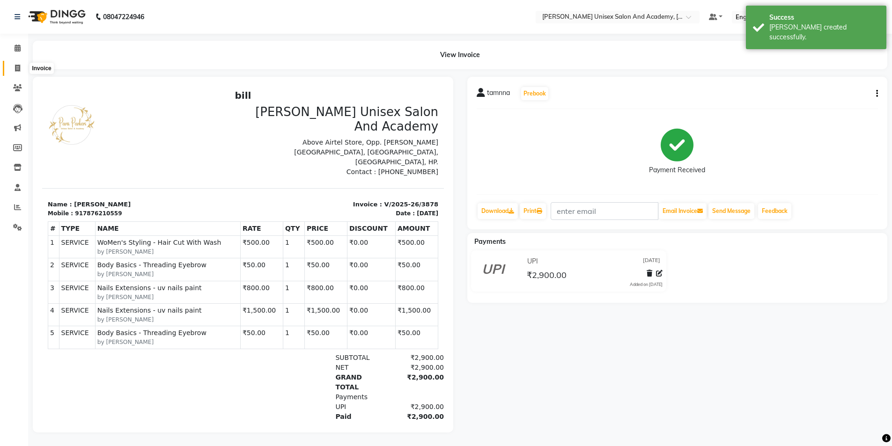
click at [20, 66] on icon at bounding box center [17, 68] width 5 height 7
select select "service"
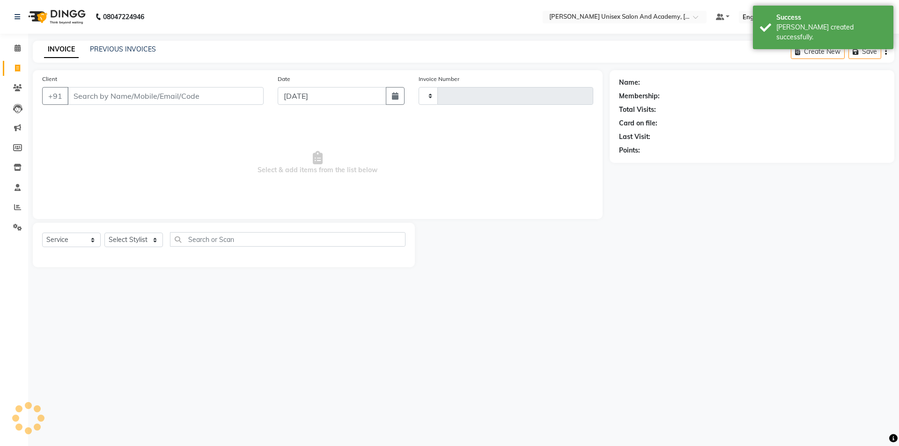
type input "3879"
select select "8060"
click at [72, 96] on input "Client" at bounding box center [165, 96] width 196 height 18
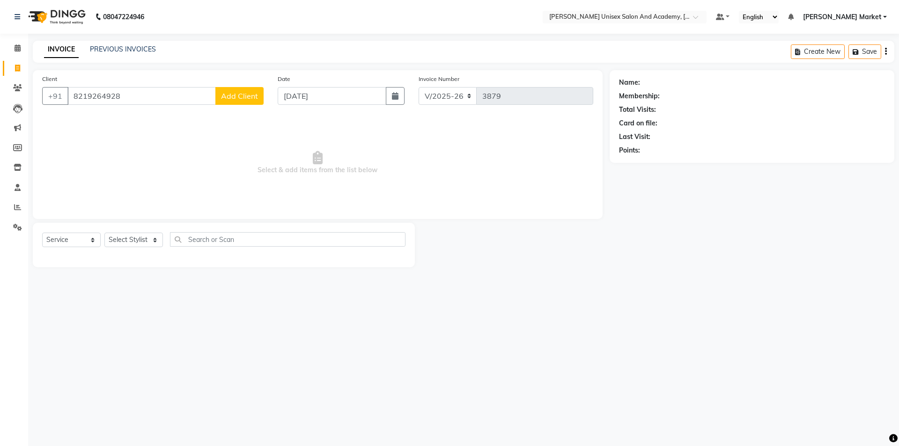
type input "8219264928"
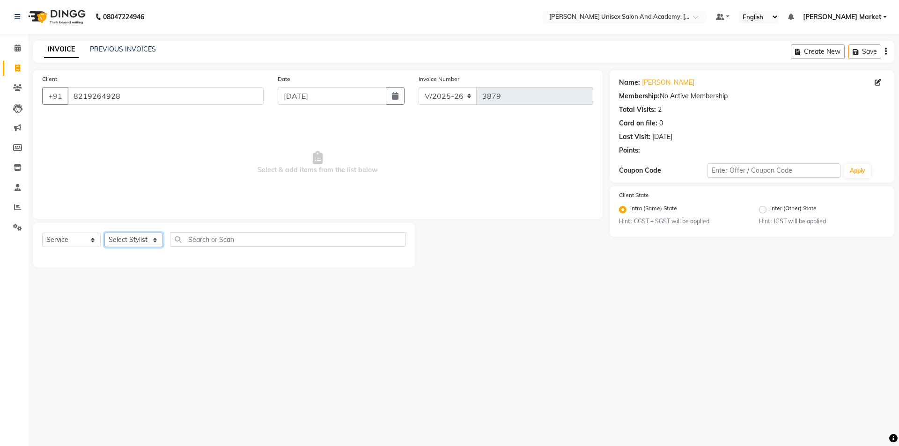
click at [155, 236] on select "Select Stylist Amit anjali hemant [PERSON_NAME] [PERSON_NAME] owner pooja [PERS…" at bounding box center [133, 240] width 59 height 15
select select "58724"
click at [104, 233] on select "Select Stylist Amit anjali hemant [PERSON_NAME] [PERSON_NAME] owner pooja [PERS…" at bounding box center [133, 240] width 59 height 15
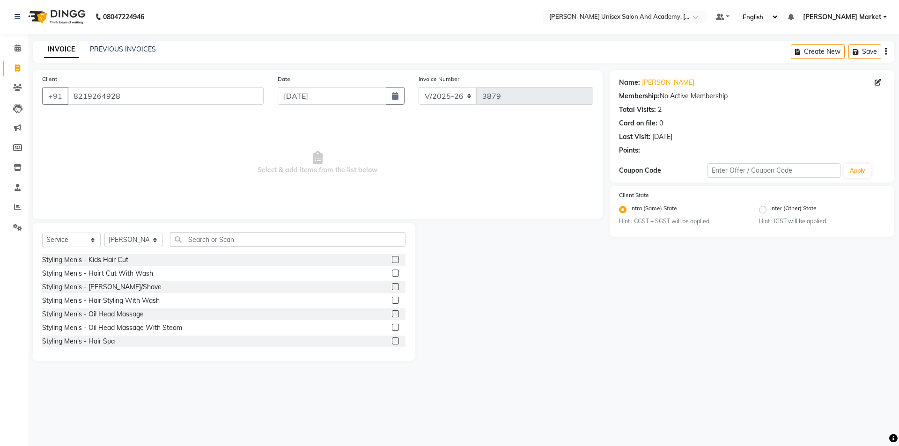
click at [392, 273] on label at bounding box center [395, 273] width 7 height 7
click at [392, 273] on input "checkbox" at bounding box center [395, 274] width 6 height 6
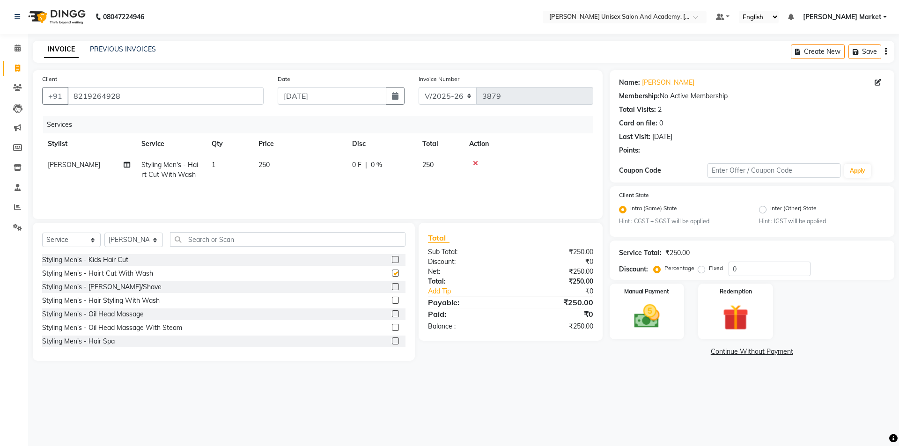
checkbox input "false"
click at [392, 287] on label at bounding box center [395, 286] width 7 height 7
click at [392, 287] on input "checkbox" at bounding box center [395, 287] width 6 height 6
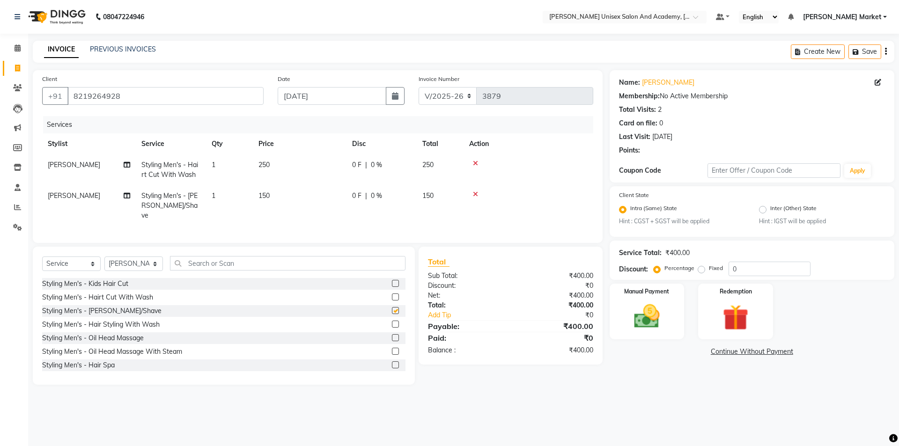
checkbox input "false"
click at [660, 304] on img at bounding box center [647, 317] width 44 height 31
click at [686, 353] on span "CASH" at bounding box center [688, 352] width 20 height 11
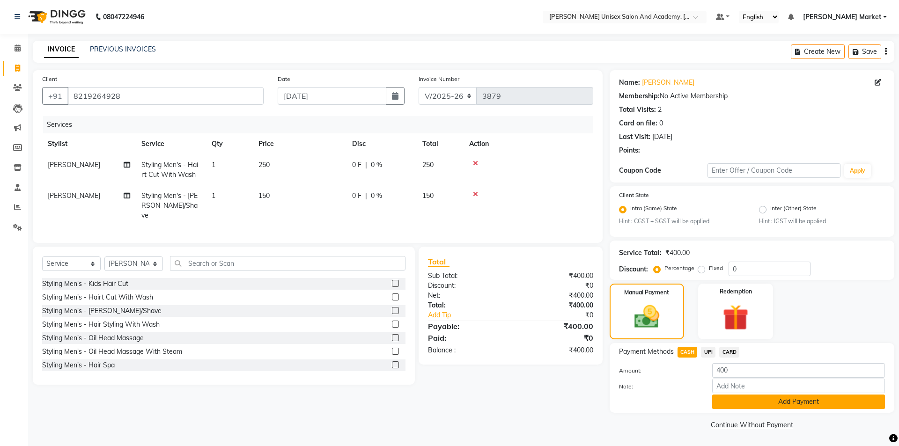
click at [784, 402] on button "Add Payment" at bounding box center [798, 402] width 173 height 15
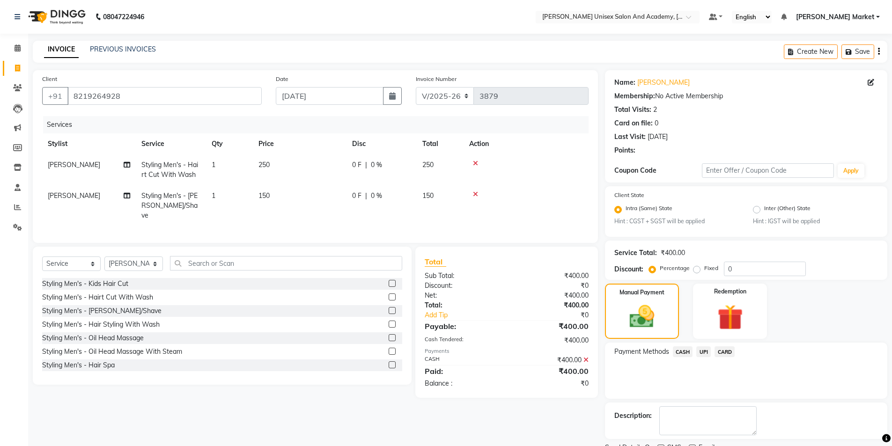
scroll to position [39, 0]
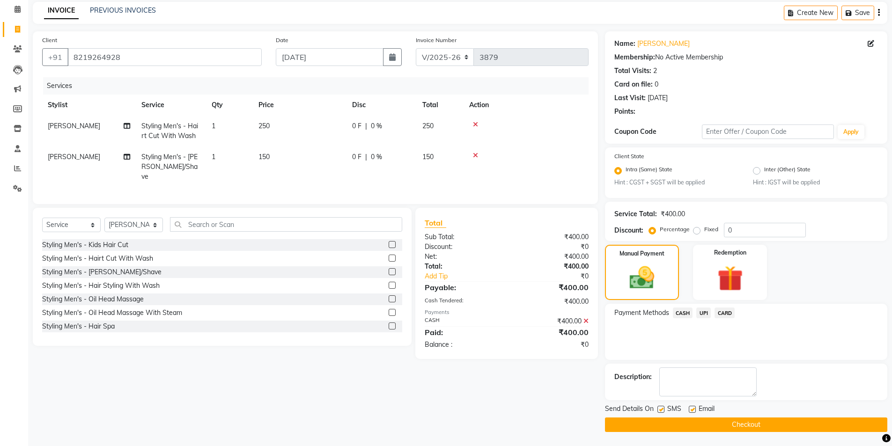
click at [782, 428] on button "Checkout" at bounding box center [746, 425] width 282 height 15
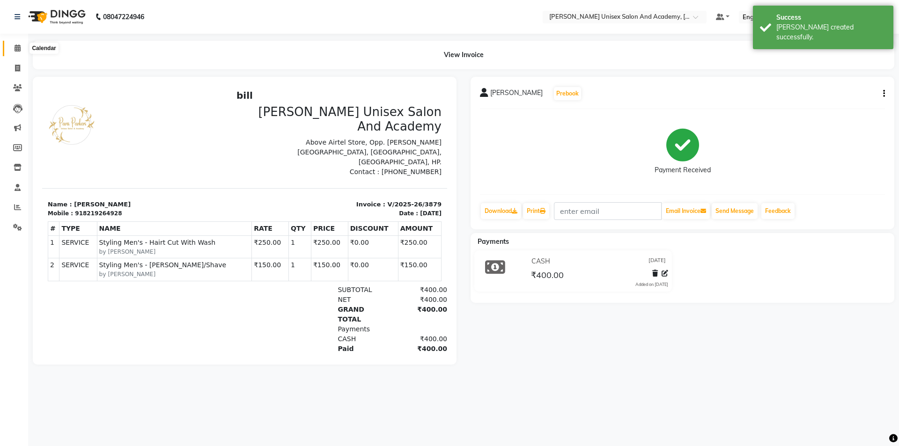
click at [19, 50] on icon at bounding box center [18, 47] width 6 height 7
